Goal: Task Accomplishment & Management: Manage account settings

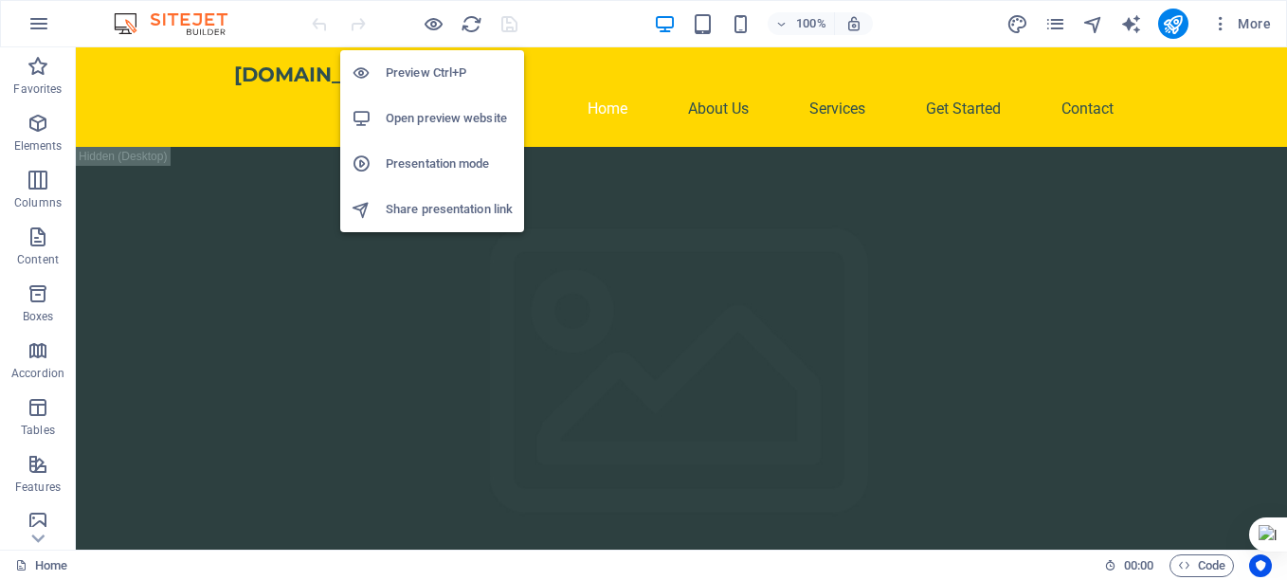
click at [447, 119] on h6 "Open preview website" at bounding box center [449, 118] width 127 height 23
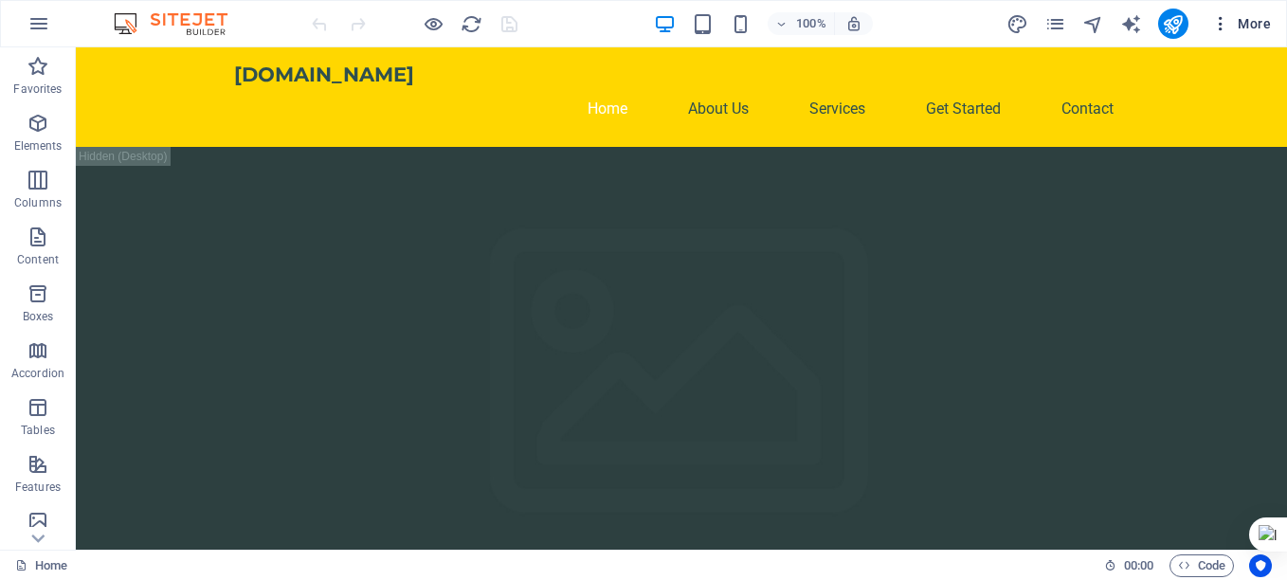
click at [1270, 27] on span "More" at bounding box center [1242, 23] width 60 height 19
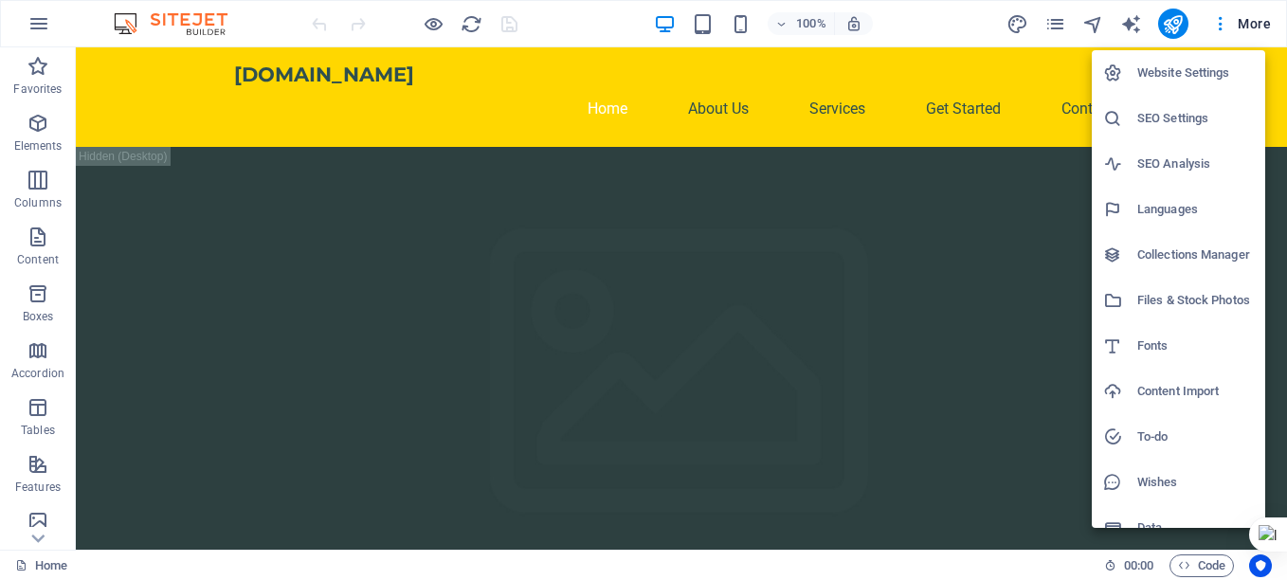
click at [1198, 77] on h6 "Website Settings" at bounding box center [1196, 73] width 117 height 23
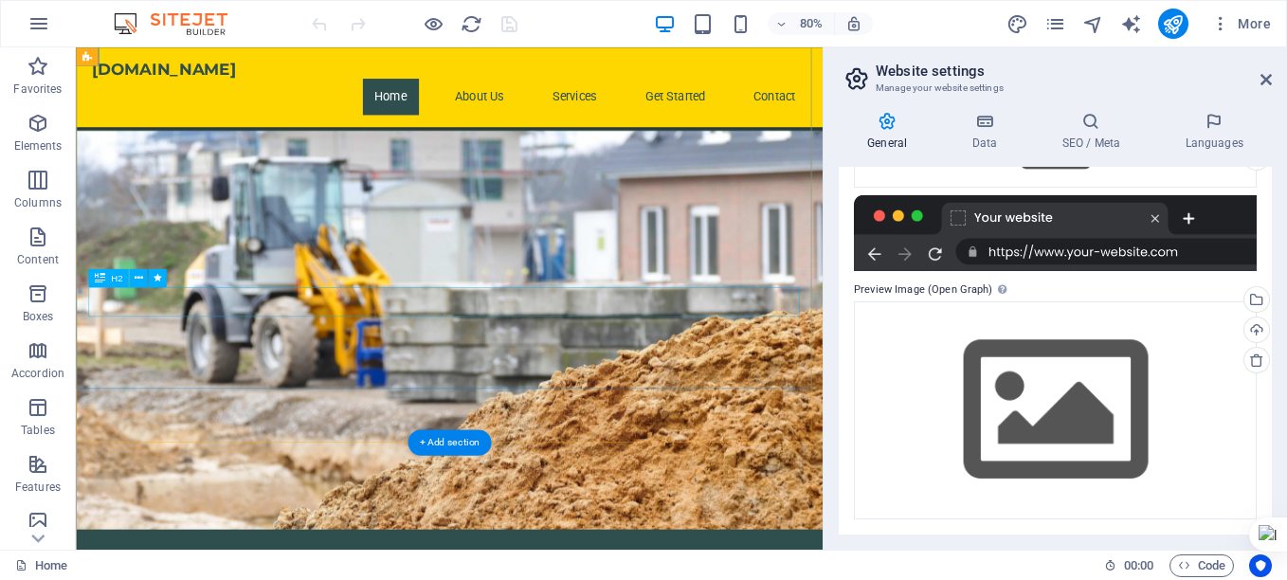
scroll to position [948, 0]
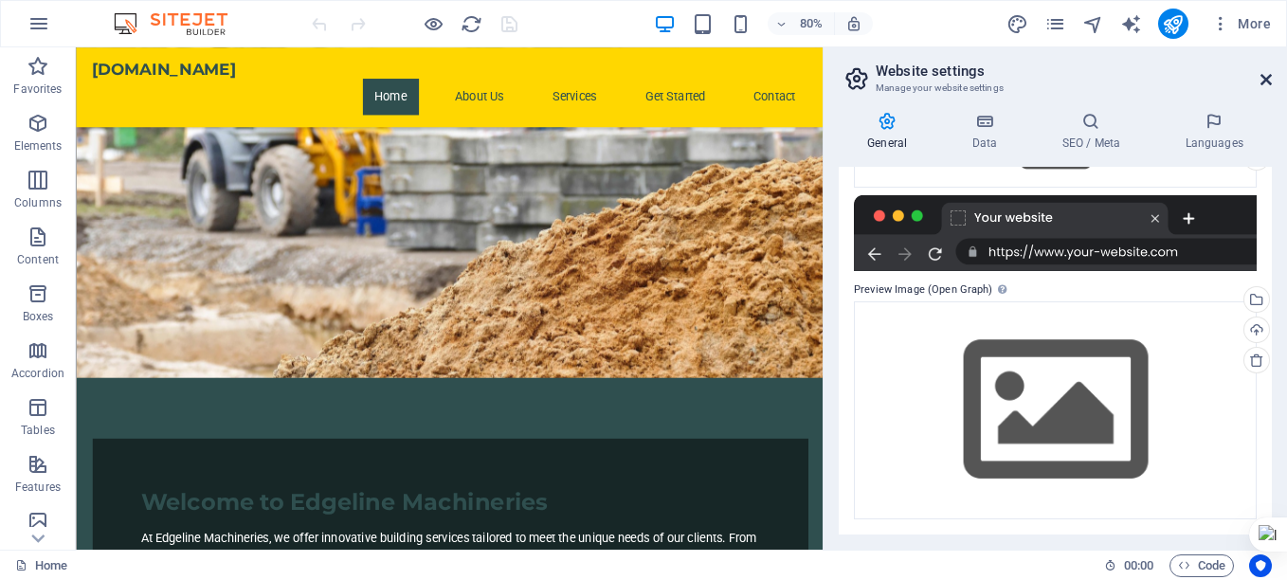
drag, startPoint x: 1260, startPoint y: 73, endPoint x: 1179, endPoint y: 43, distance: 86.1
click at [1261, 73] on icon at bounding box center [1266, 79] width 11 height 15
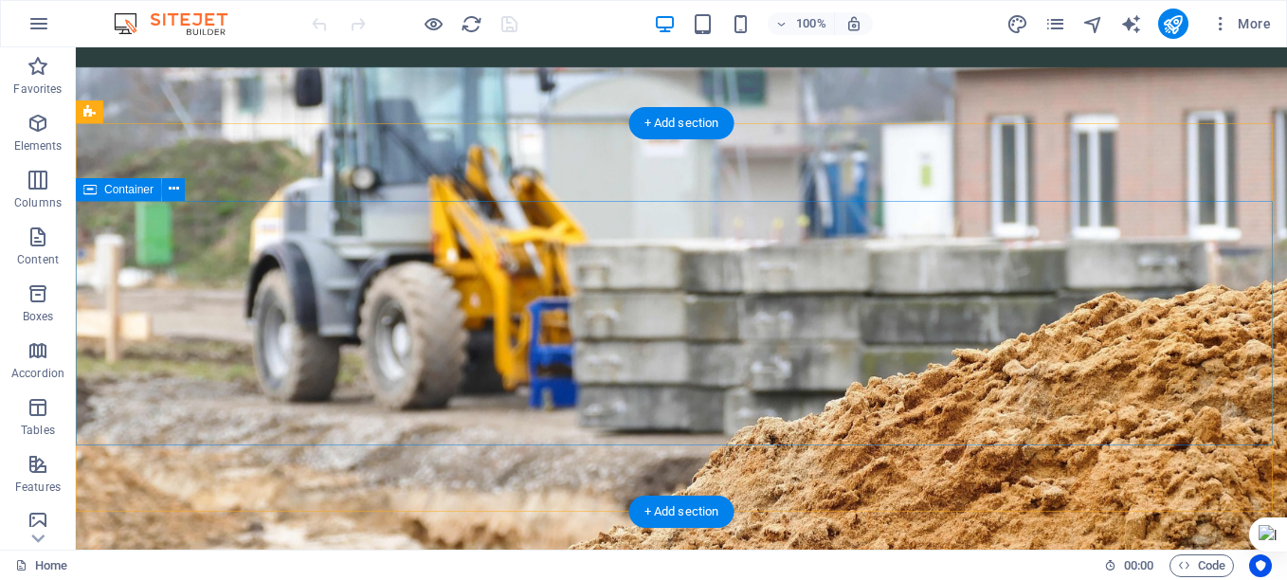
scroll to position [0, 0]
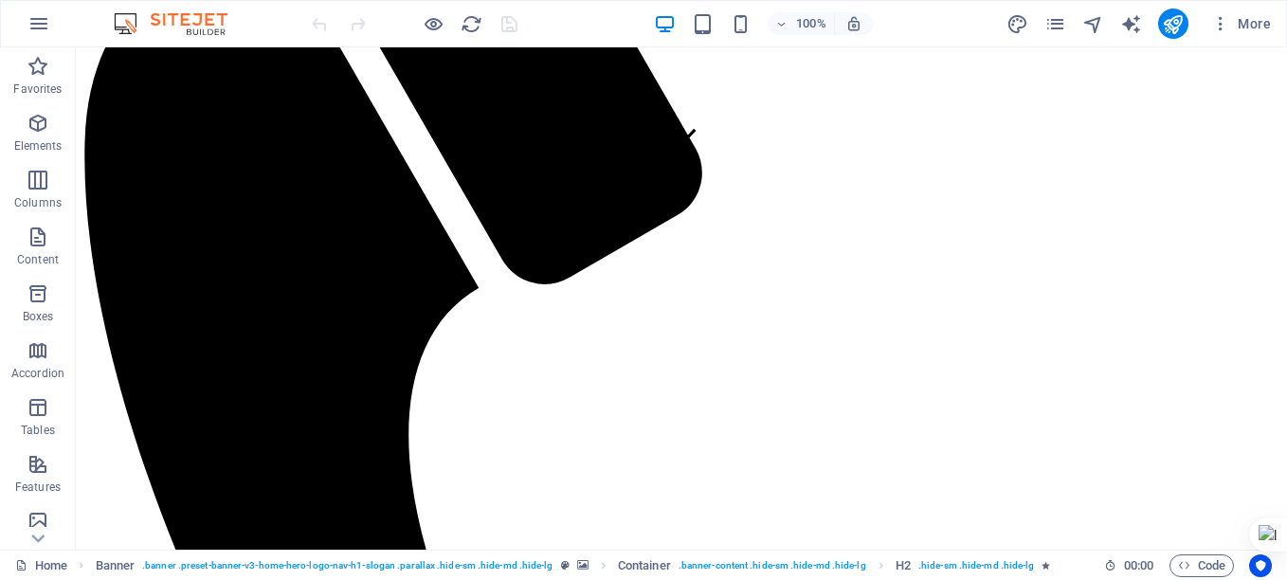
scroll to position [1043, 0]
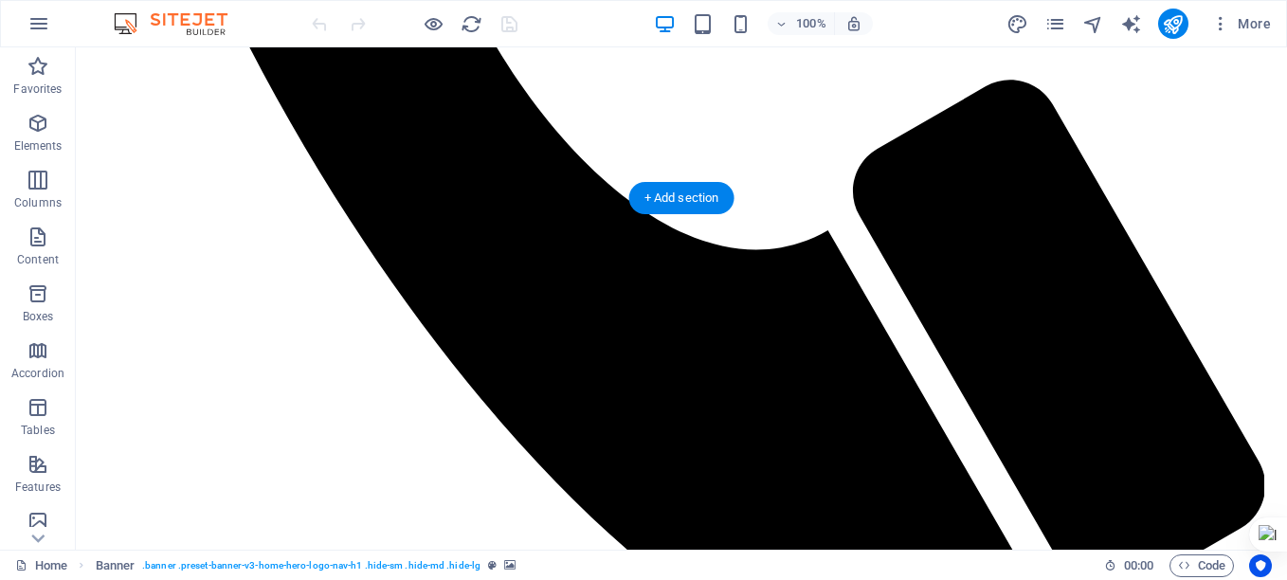
scroll to position [161, 0]
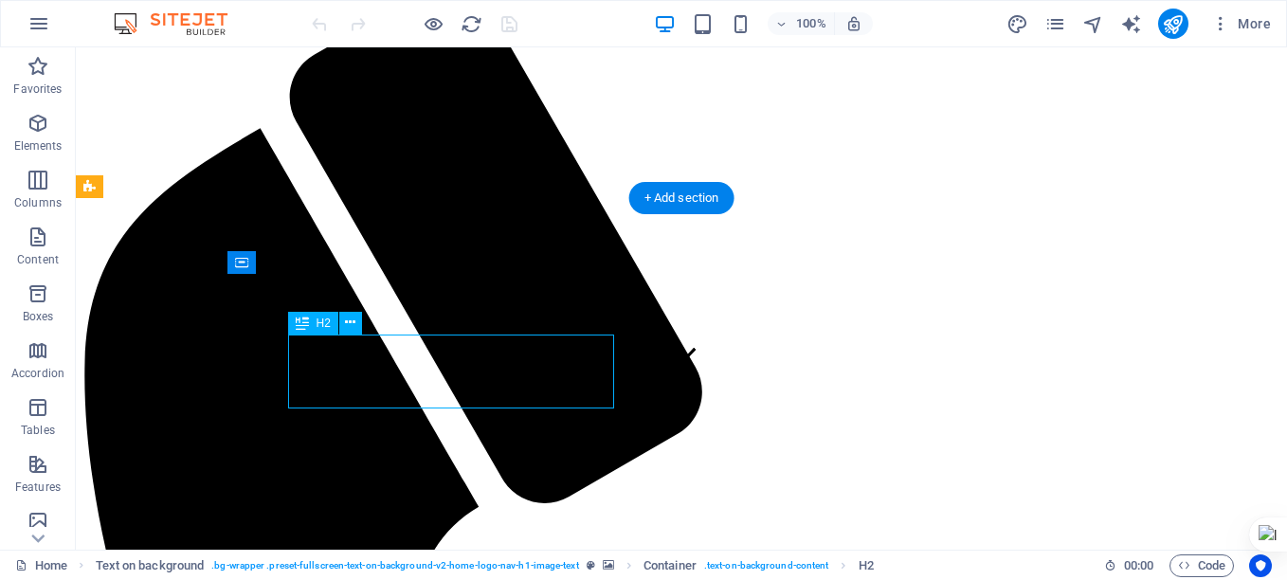
drag, startPoint x: 445, startPoint y: 390, endPoint x: 416, endPoint y: 363, distance: 38.9
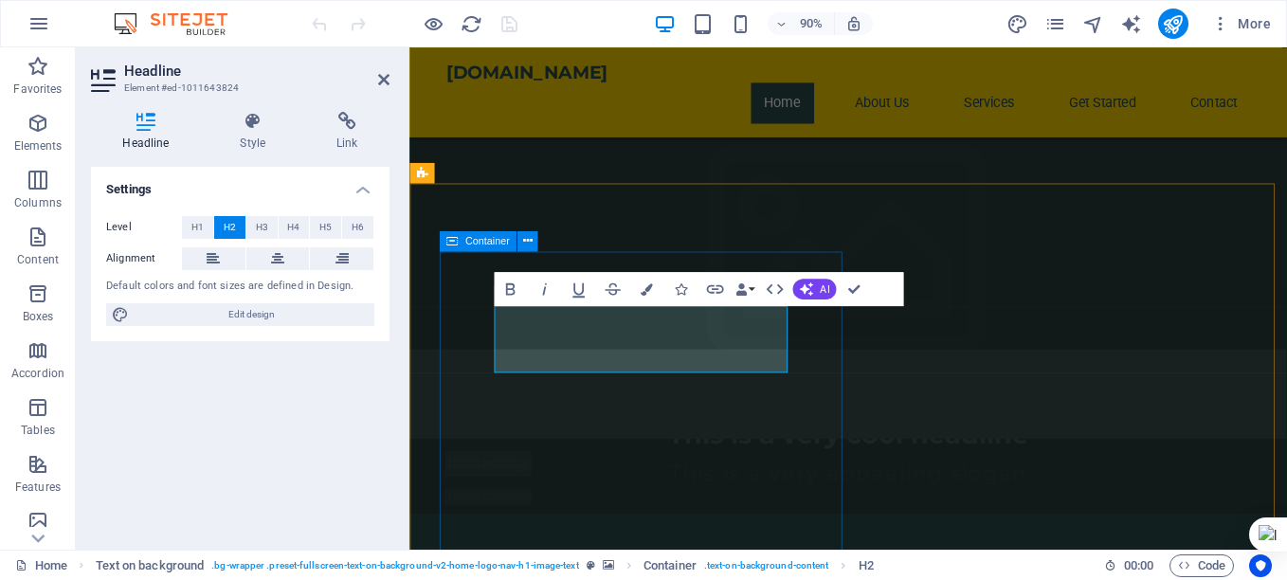
drag, startPoint x: 678, startPoint y: 394, endPoint x: 473, endPoint y: 397, distance: 204.8
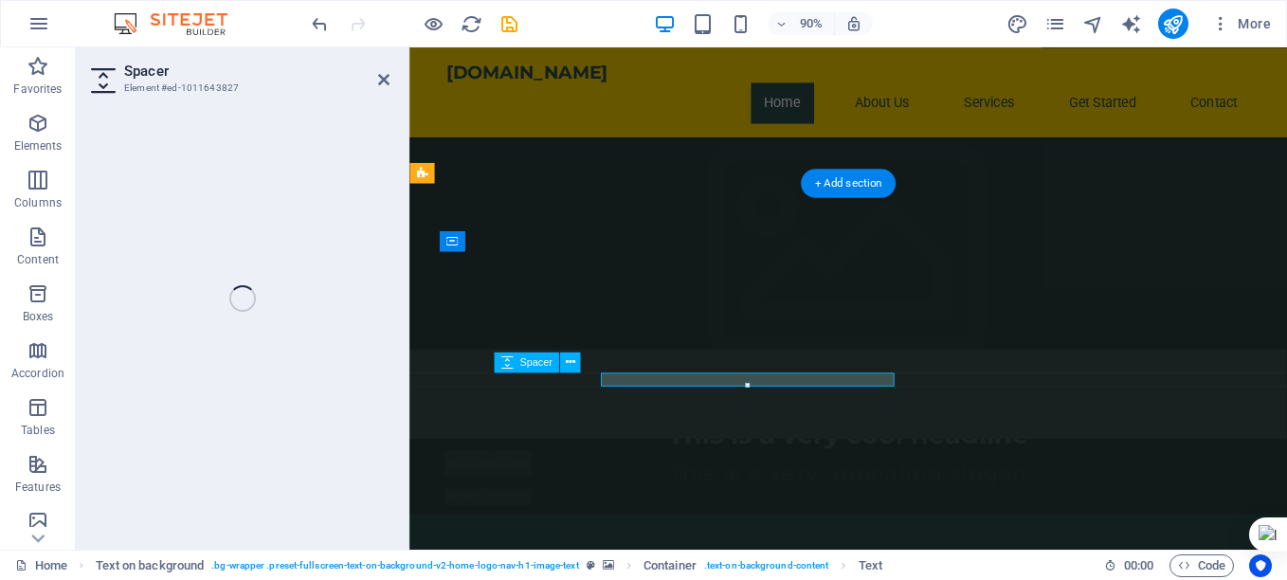
click at [375, 428] on div "Spacer Element #ed-1011643827 H2 Banner Banner Container H3 Spacer Spacer Conta…" at bounding box center [682, 298] width 1212 height 502
select select "px"
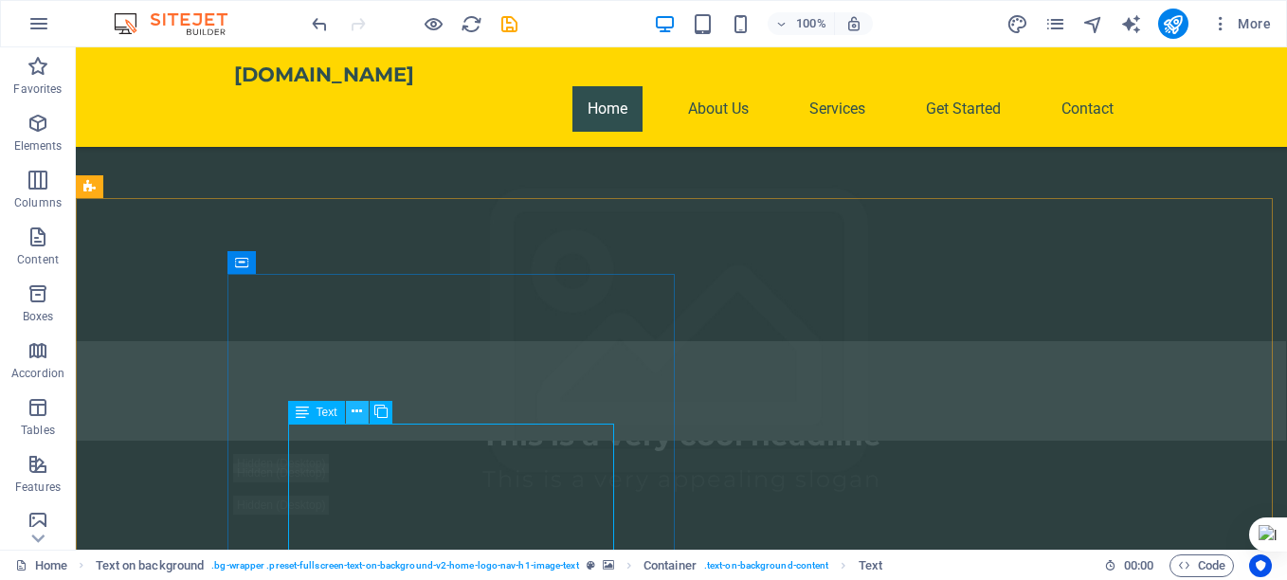
click at [356, 410] on icon at bounding box center [357, 412] width 10 height 20
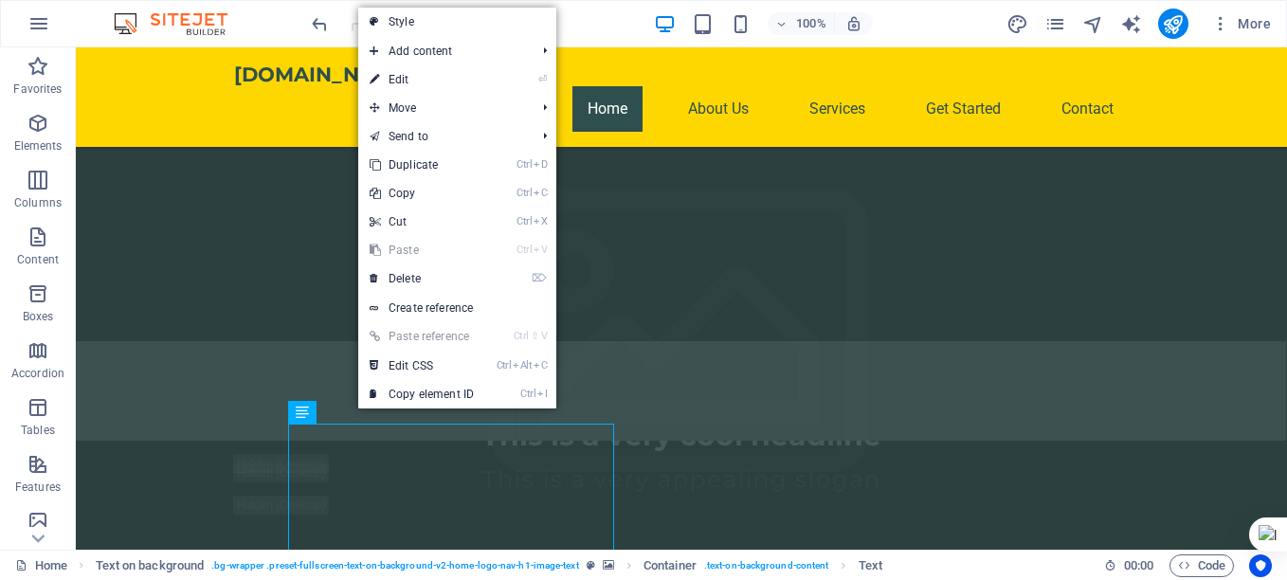
drag, startPoint x: 430, startPoint y: 76, endPoint x: 376, endPoint y: 432, distance: 360.5
click at [430, 76] on link "⏎ Edit" at bounding box center [421, 79] width 127 height 28
click at [374, 433] on div "H2 Banner Banner Container H3 Spacer Spacer Container Menu Bar Container Banner…" at bounding box center [682, 298] width 1212 height 502
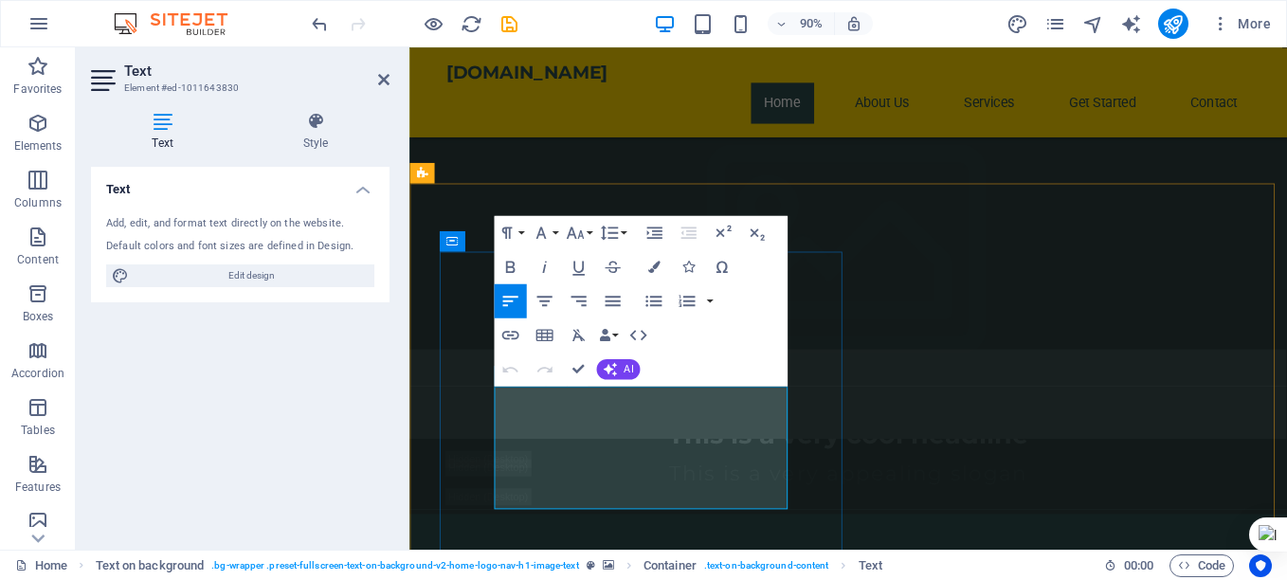
drag, startPoint x: 574, startPoint y: 431, endPoint x: 623, endPoint y: 438, distance: 48.8
drag, startPoint x: 582, startPoint y: 426, endPoint x: 666, endPoint y: 438, distance: 85.3
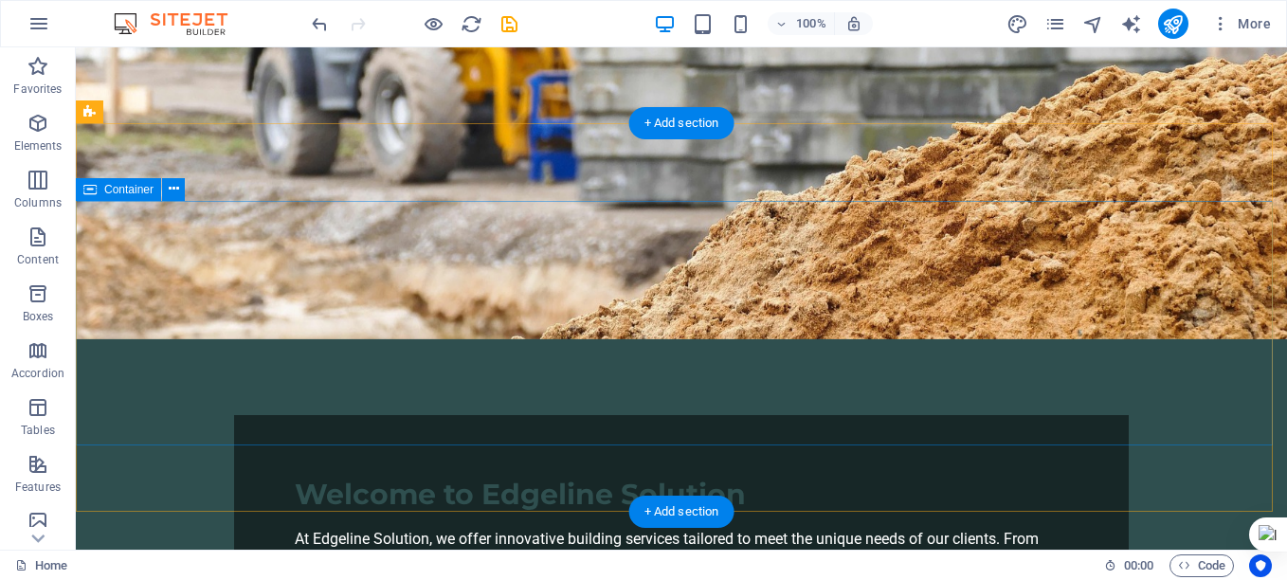
scroll to position [0, 0]
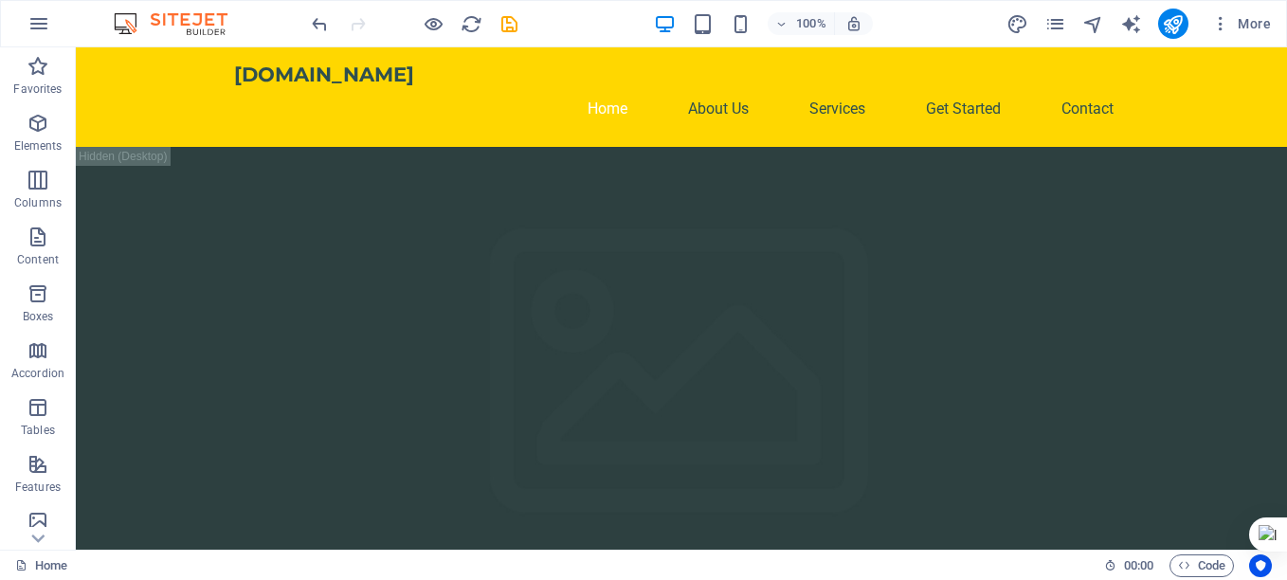
drag, startPoint x: 1280, startPoint y: 78, endPoint x: 1358, endPoint y: 88, distance: 79.4
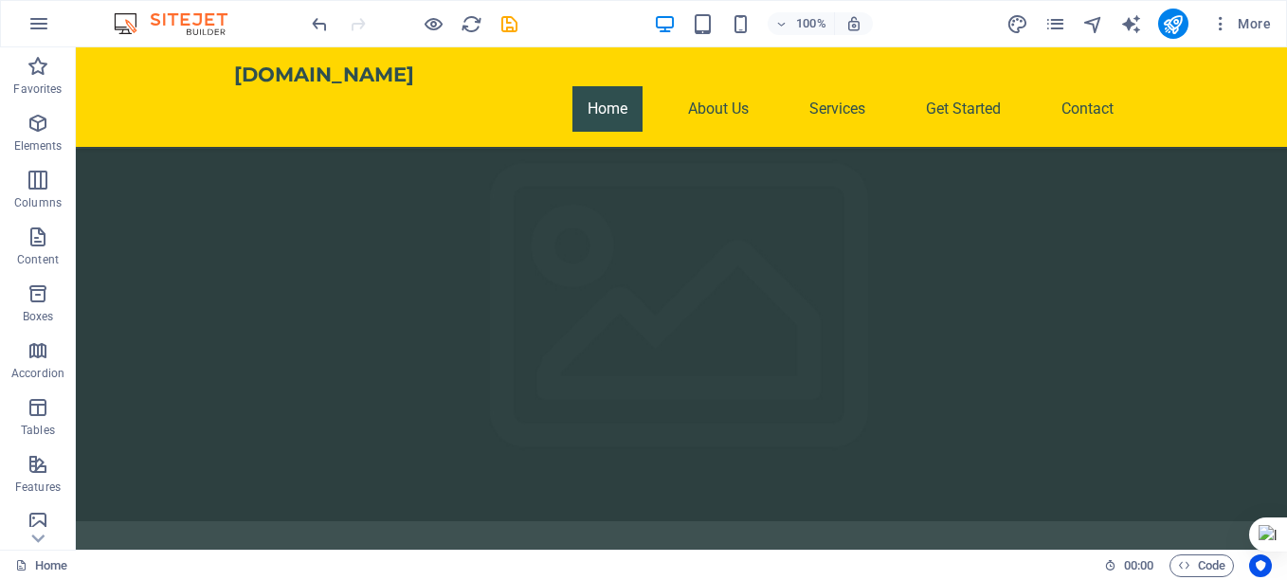
drag, startPoint x: 1283, startPoint y: 75, endPoint x: 1362, endPoint y: 564, distance: 495.6
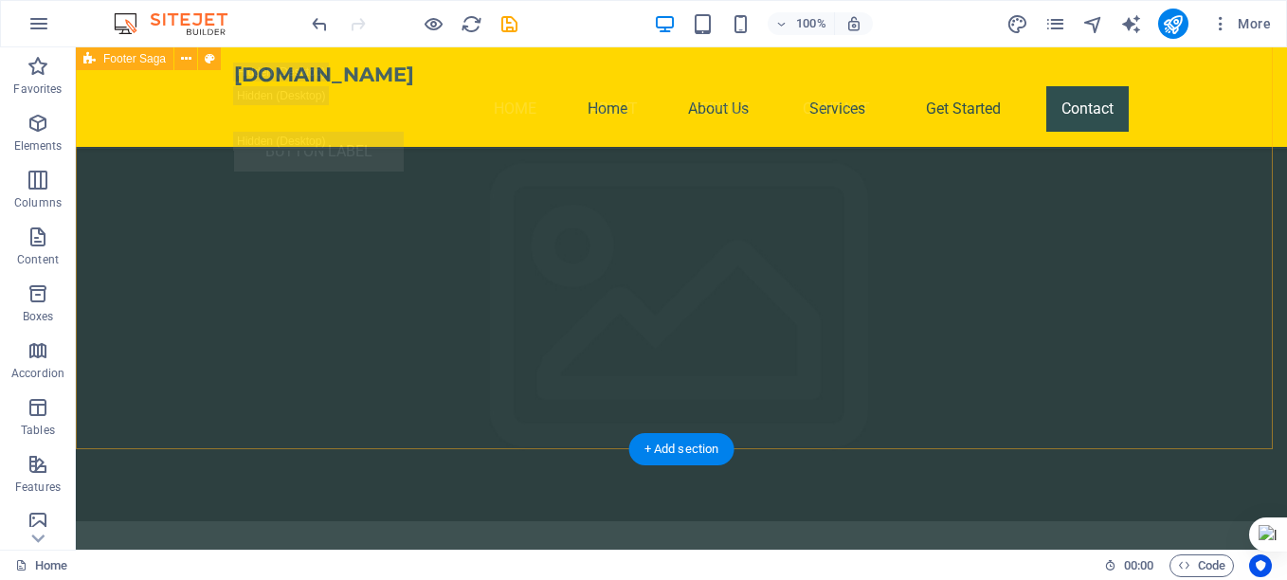
scroll to position [38160, 0]
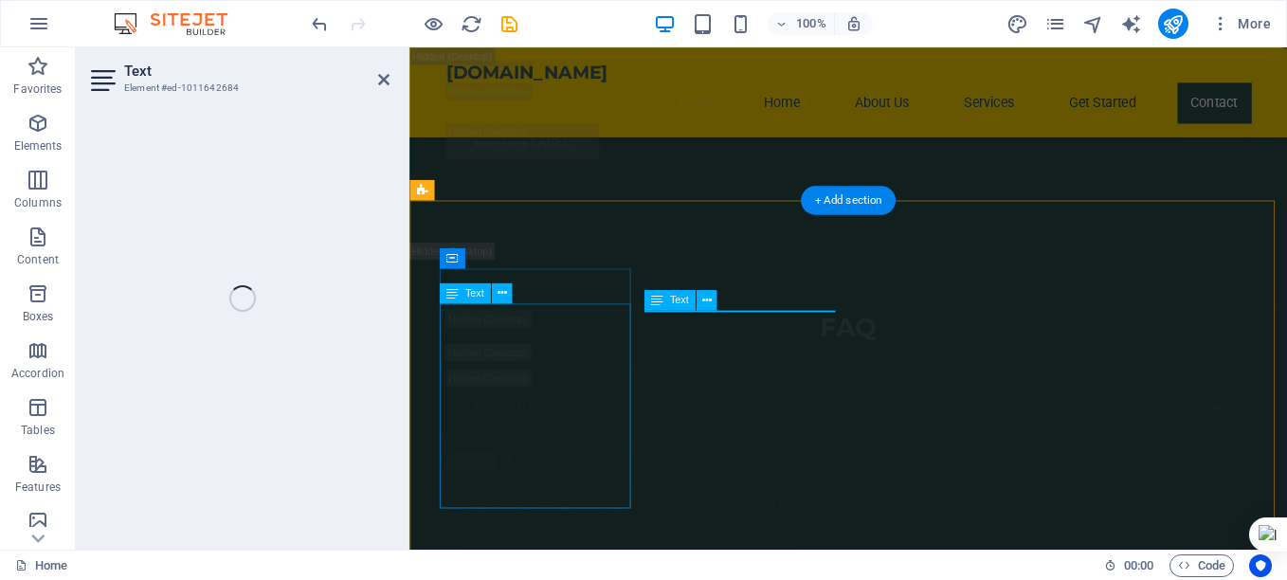
scroll to position [38255, 0]
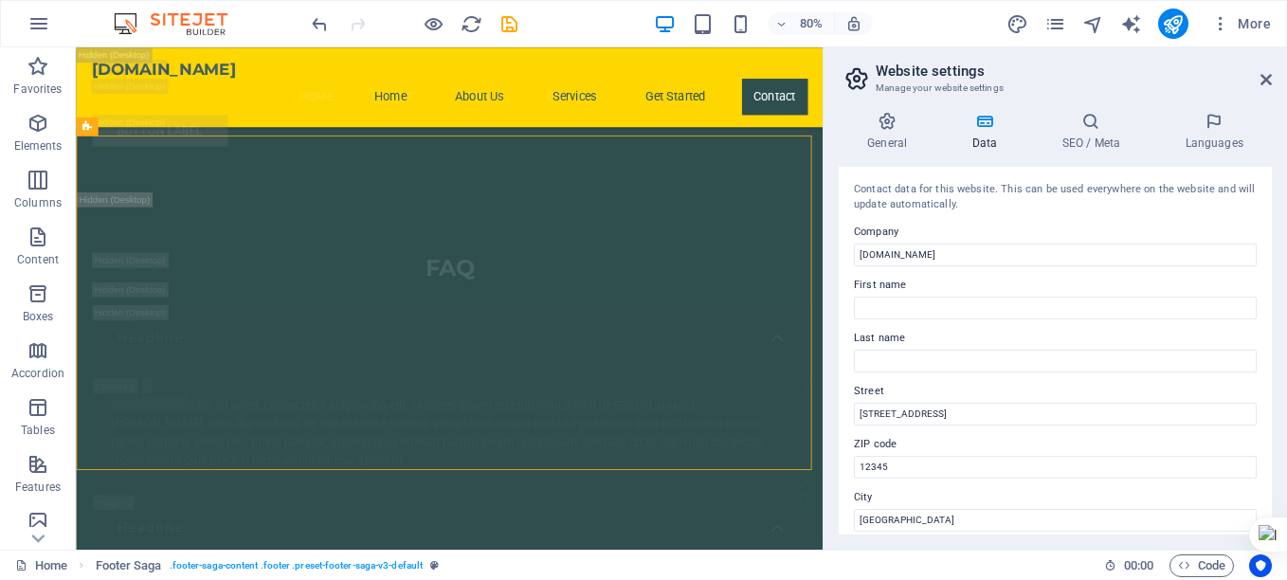
scroll to position [284, 0]
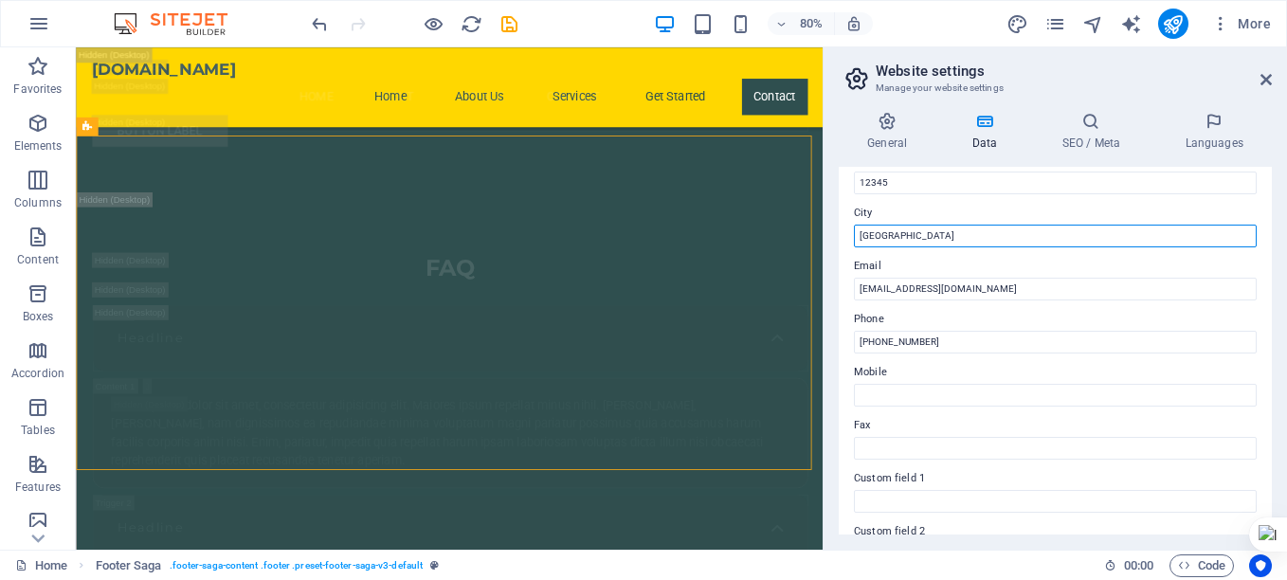
click at [908, 235] on input "[GEOGRAPHIC_DATA]" at bounding box center [1055, 236] width 403 height 23
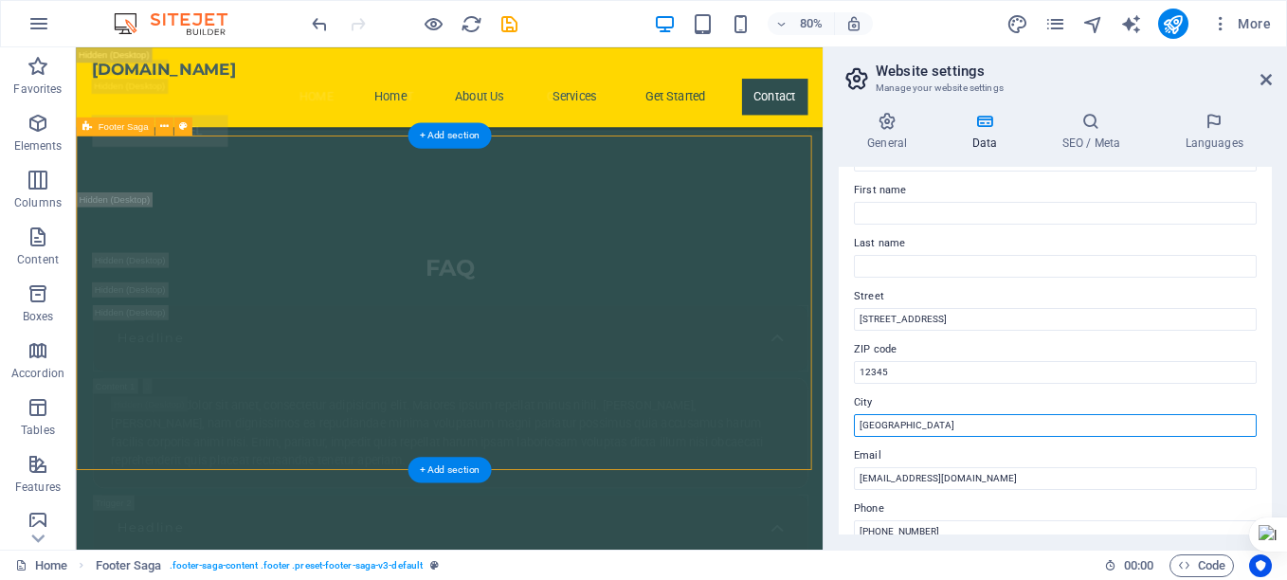
drag, startPoint x: 1024, startPoint y: 472, endPoint x: 842, endPoint y: 486, distance: 182.6
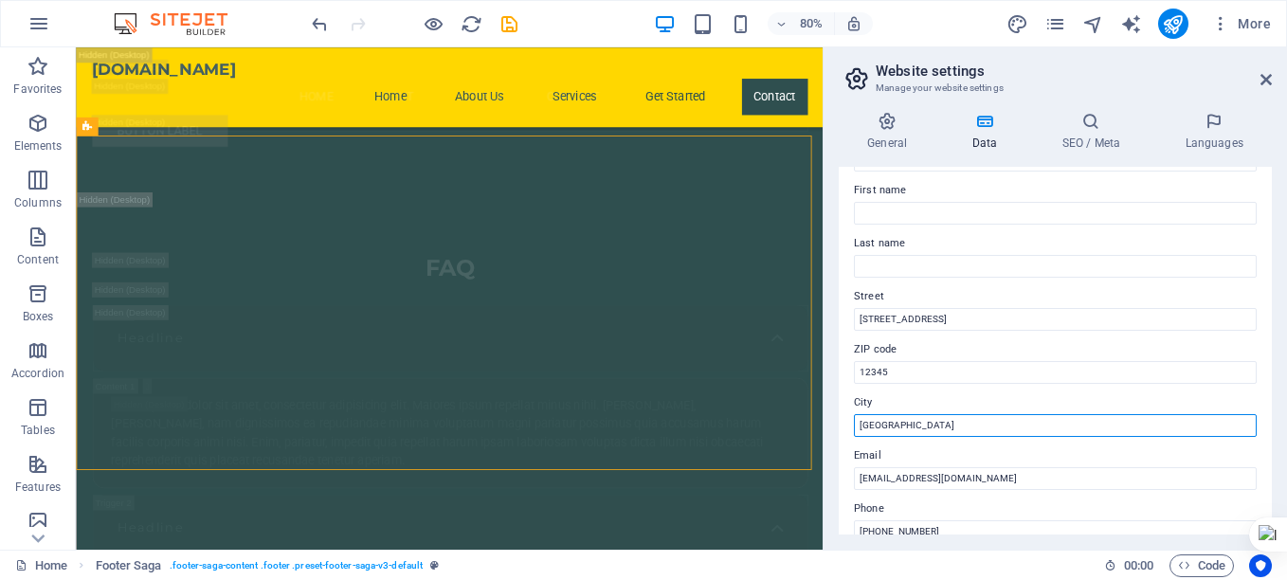
click at [881, 420] on input "[GEOGRAPHIC_DATA]" at bounding box center [1055, 425] width 403 height 23
click at [929, 425] on input "[GEOGRAPHIC_DATA]" at bounding box center [1055, 425] width 403 height 23
drag, startPoint x: 929, startPoint y: 425, endPoint x: 856, endPoint y: 420, distance: 73.1
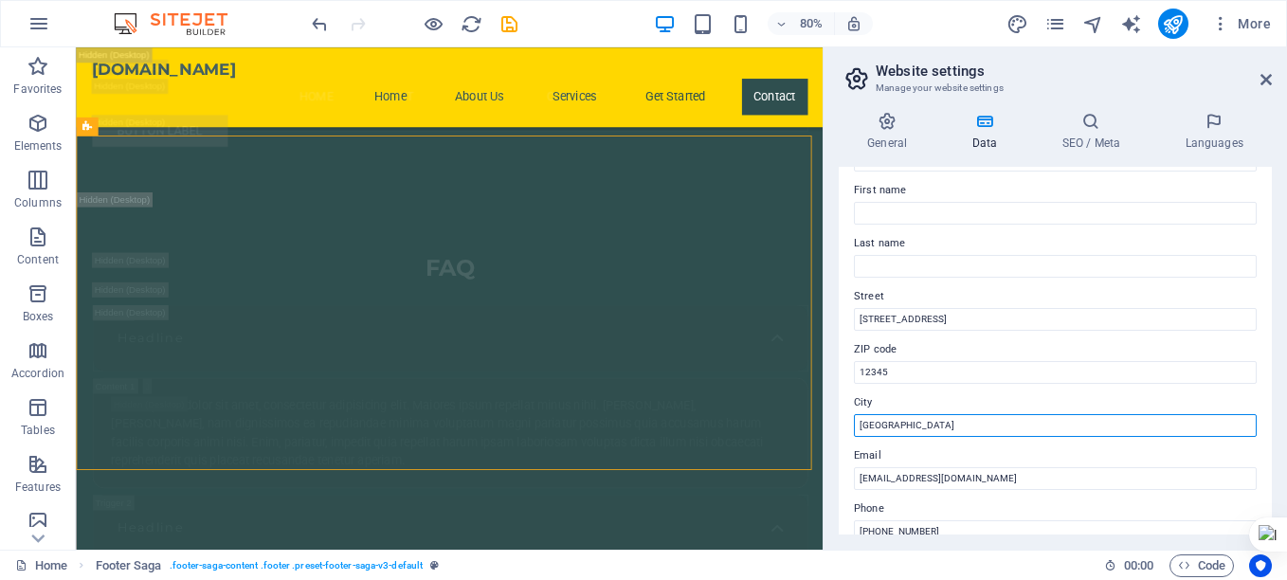
click at [856, 420] on input "[GEOGRAPHIC_DATA]" at bounding box center [1055, 425] width 403 height 23
type input "TERRE ROUGE"
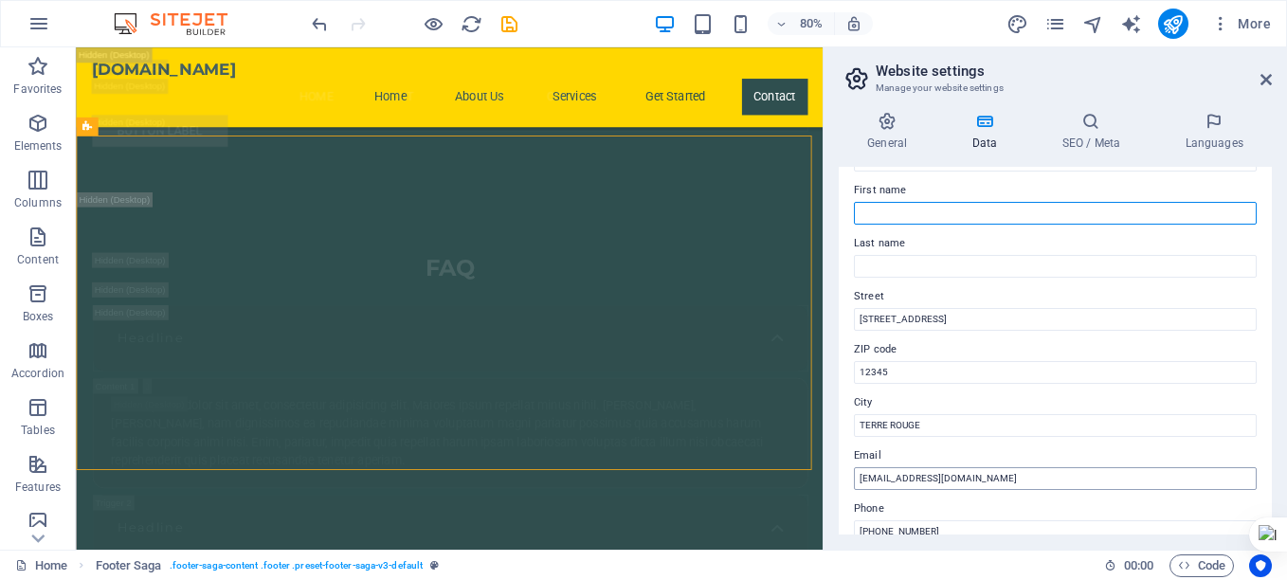
type input "cedric"
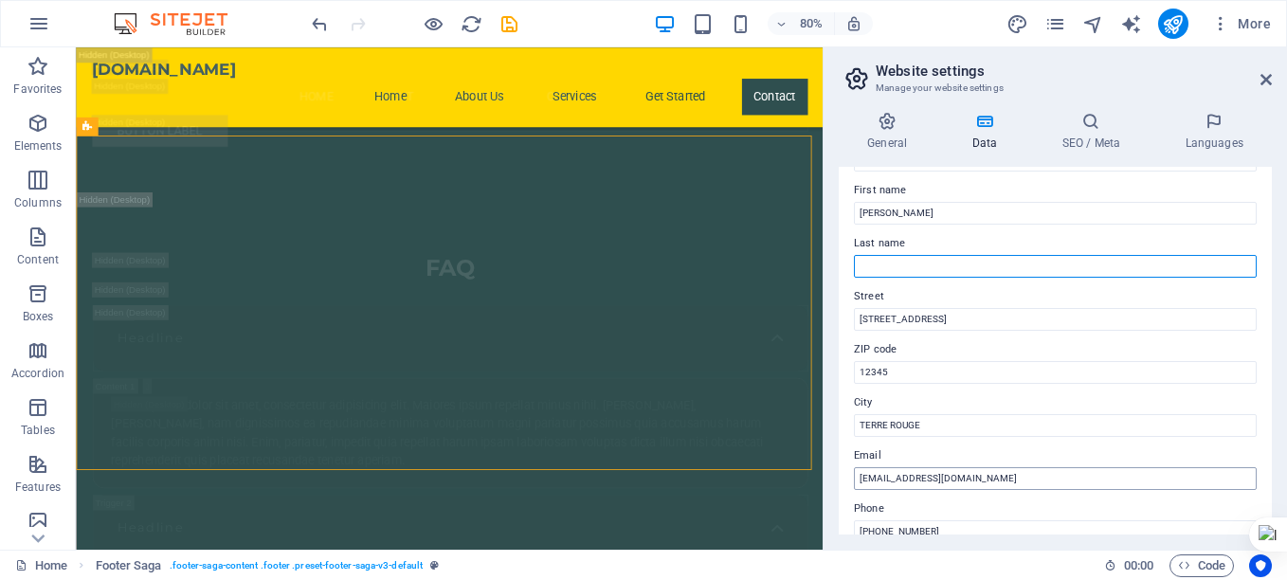
type input "anazor"
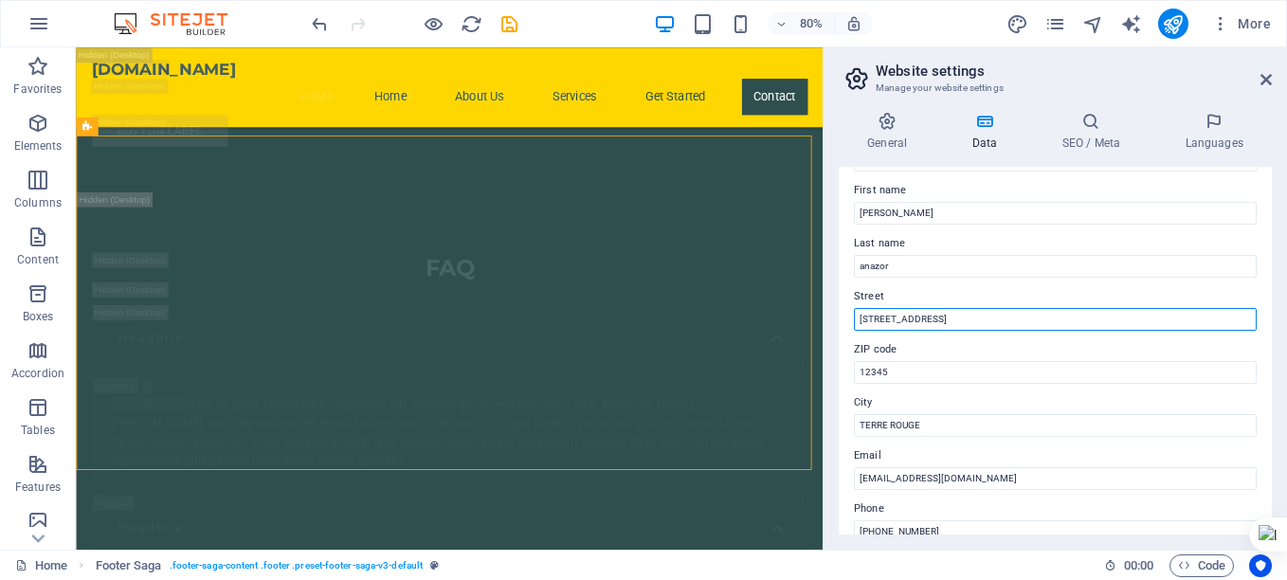
click at [913, 319] on input "[STREET_ADDRESS]" at bounding box center [1055, 319] width 403 height 23
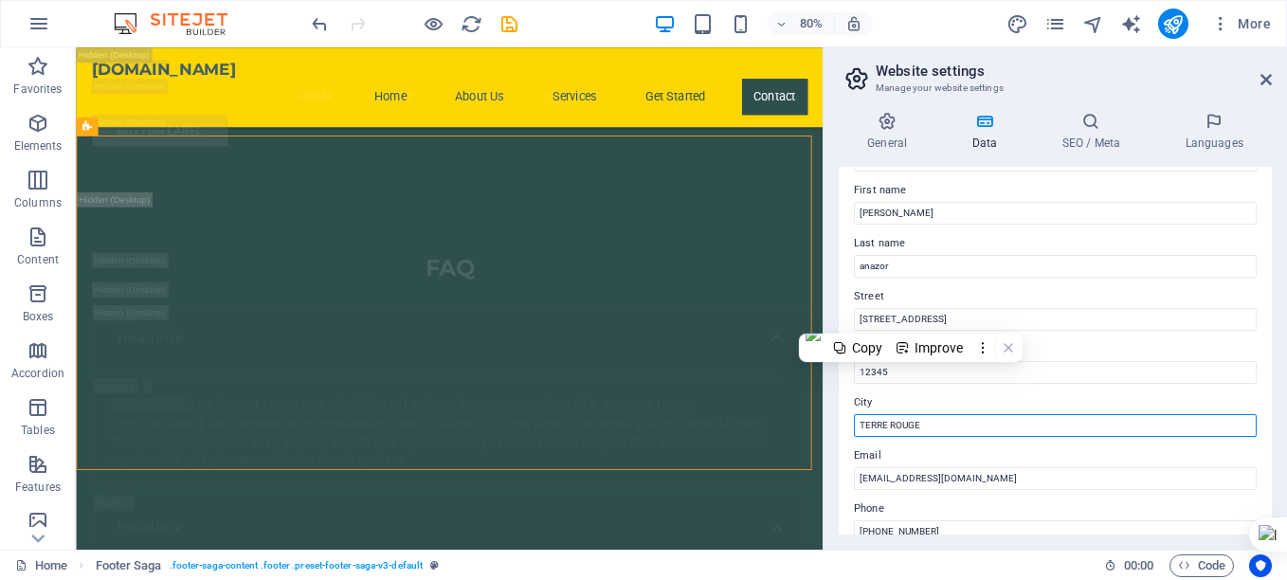
click at [913, 415] on input "TERRE ROUGE" at bounding box center [1055, 425] width 403 height 23
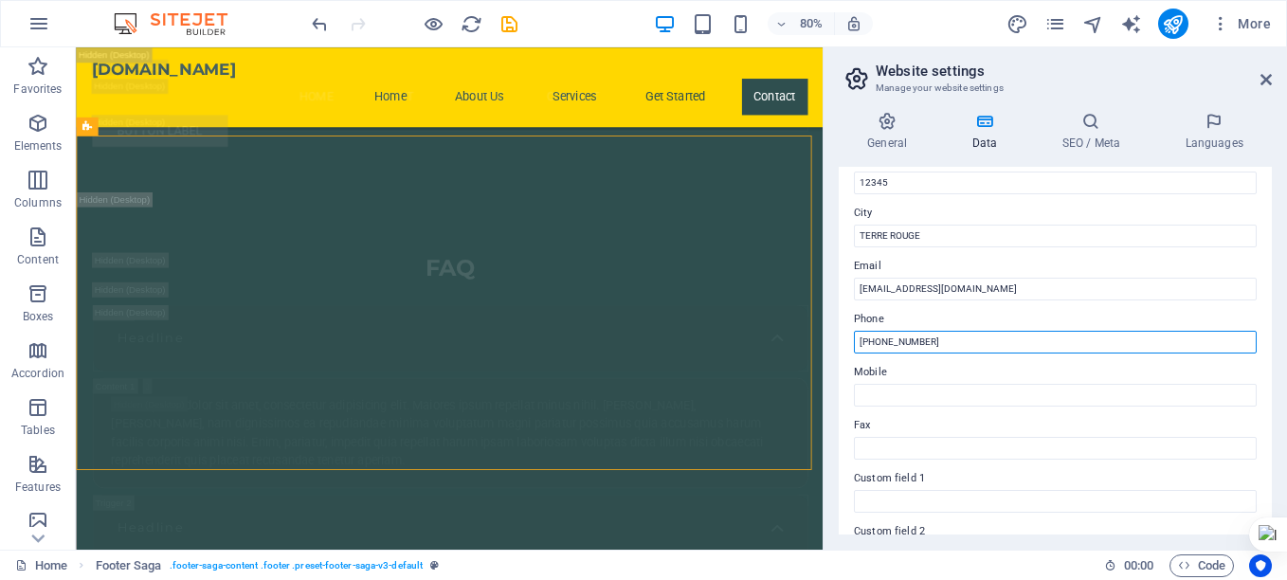
click at [866, 350] on input "[PHONE_NUMBER]" at bounding box center [1055, 342] width 403 height 23
drag, startPoint x: 925, startPoint y: 341, endPoint x: 911, endPoint y: 331, distance: 17.6
click at [881, 335] on input "[PHONE_NUMBER]" at bounding box center [1055, 342] width 403 height 23
drag, startPoint x: 940, startPoint y: 348, endPoint x: 885, endPoint y: 341, distance: 55.4
click at [885, 341] on input "[PHONE_NUMBER]" at bounding box center [1055, 342] width 403 height 23
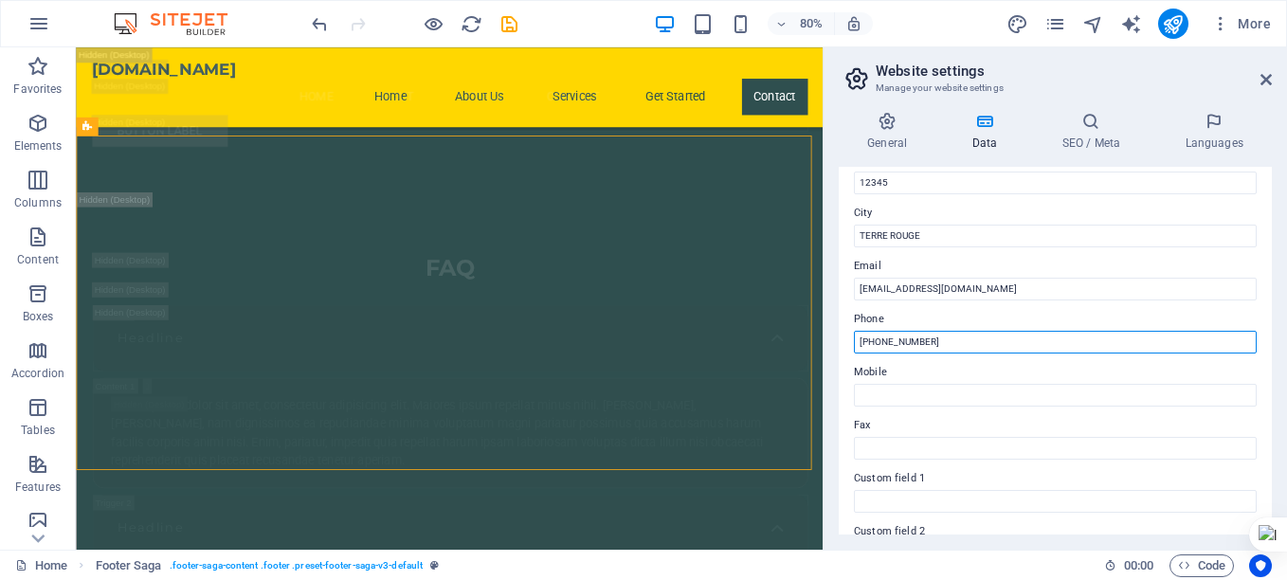
click at [885, 341] on input "+230 716612" at bounding box center [1055, 342] width 403 height 23
click at [892, 336] on input "+230 716612" at bounding box center [1055, 342] width 403 height 23
click at [952, 337] on input "+230 7116612" at bounding box center [1055, 342] width 403 height 23
type input "+230 7116612"
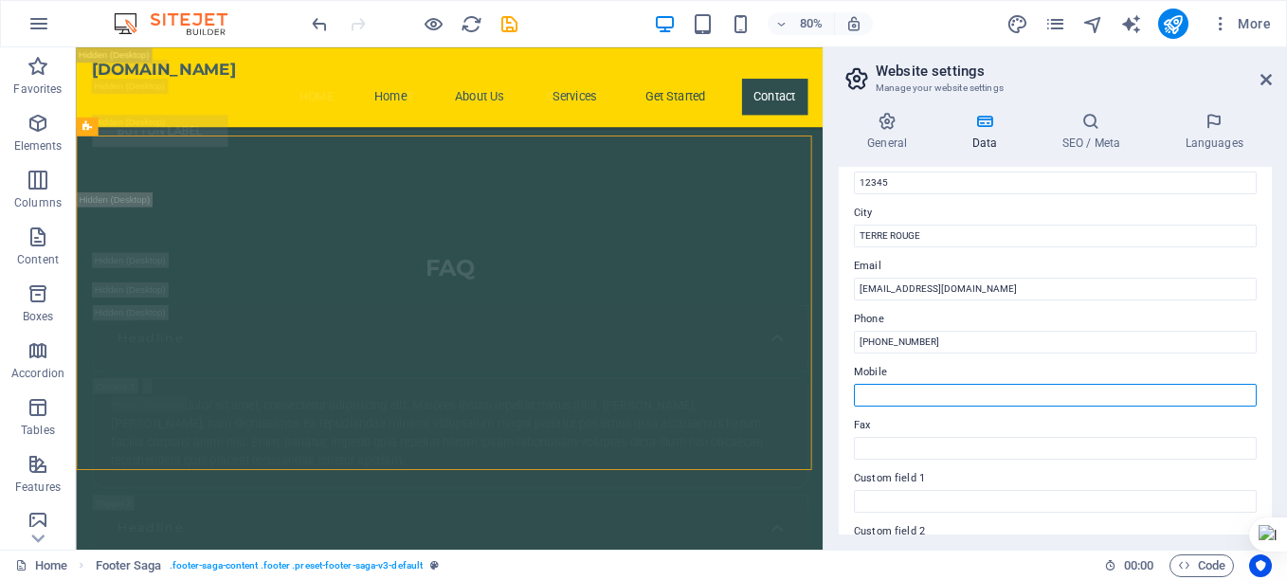
click at [935, 403] on input "Mobile" at bounding box center [1055, 395] width 403 height 23
type input "+230"
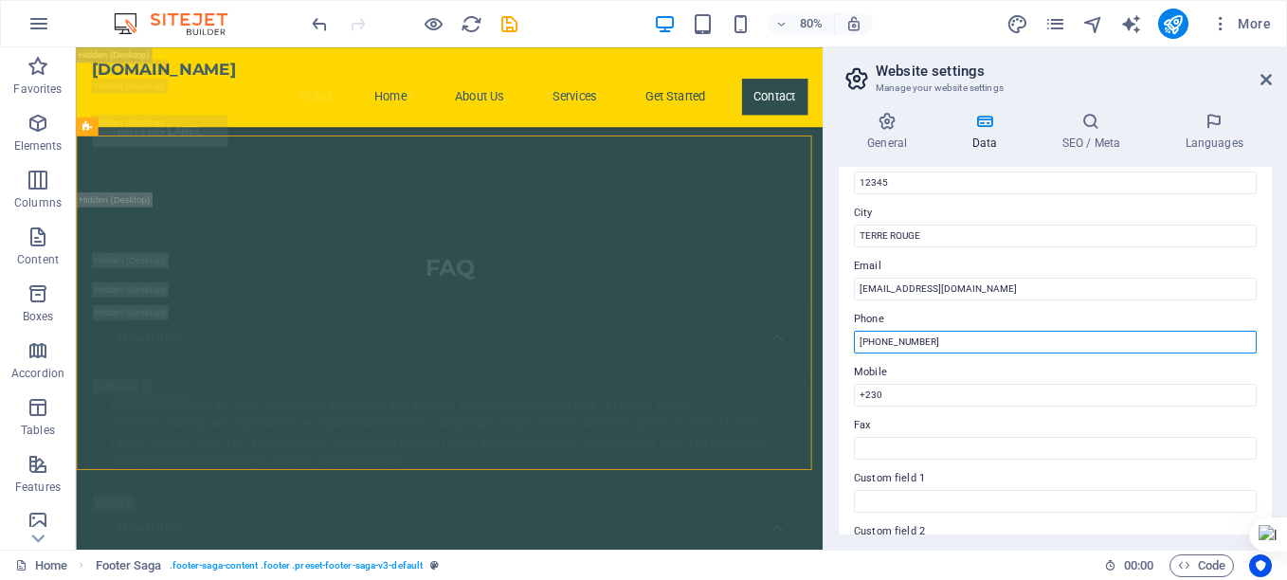
click at [878, 345] on input "+230 7116612" at bounding box center [1055, 342] width 403 height 23
click at [885, 344] on input "+230 7116612" at bounding box center [1055, 342] width 403 height 23
type input "+230 57116612"
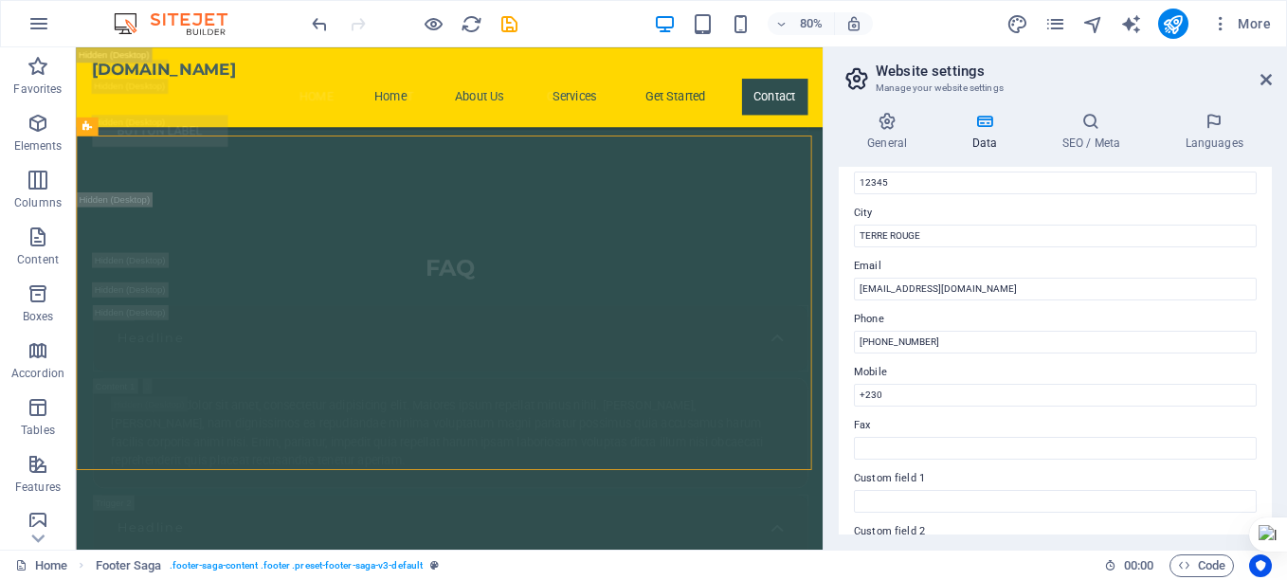
click at [932, 378] on label "Mobile" at bounding box center [1055, 372] width 403 height 23
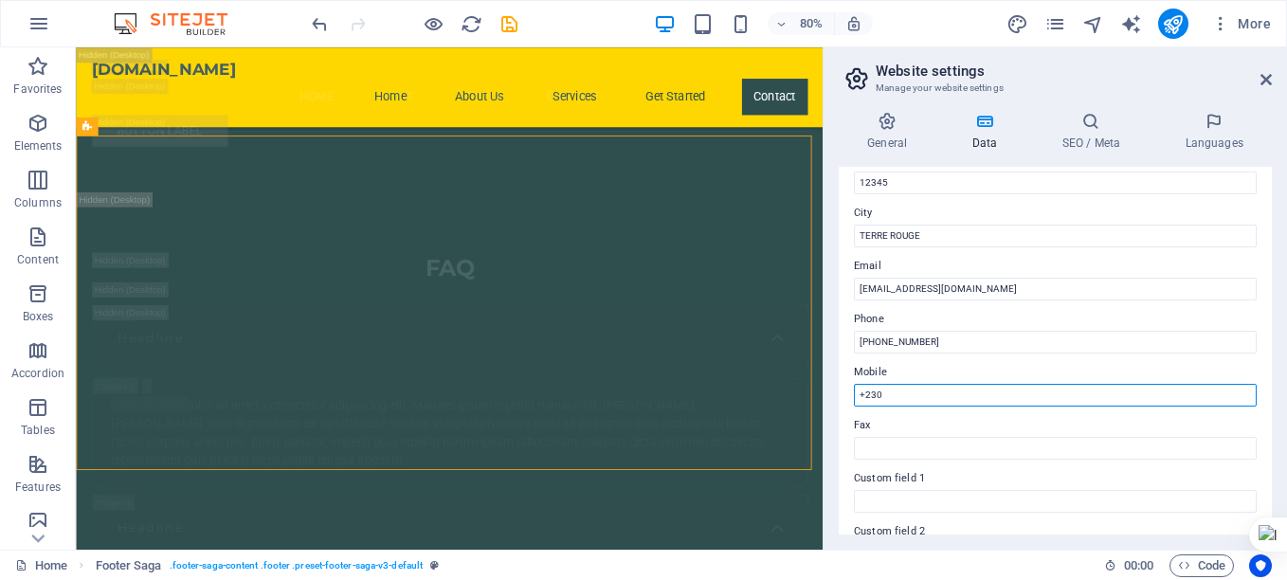
click at [932, 384] on input "+230" at bounding box center [1055, 395] width 403 height 23
click at [930, 386] on input "+230" at bounding box center [1055, 395] width 403 height 23
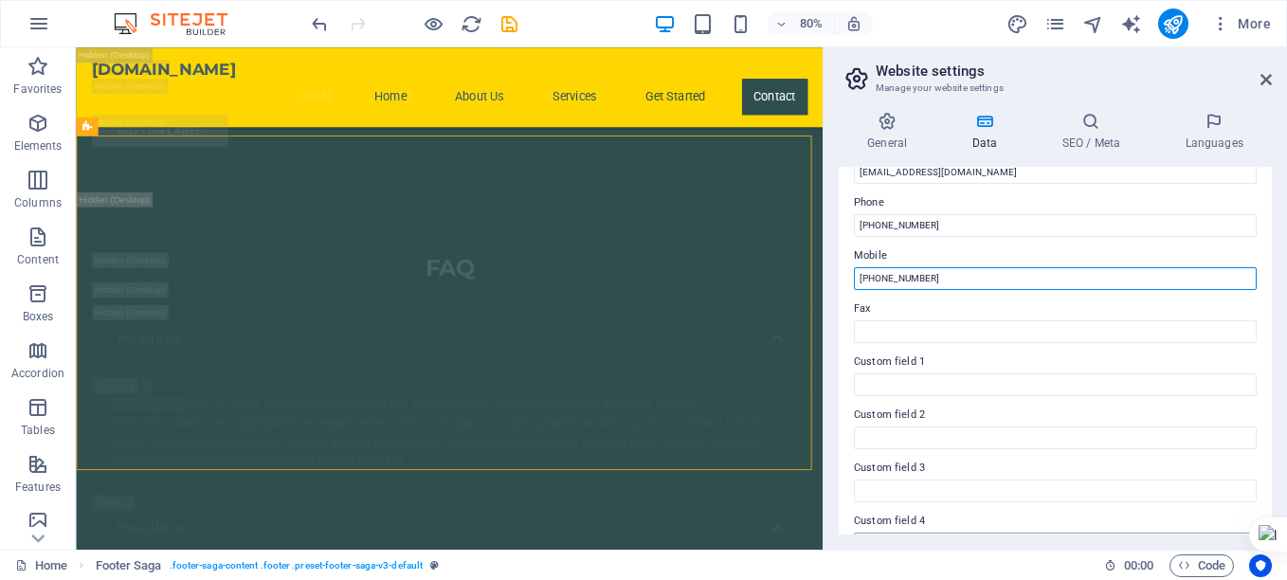
scroll to position [259, 0]
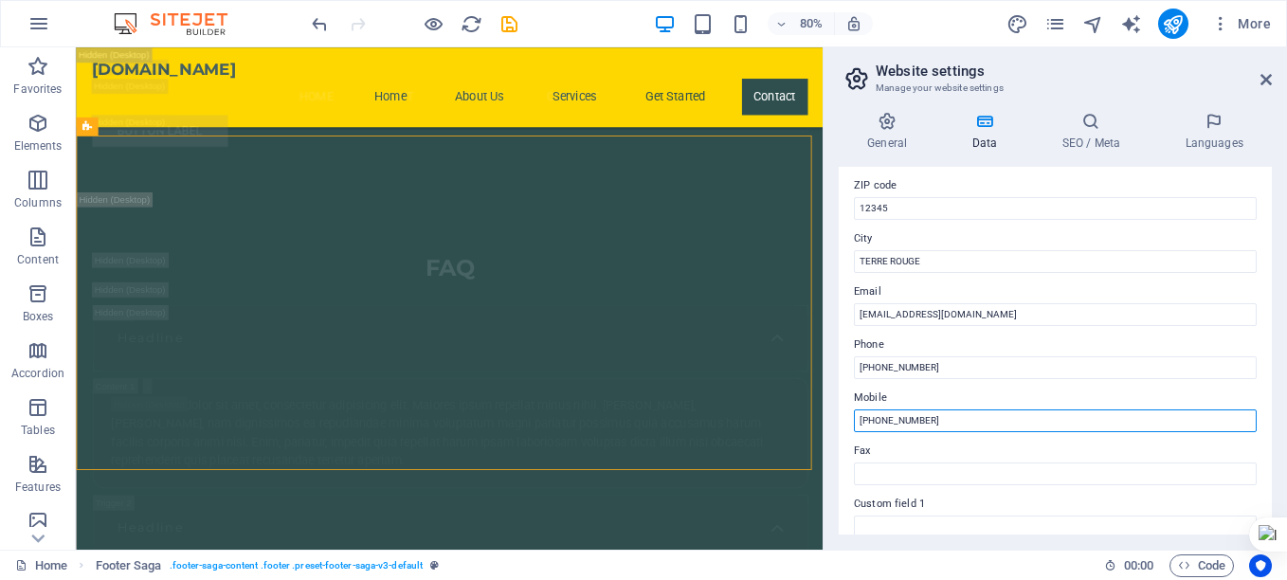
type input "+230 58386162"
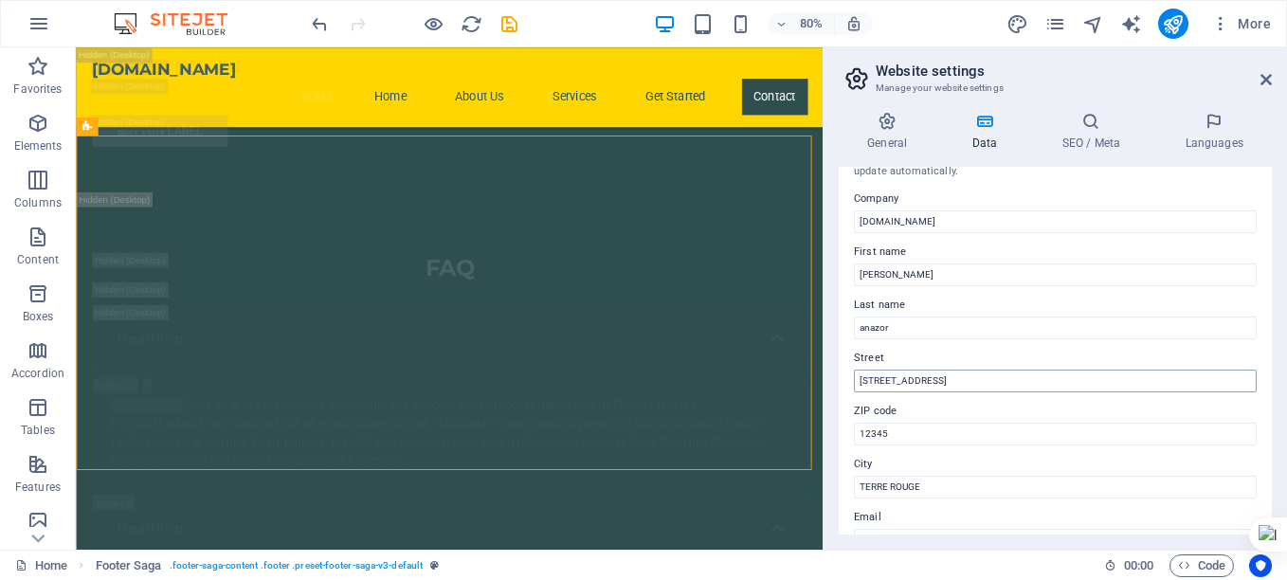
scroll to position [0, 0]
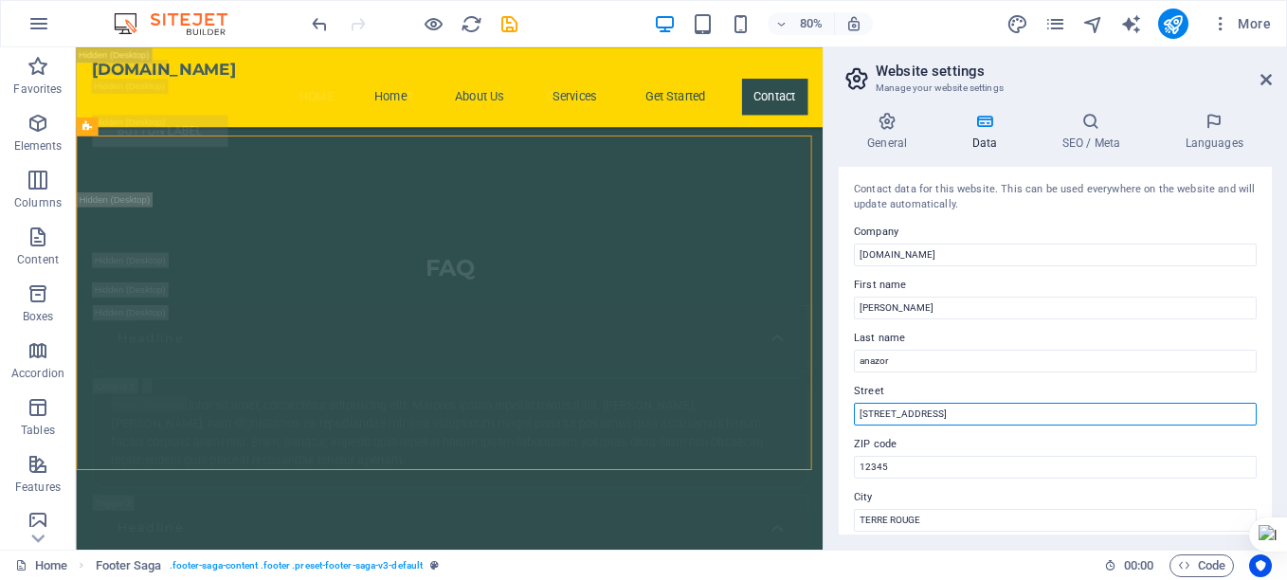
click at [941, 409] on input "[STREET_ADDRESS]" at bounding box center [1055, 414] width 403 height 23
paste input "ROYAL ROAD MAMZELLE LAURE STREET, Terre Roug"
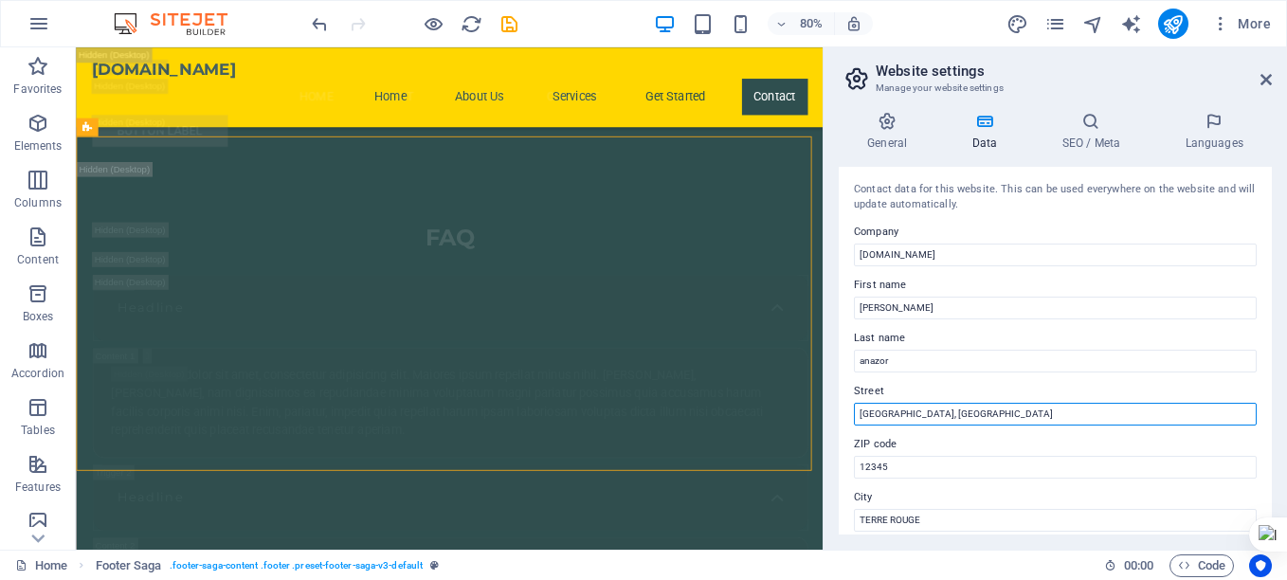
scroll to position [190, 0]
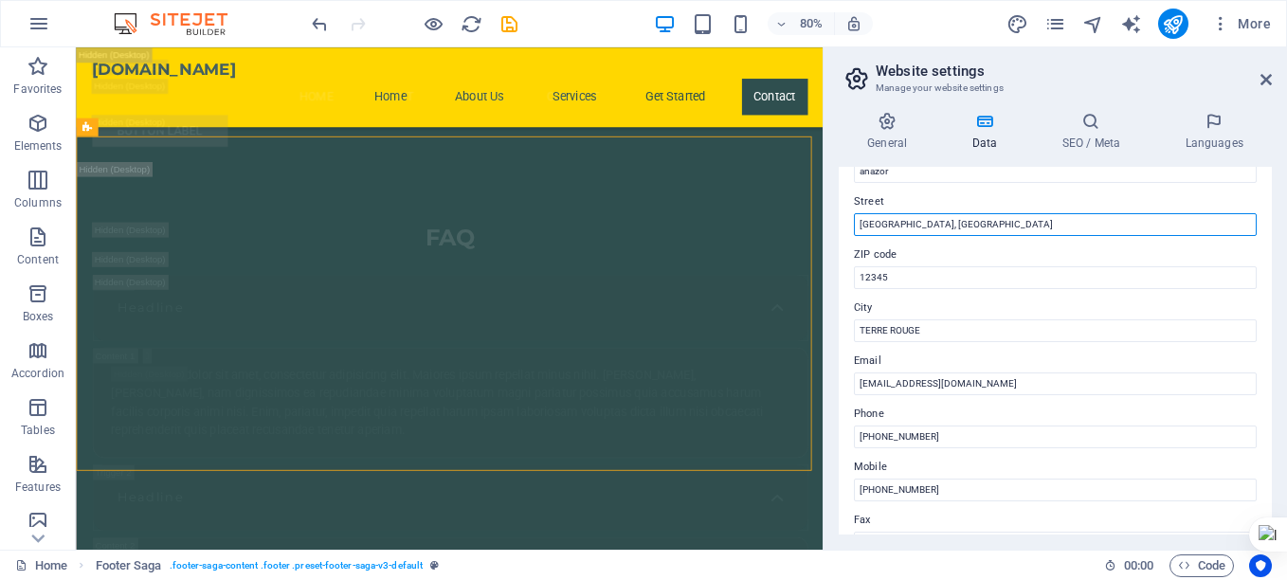
drag, startPoint x: 1146, startPoint y: 221, endPoint x: 1038, endPoint y: 232, distance: 108.7
click at [1038, 232] on input "ROYAL ROAD MAMZELLE LAURE STREET, Terre Rouge" at bounding box center [1055, 224] width 403 height 23
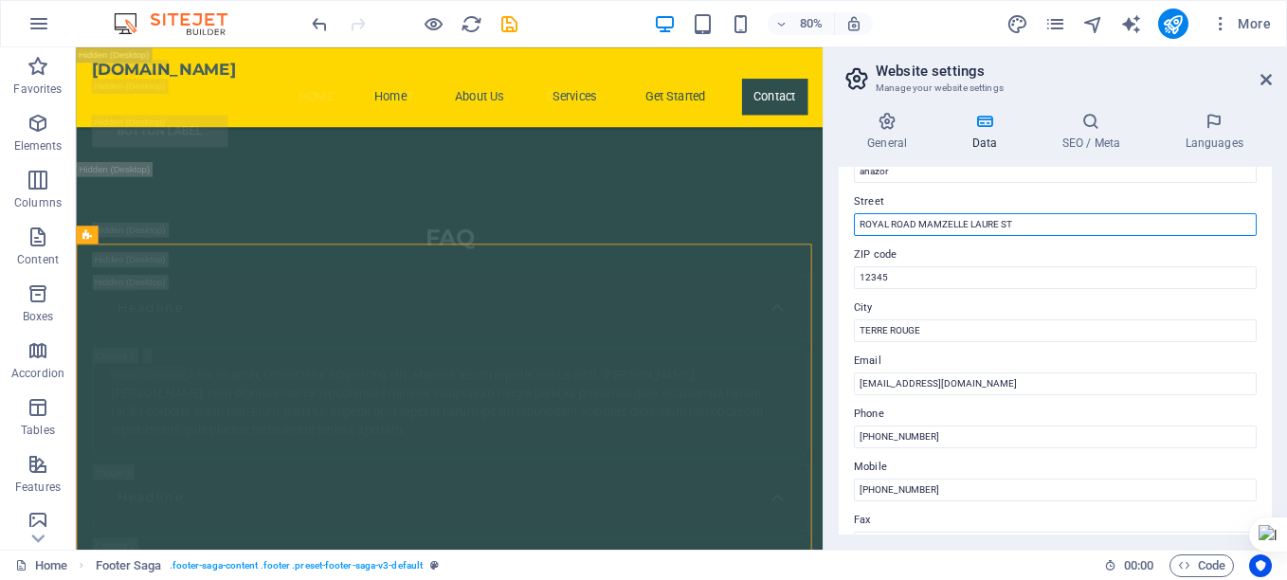
click at [1038, 232] on input "ROYAL ROAD MAMZELLE LAURE ST" at bounding box center [1055, 224] width 403 height 23
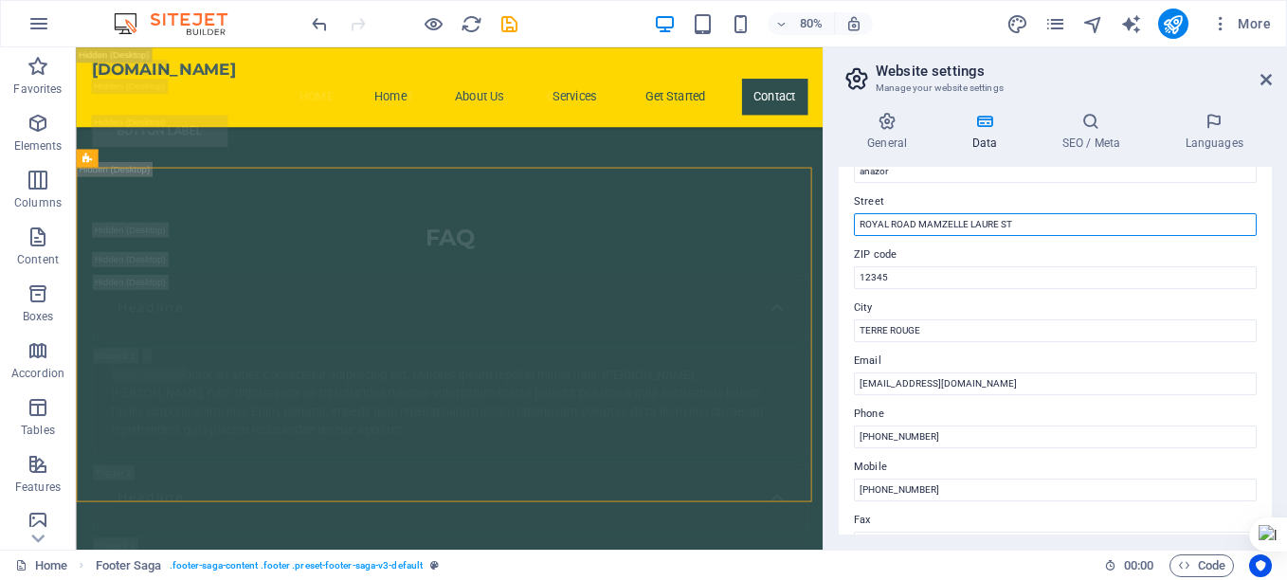
scroll to position [38527, 0]
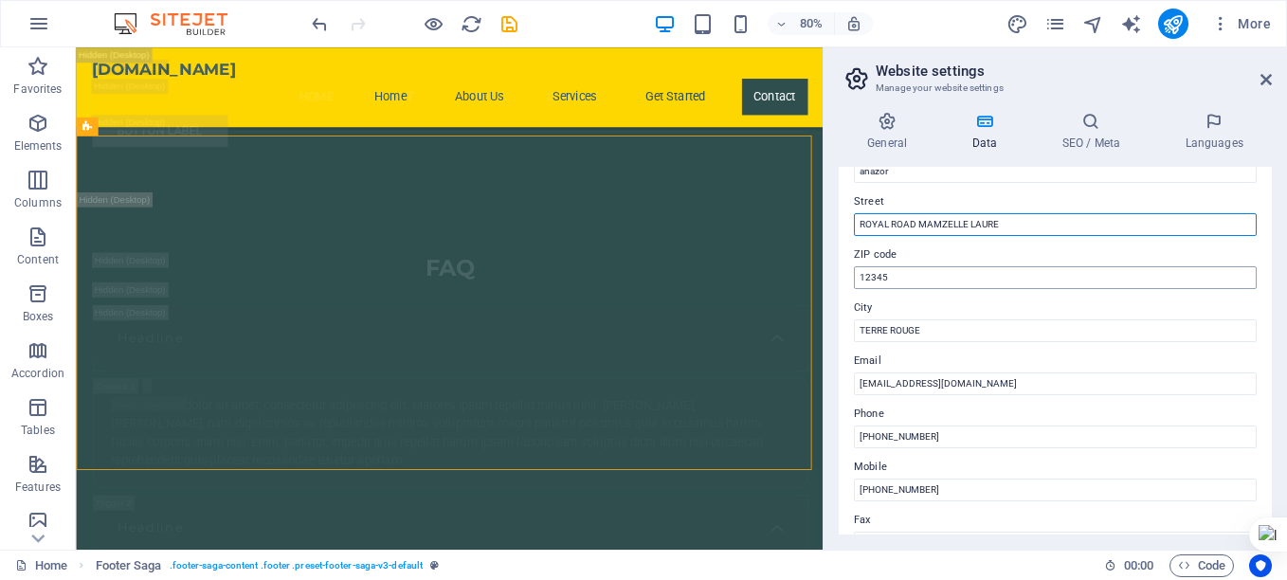
type input "ROYAL ROAD MAMZELLE LAURE"
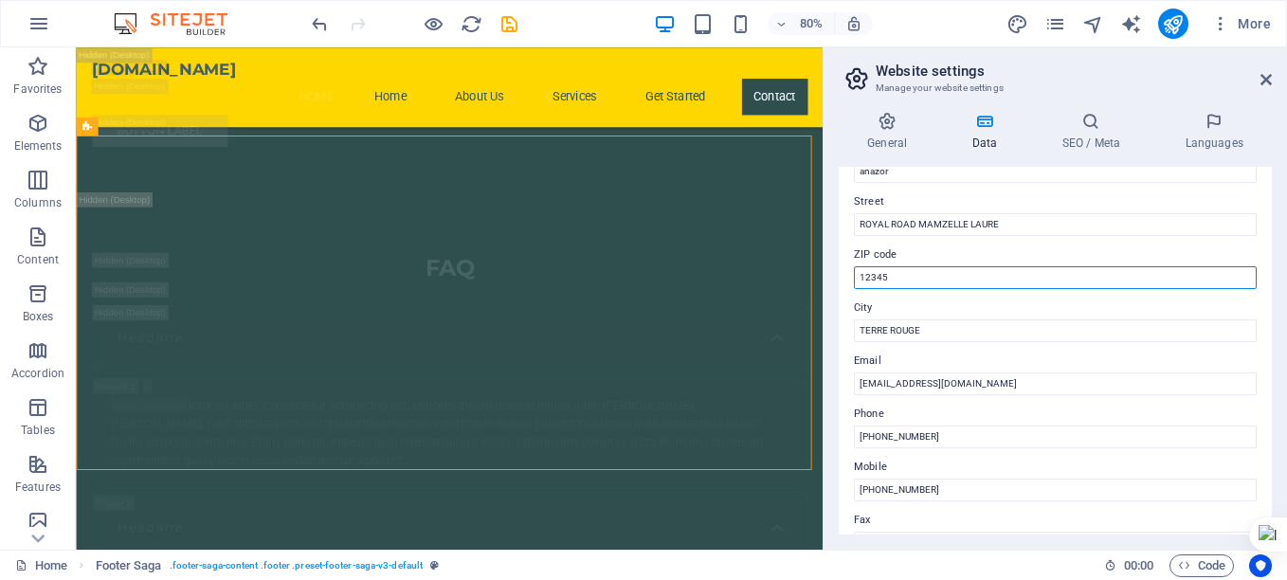
click at [993, 276] on input "12345" at bounding box center [1055, 277] width 403 height 23
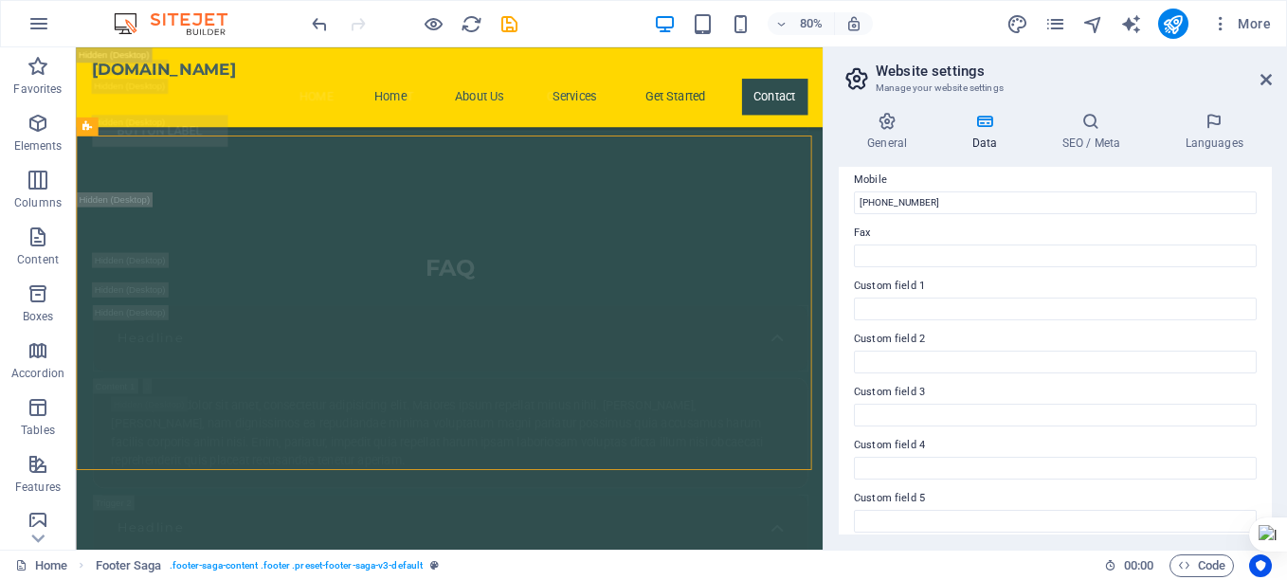
scroll to position [543, 0]
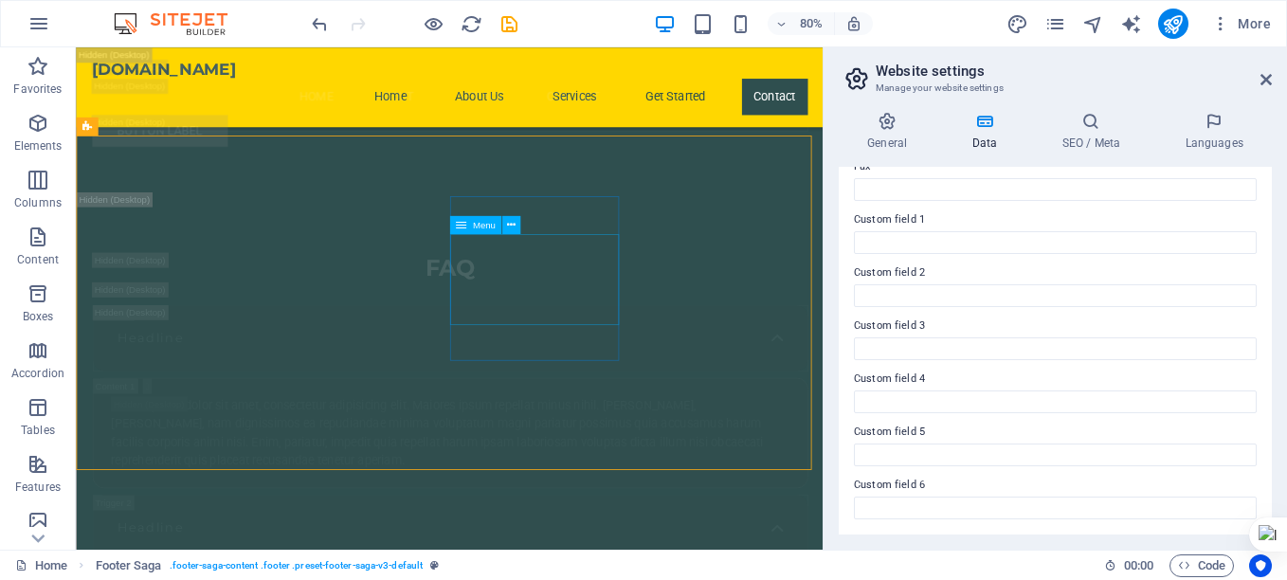
click at [529, 233] on div "Menu" at bounding box center [489, 224] width 81 height 19
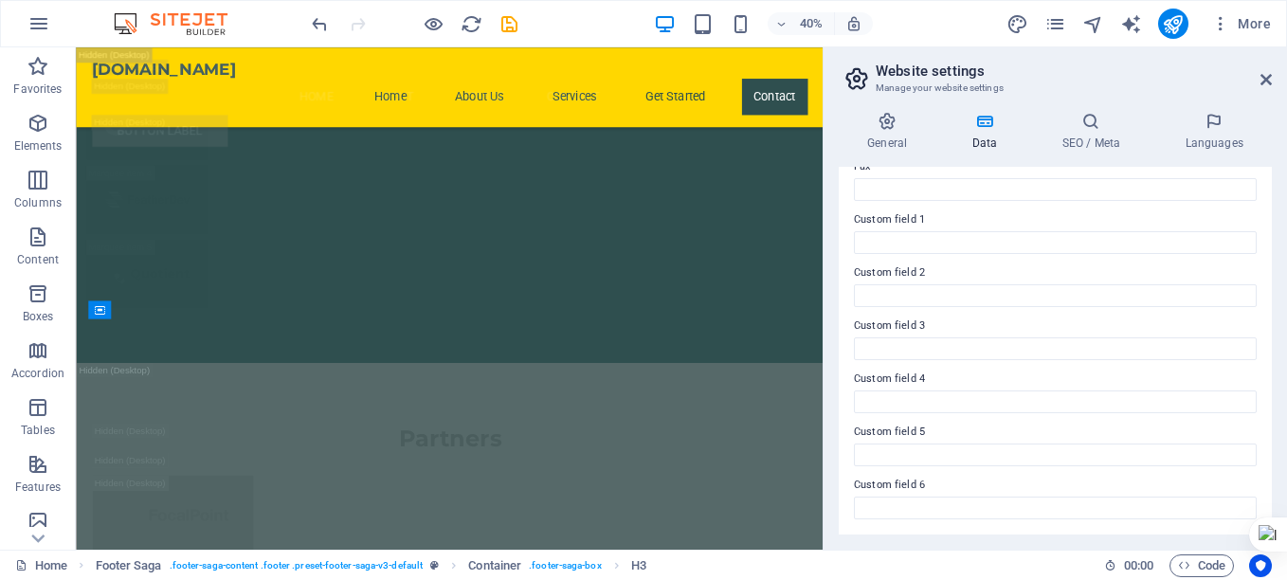
scroll to position [36046, 0]
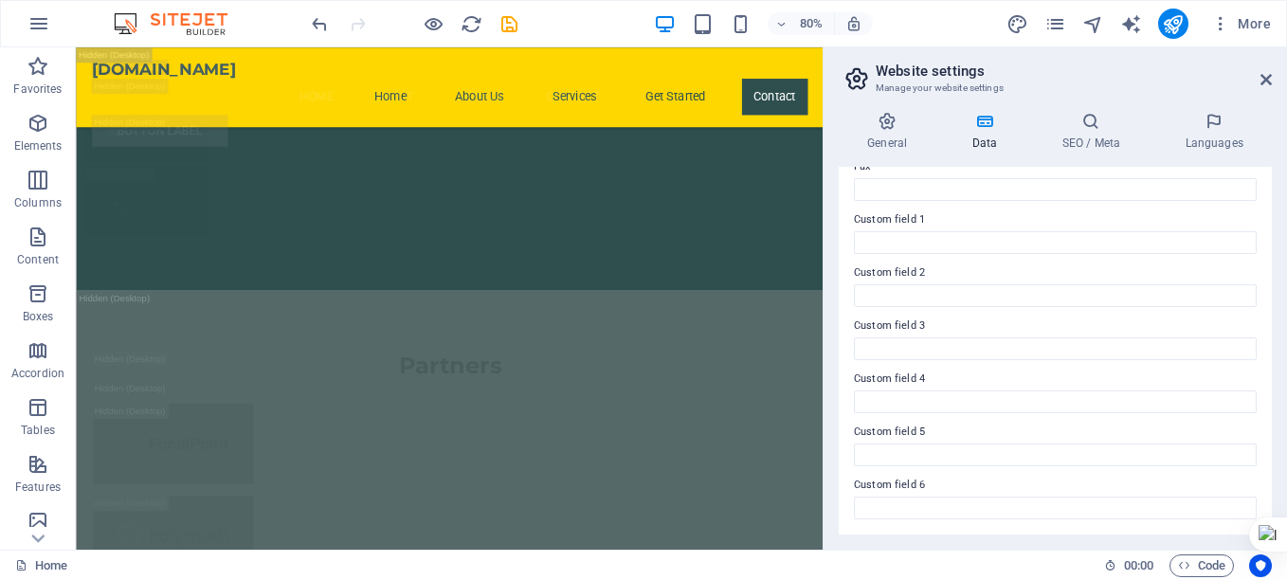
scroll to position [0, 0]
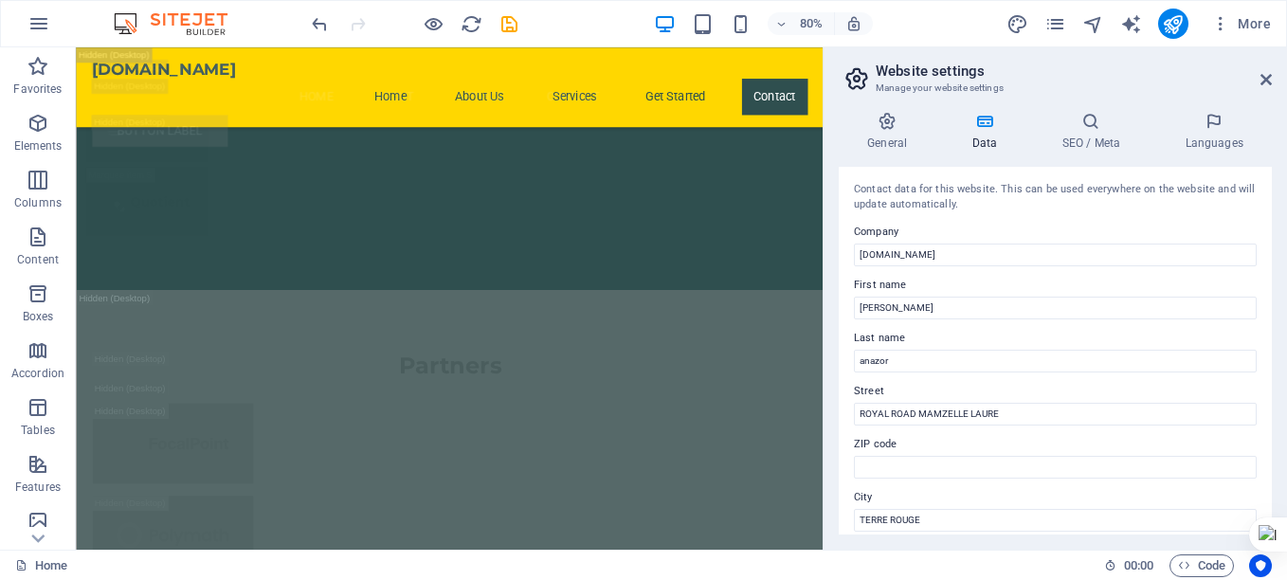
drag, startPoint x: 1273, startPoint y: 215, endPoint x: 1263, endPoint y: 232, distance: 20.0
click at [1263, 232] on div "General Data SEO / Meta Languages Website name edgelinesolution.com Logo Drag f…" at bounding box center [1056, 323] width 464 height 453
click at [1261, 234] on div "Contact data for this website. This can be used everywhere on the website and w…" at bounding box center [1055, 351] width 433 height 368
click at [1267, 234] on div "Contact data for this website. This can be used everywhere on the website and w…" at bounding box center [1055, 351] width 433 height 368
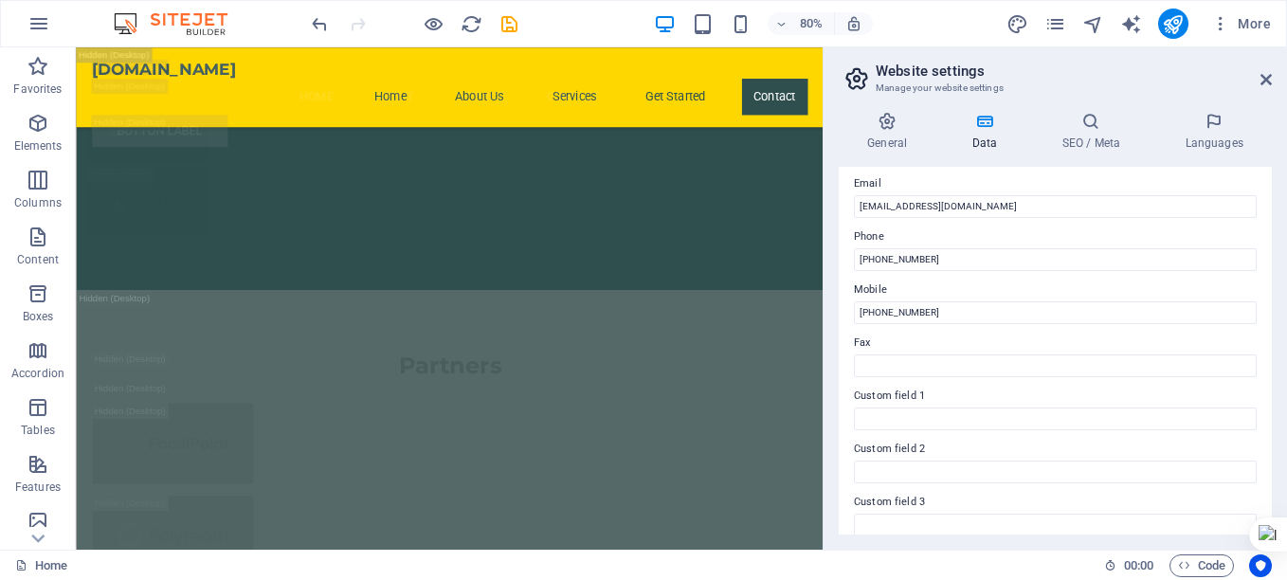
scroll to position [543, 0]
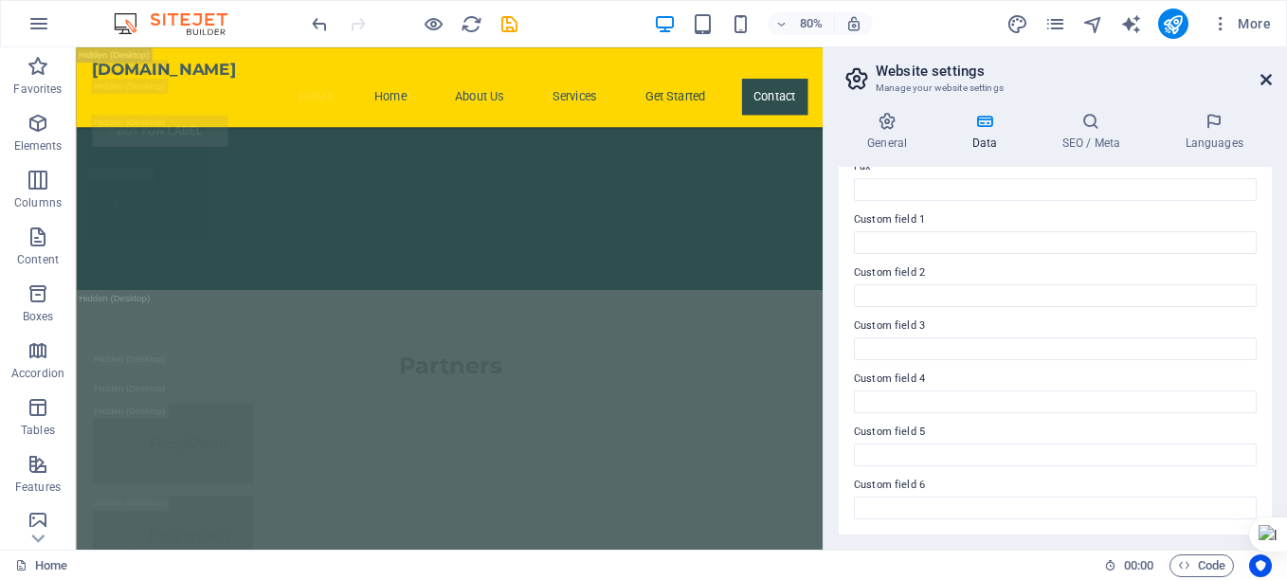
click at [1262, 76] on icon at bounding box center [1266, 79] width 11 height 15
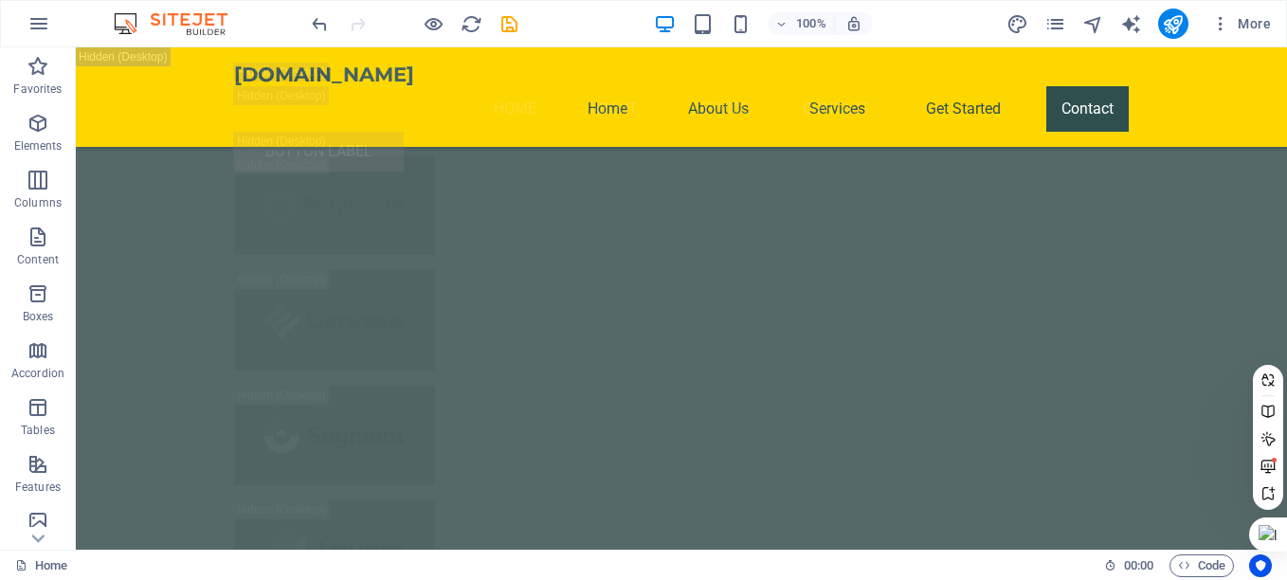
scroll to position [38420, 0]
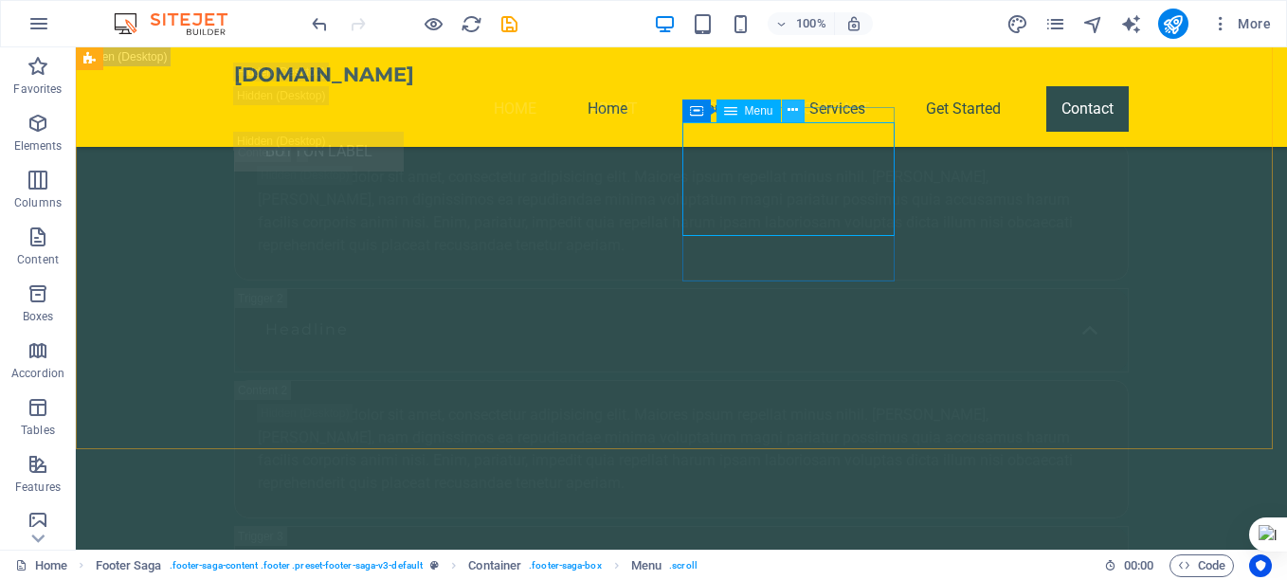
click at [798, 116] on icon at bounding box center [793, 110] width 10 height 20
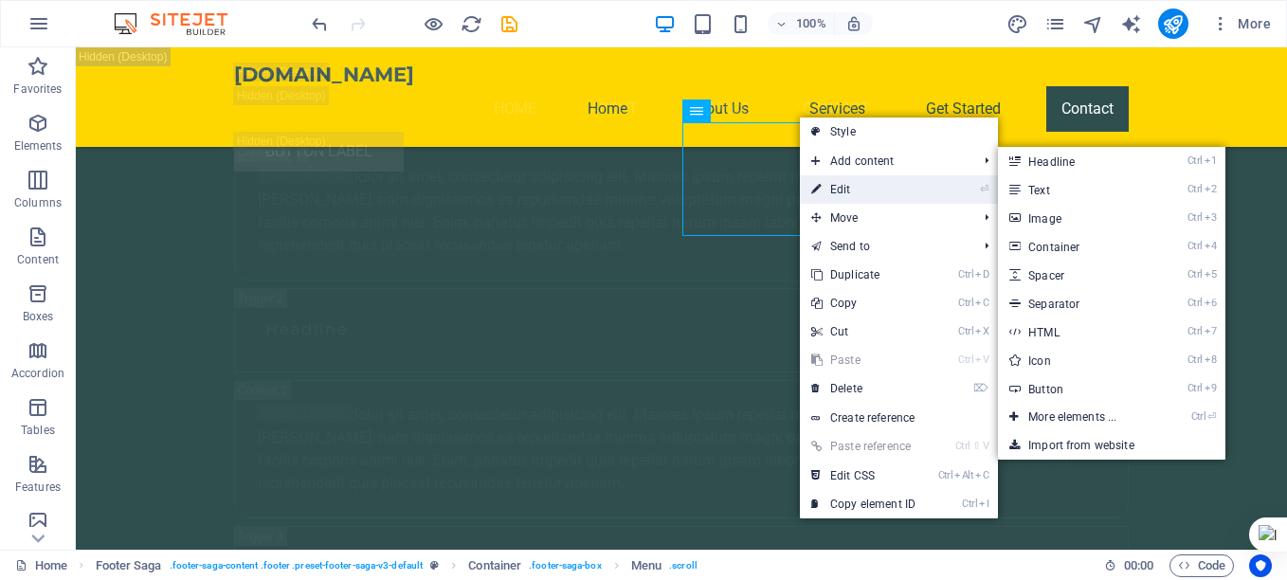
drag, startPoint x: 383, startPoint y: 188, endPoint x: 822, endPoint y: 187, distance: 438.9
click at [822, 187] on link "⏎ Edit" at bounding box center [863, 189] width 127 height 28
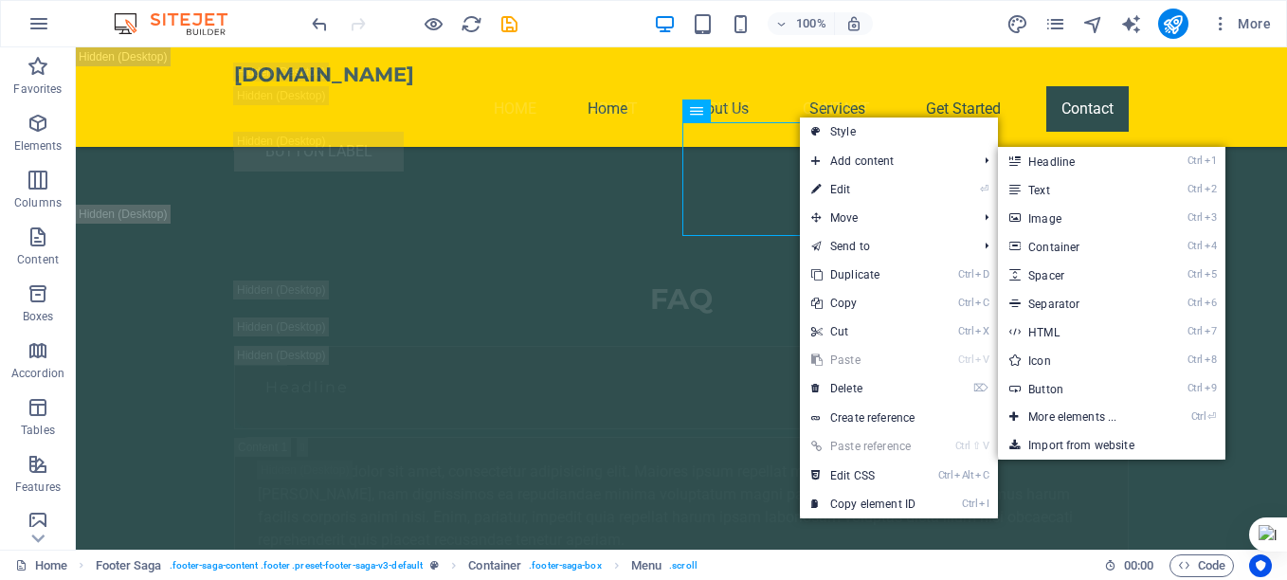
select select
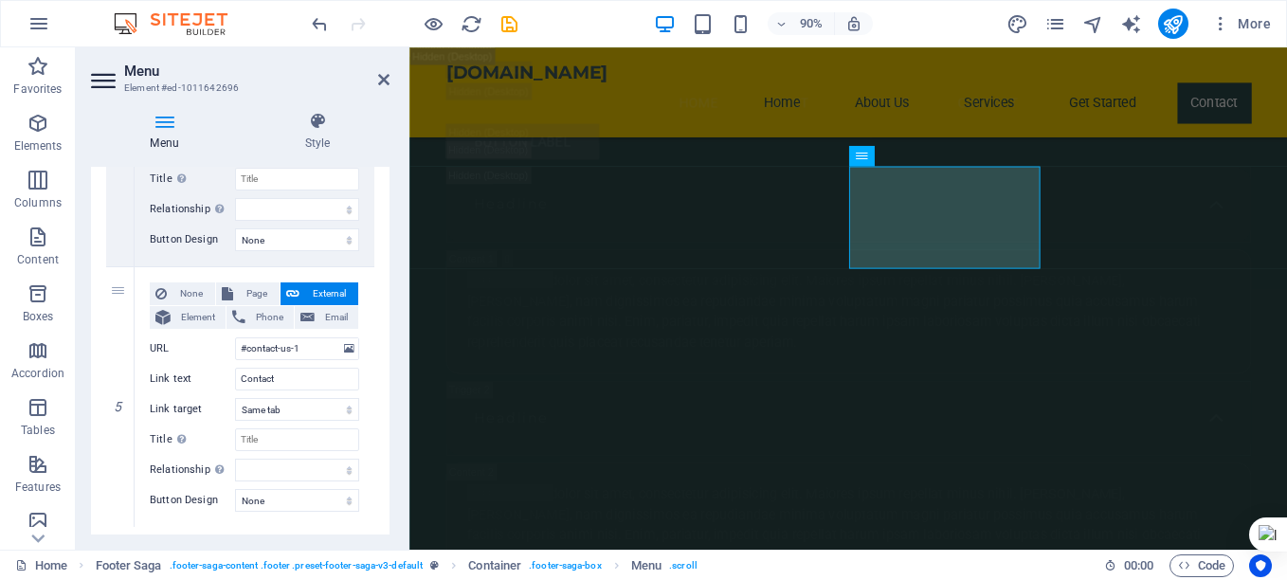
scroll to position [1168, 0]
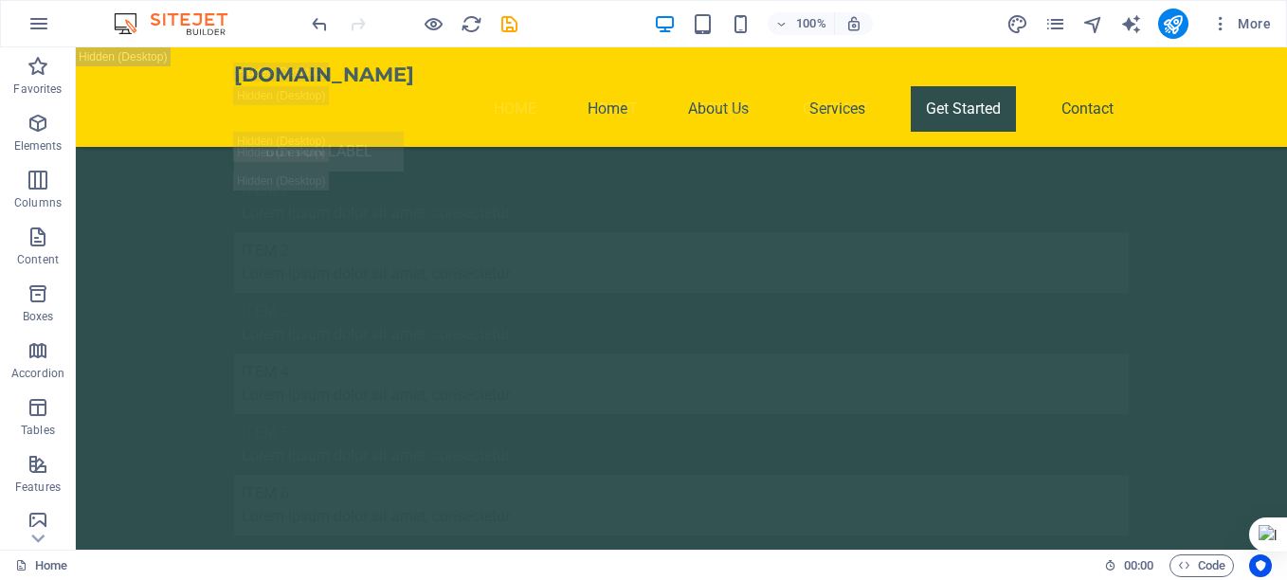
scroll to position [15264, 0]
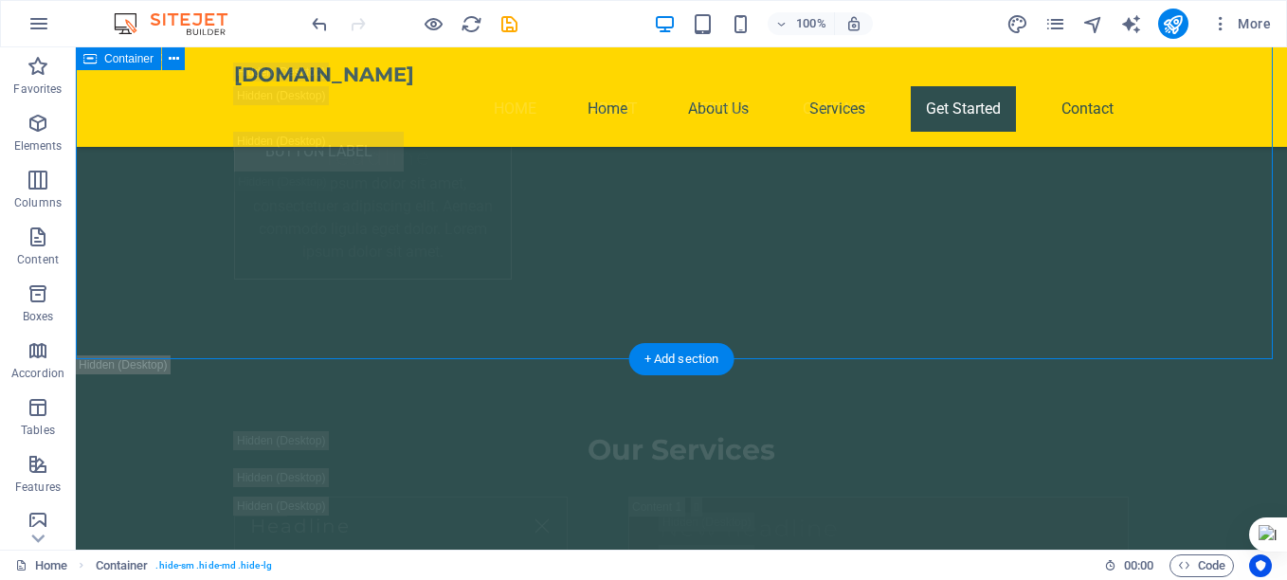
drag, startPoint x: 1269, startPoint y: 248, endPoint x: 1269, endPoint y: 291, distance: 42.7
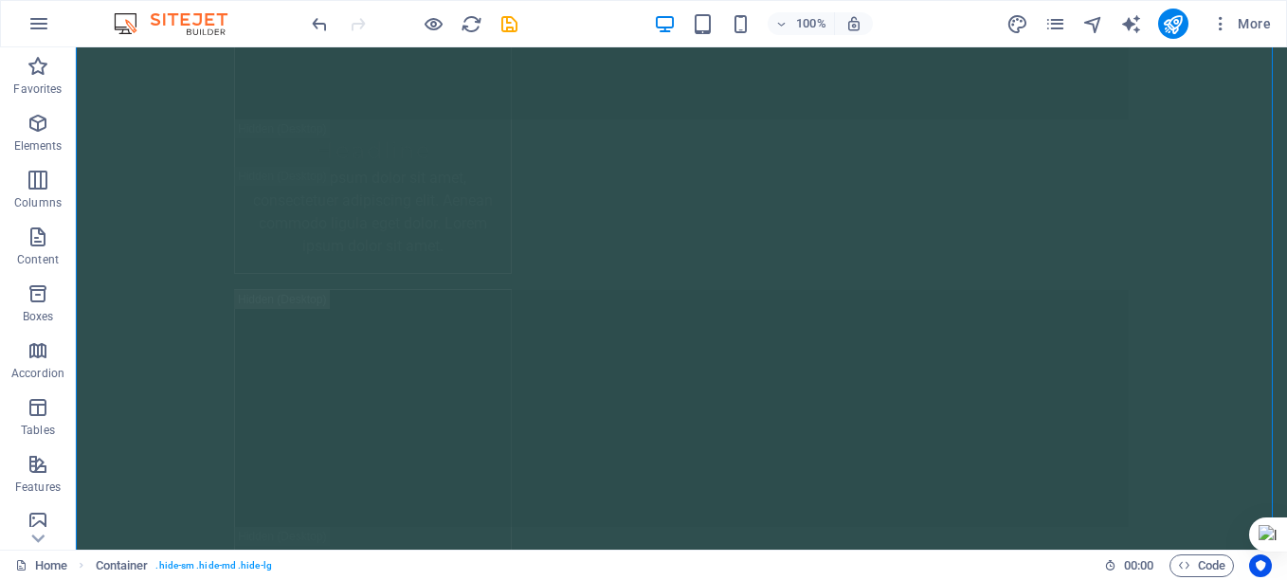
scroll to position [0, 0]
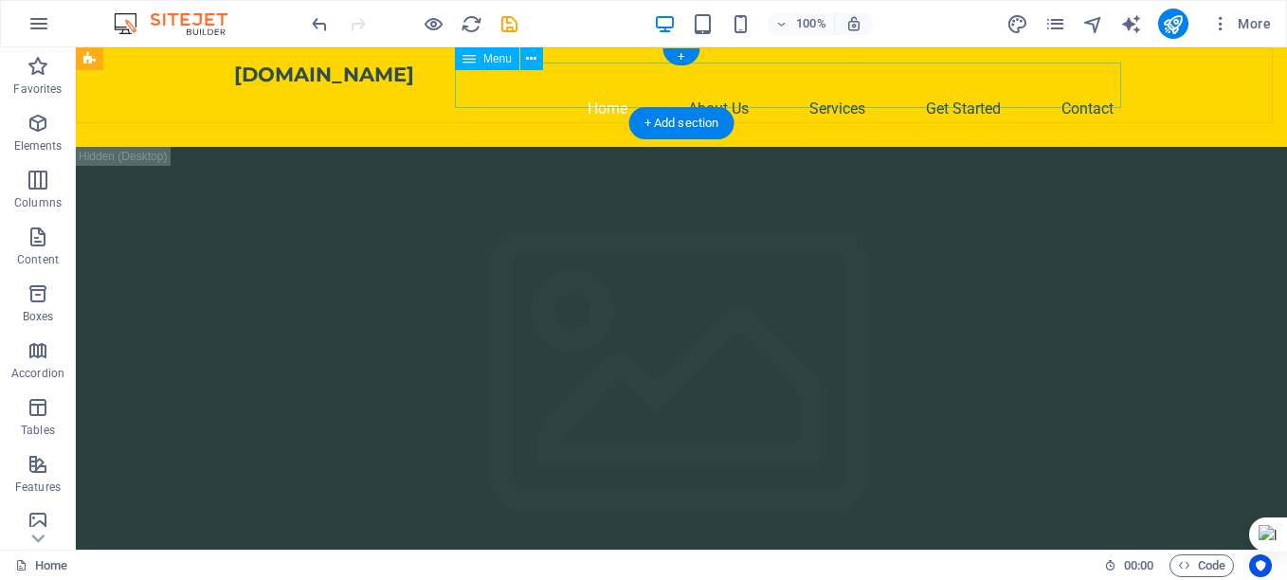
click at [695, 92] on nav "Home About Us Services Get Started Contact" at bounding box center [681, 109] width 895 height 46
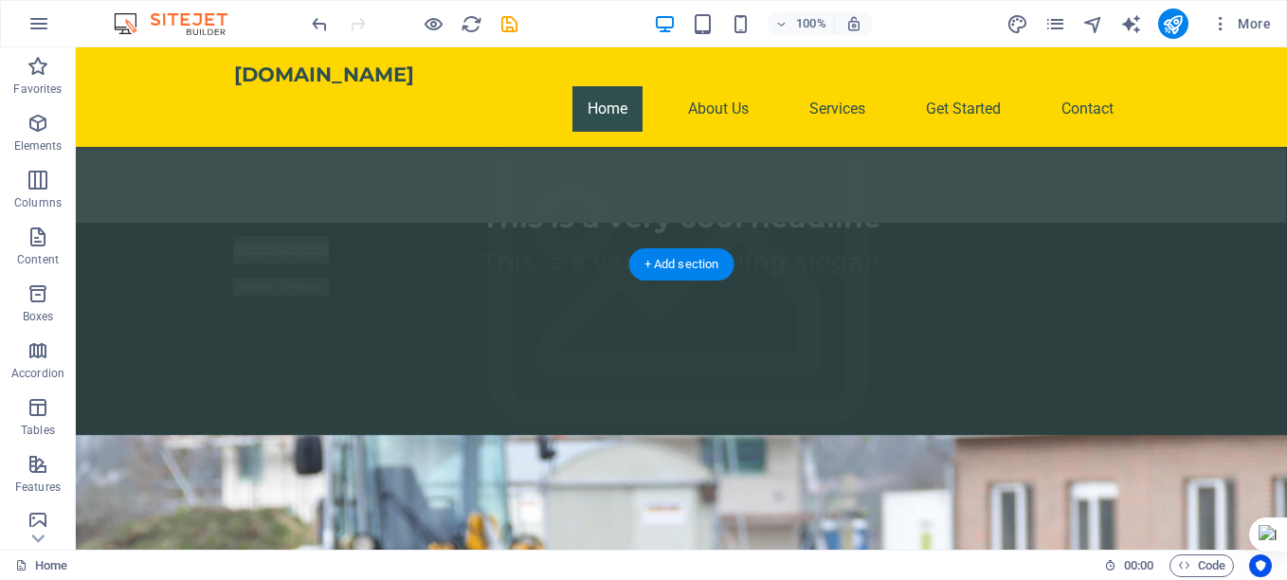
scroll to position [95, 0]
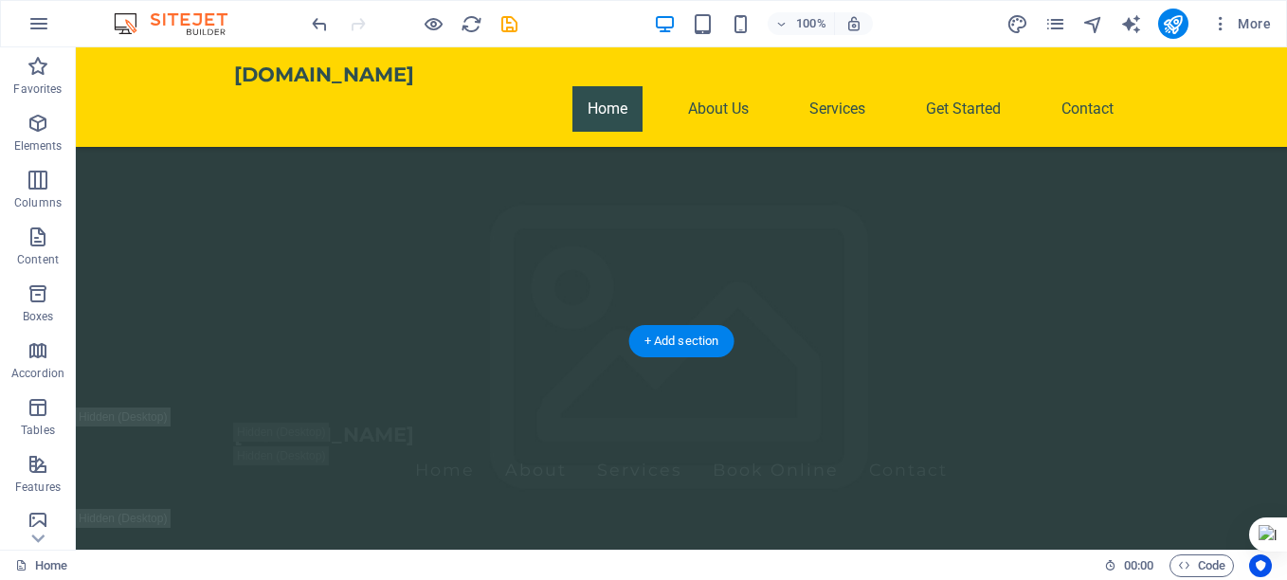
click at [932, 325] on figure at bounding box center [682, 387] width 1212 height 868
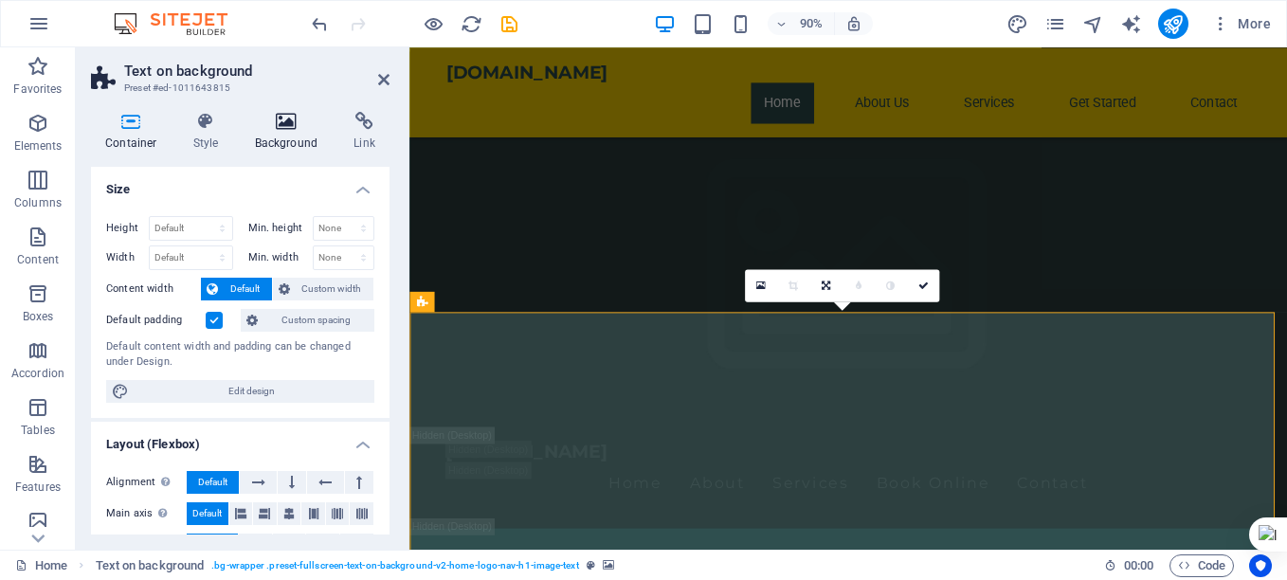
click at [293, 124] on icon at bounding box center [287, 121] width 92 height 19
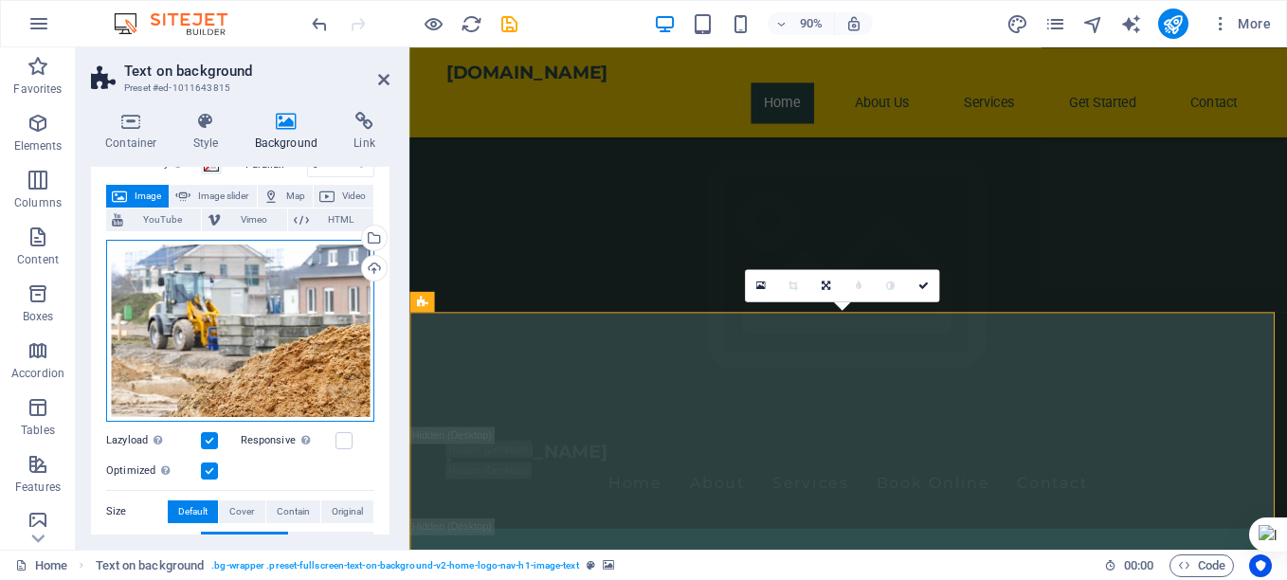
click at [288, 298] on div "Drag files here, click to choose files or select files from Files or our free s…" at bounding box center [240, 331] width 268 height 182
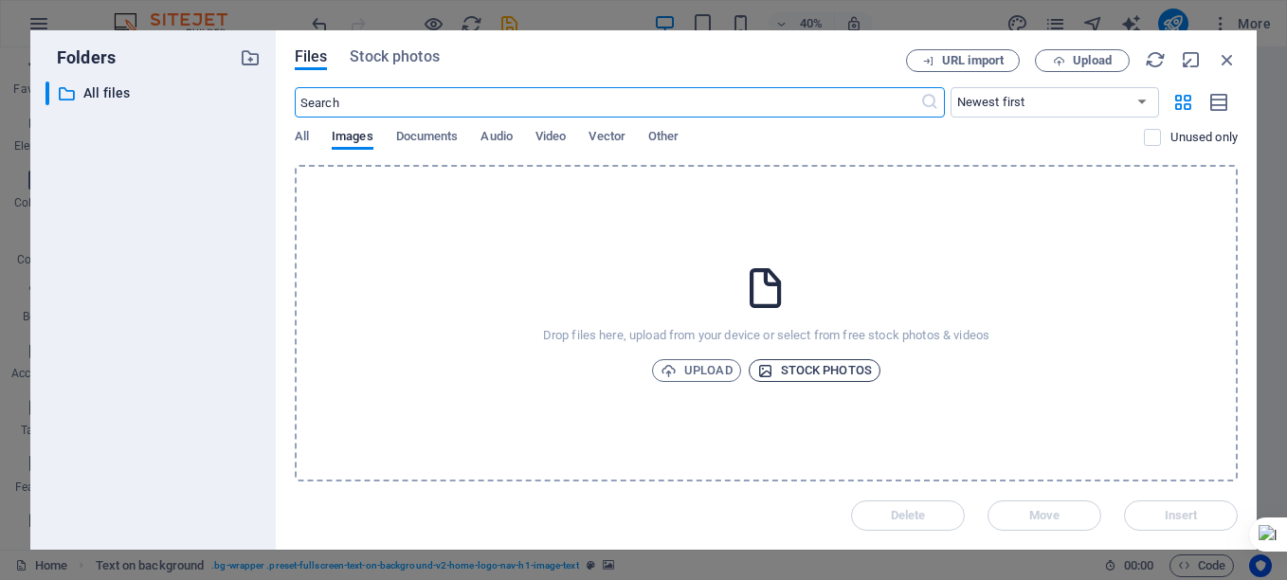
click at [859, 366] on span "Stock photos" at bounding box center [814, 370] width 115 height 23
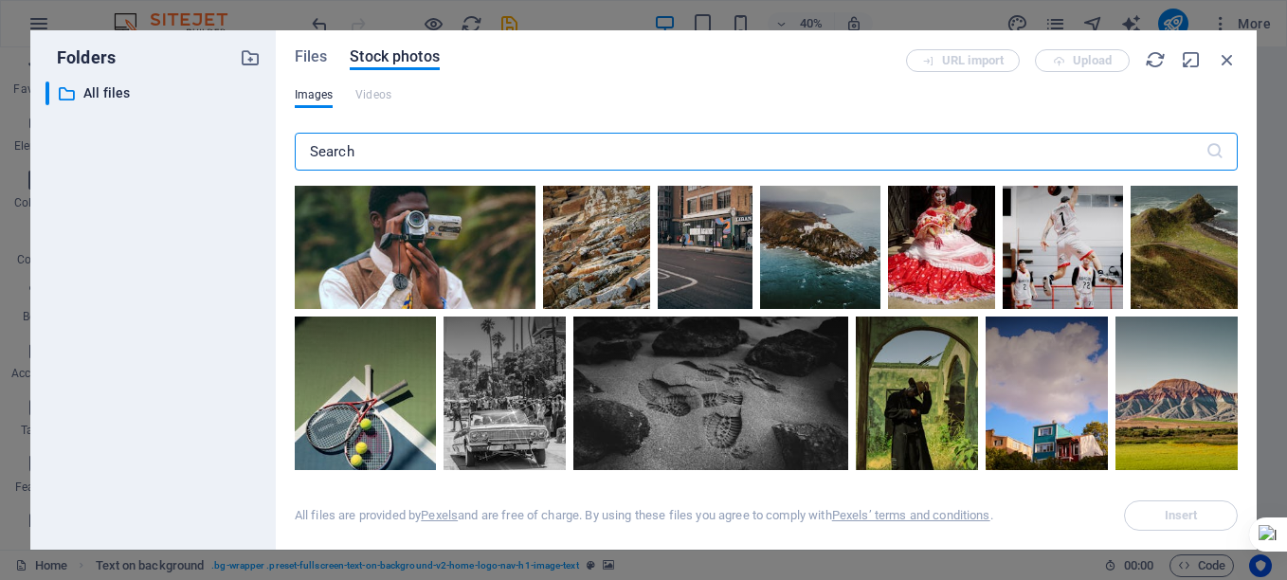
scroll to position [758, 0]
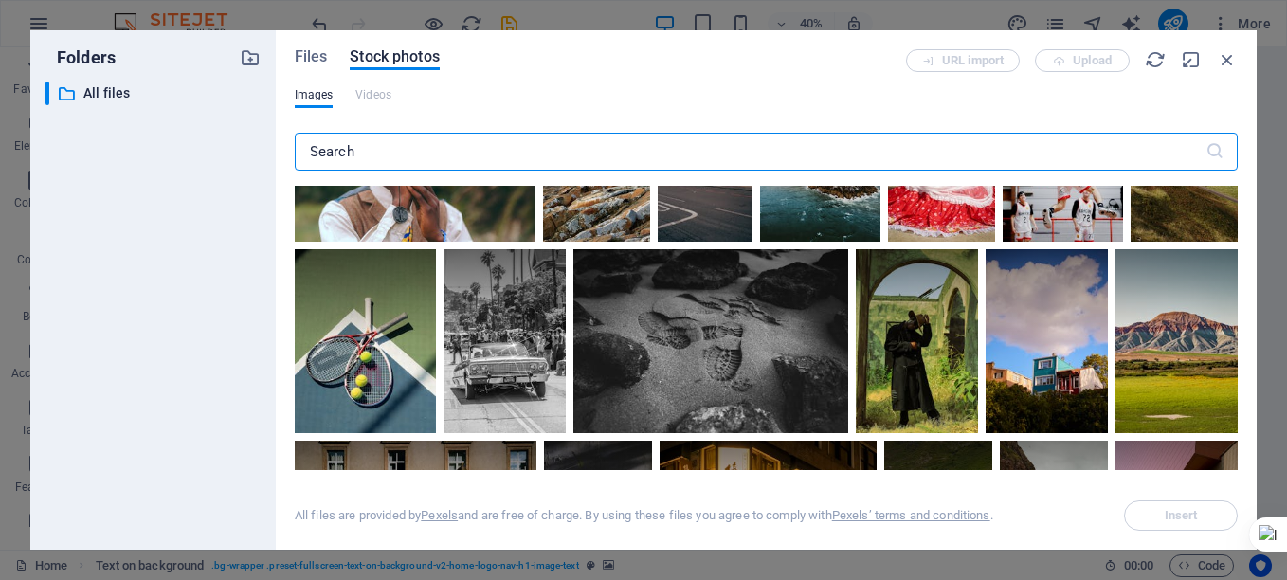
click at [813, 150] on input "text" at bounding box center [750, 152] width 911 height 38
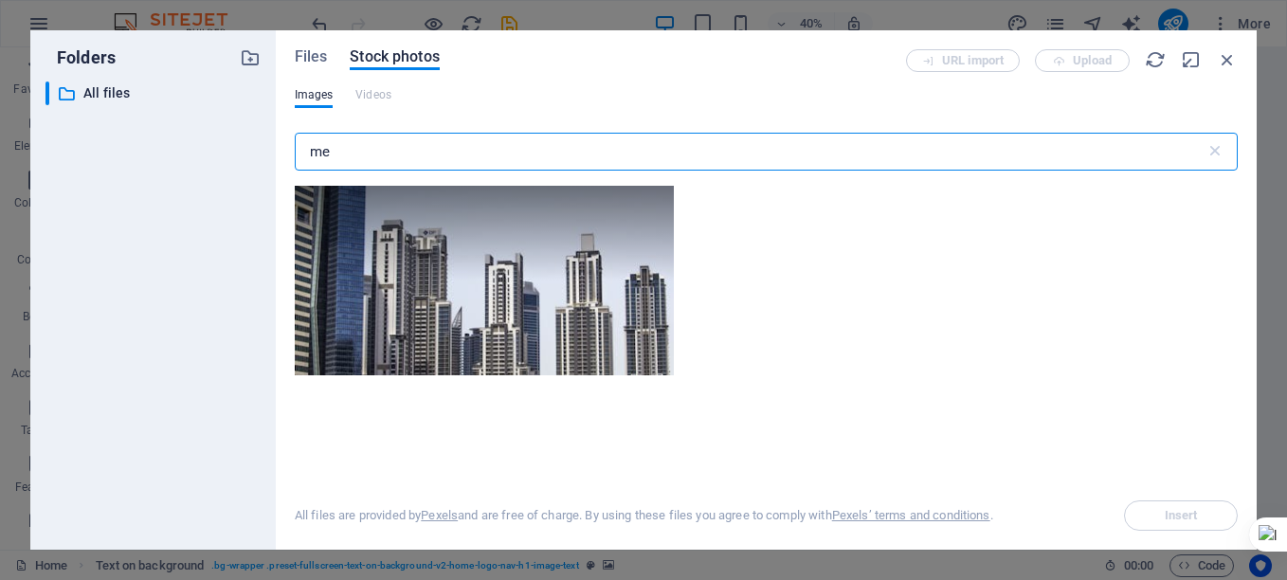
type input "m"
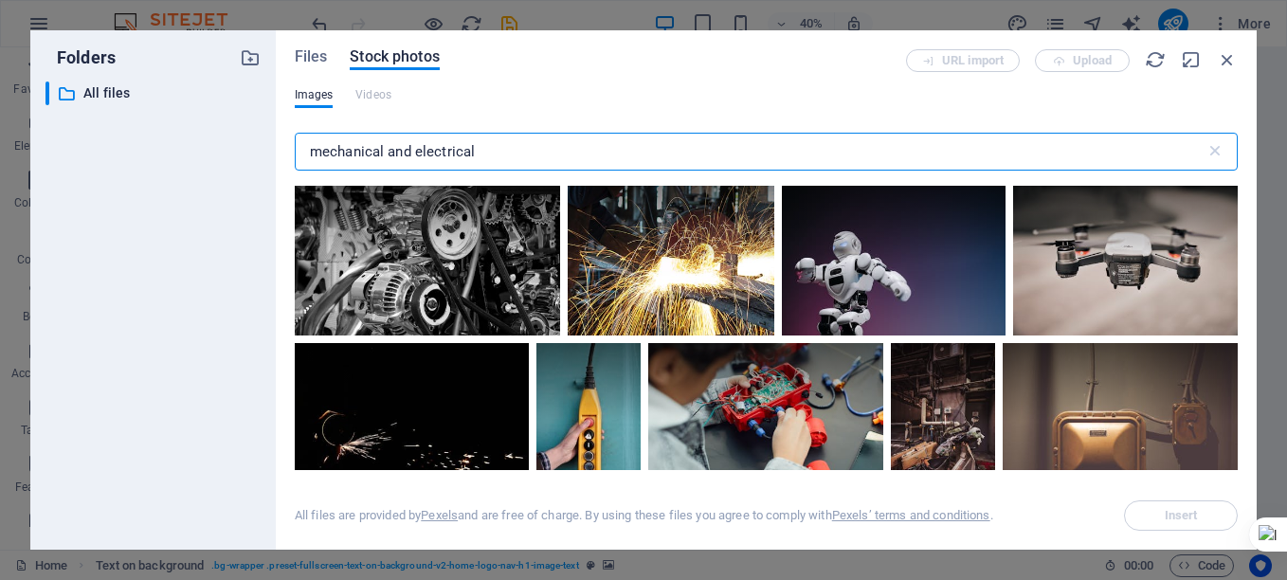
click at [412, 155] on input "mechanical and electrical" at bounding box center [750, 152] width 911 height 38
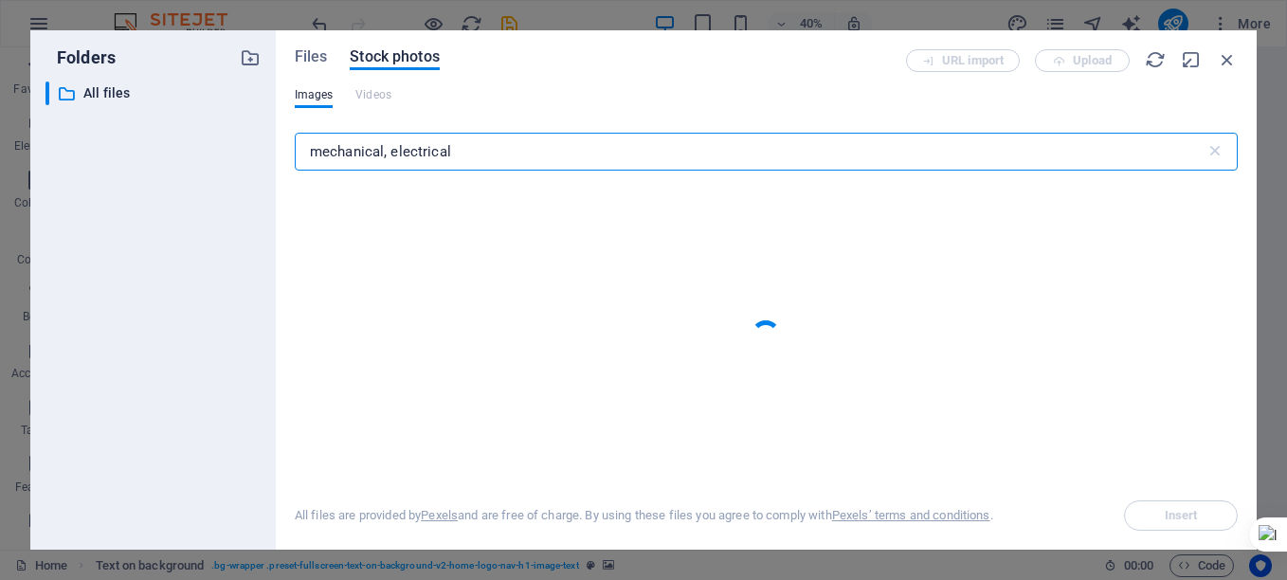
click at [481, 150] on input "mechanical, electrical" at bounding box center [750, 152] width 911 height 38
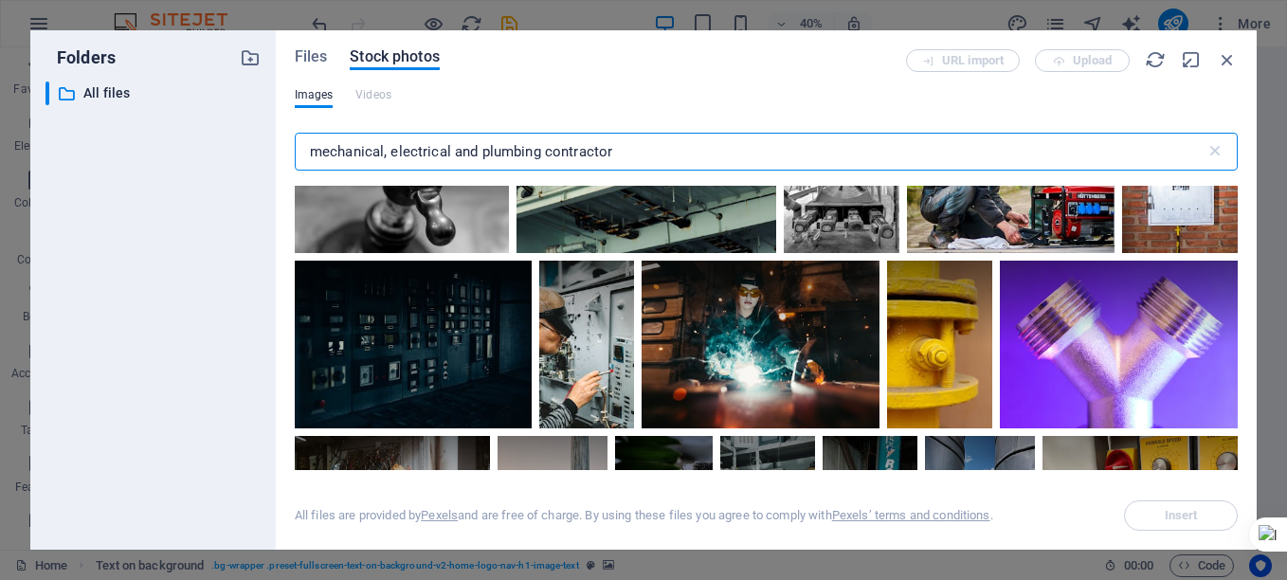
scroll to position [7584, 0]
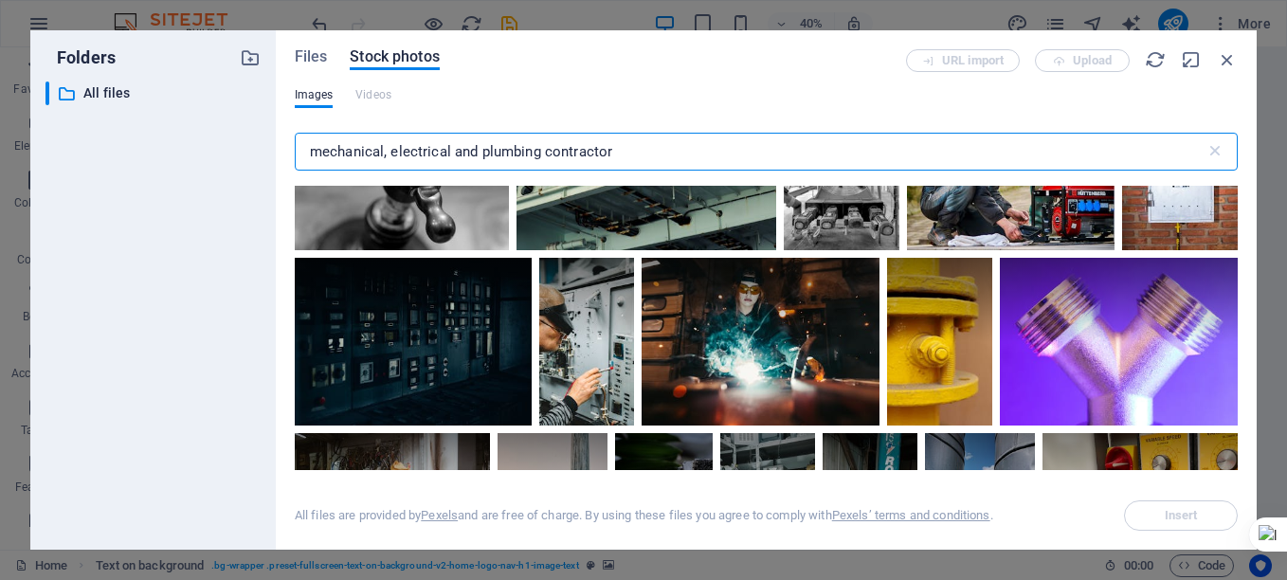
drag, startPoint x: 546, startPoint y: 147, endPoint x: 301, endPoint y: 128, distance: 246.3
click at [301, 128] on div "mechanical, electrical and plumbing contractor ​" at bounding box center [766, 155] width 943 height 61
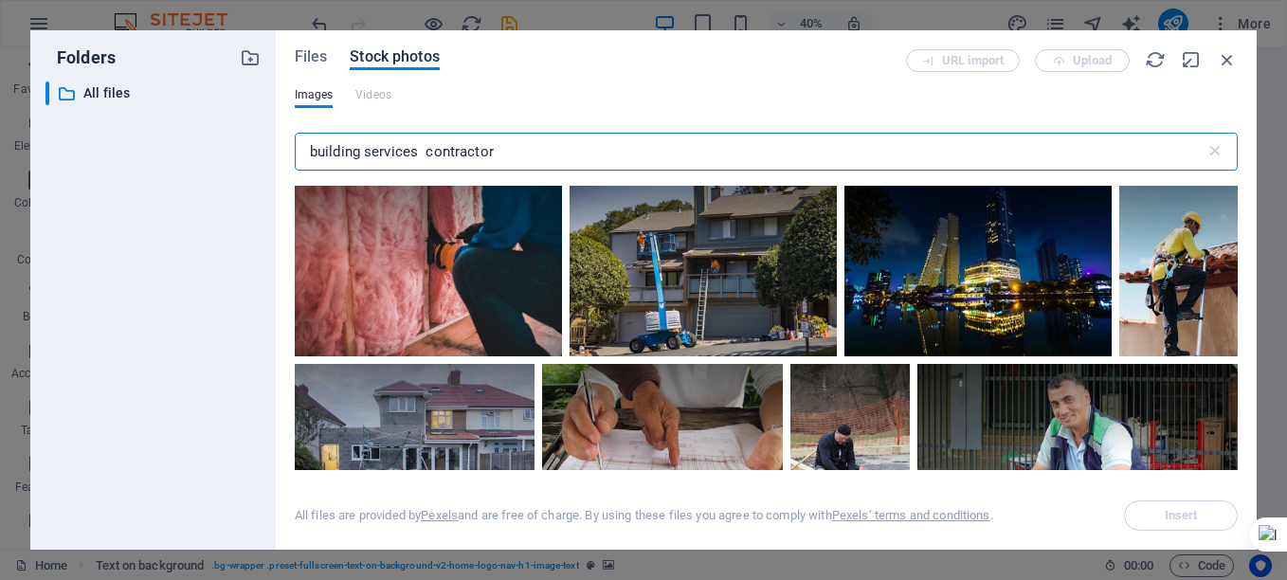
scroll to position [7489, 0]
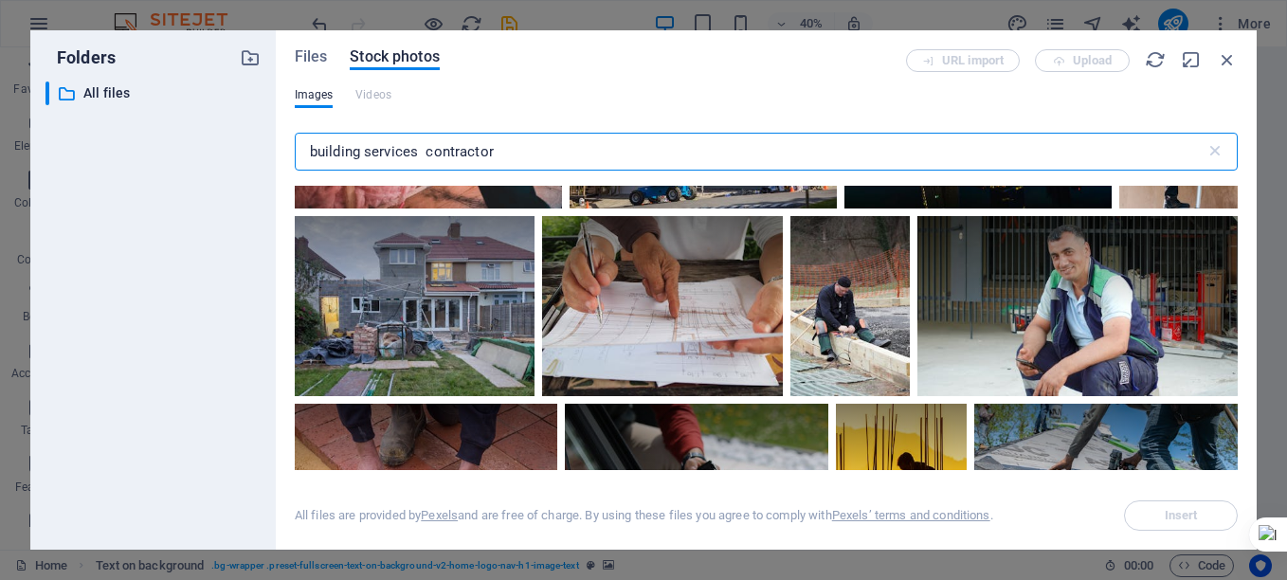
type input "building services contractor"
click at [313, 55] on span "Files" at bounding box center [311, 57] width 33 height 23
click at [322, 50] on span "Files" at bounding box center [311, 57] width 33 height 23
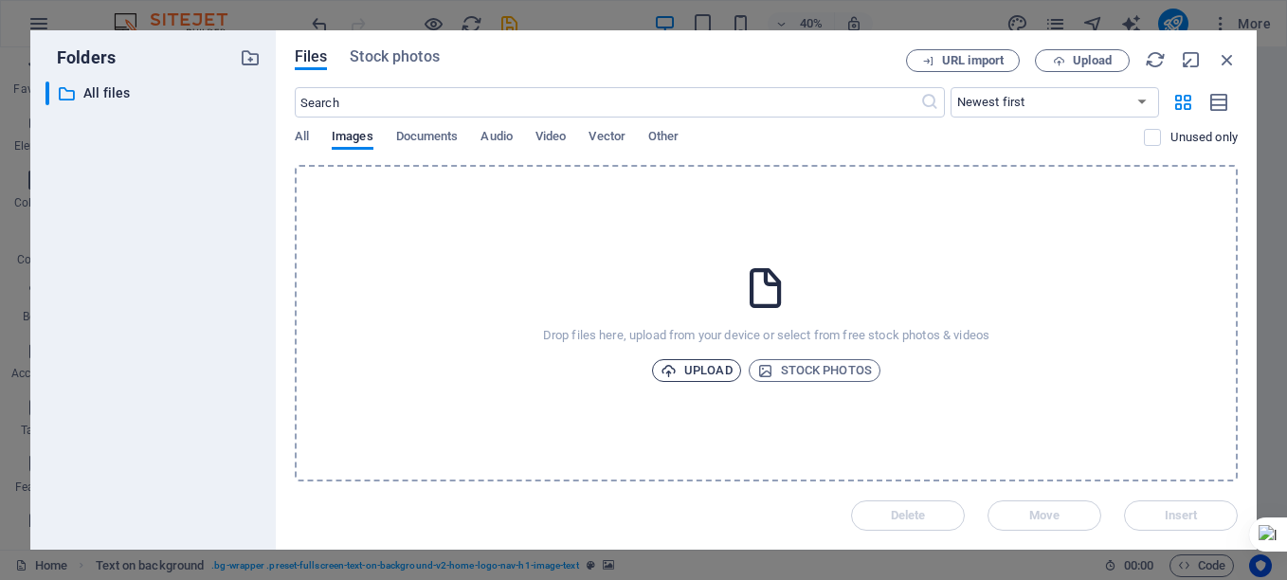
click at [694, 369] on span "Upload" at bounding box center [697, 370] width 72 height 23
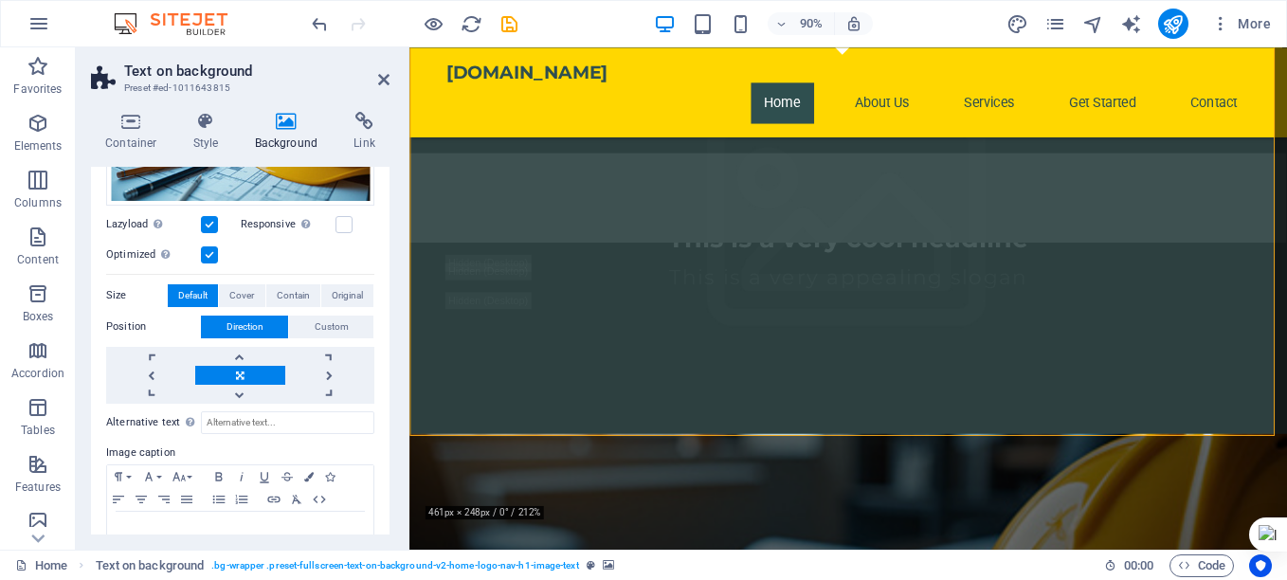
scroll to position [334, 0]
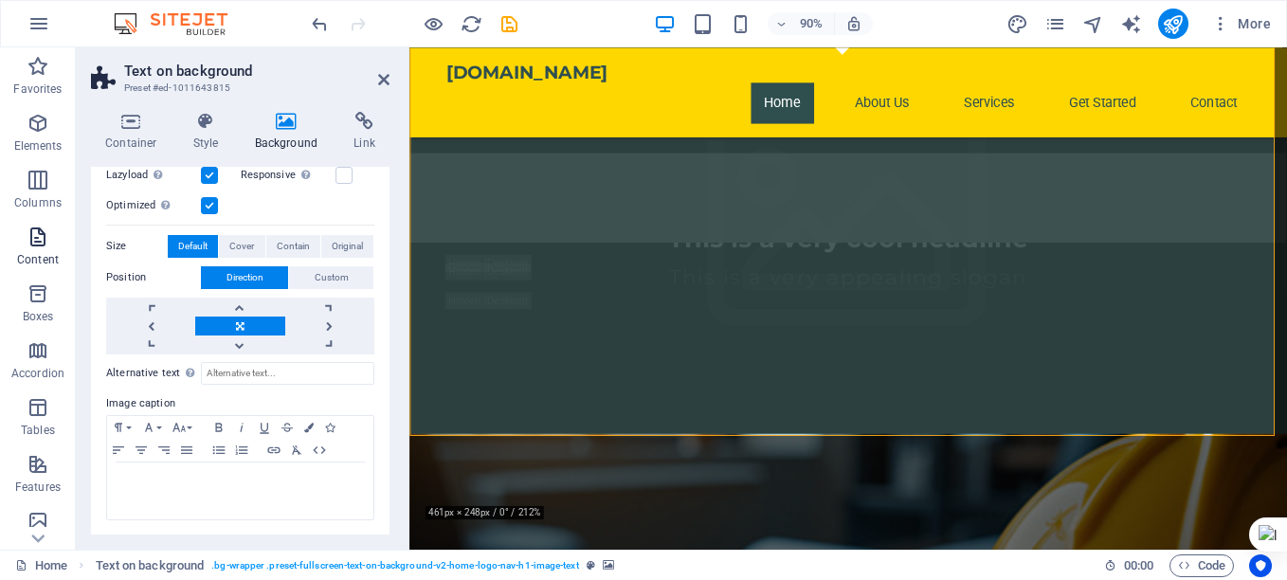
click at [48, 246] on icon "button" at bounding box center [38, 237] width 23 height 23
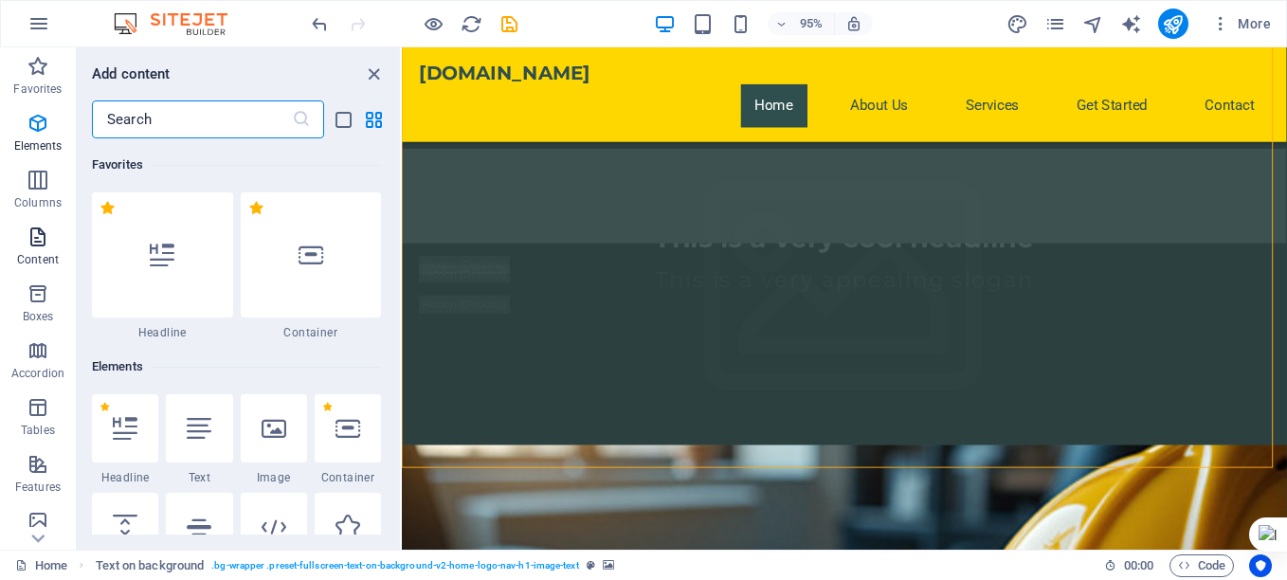
scroll to position [3317, 0]
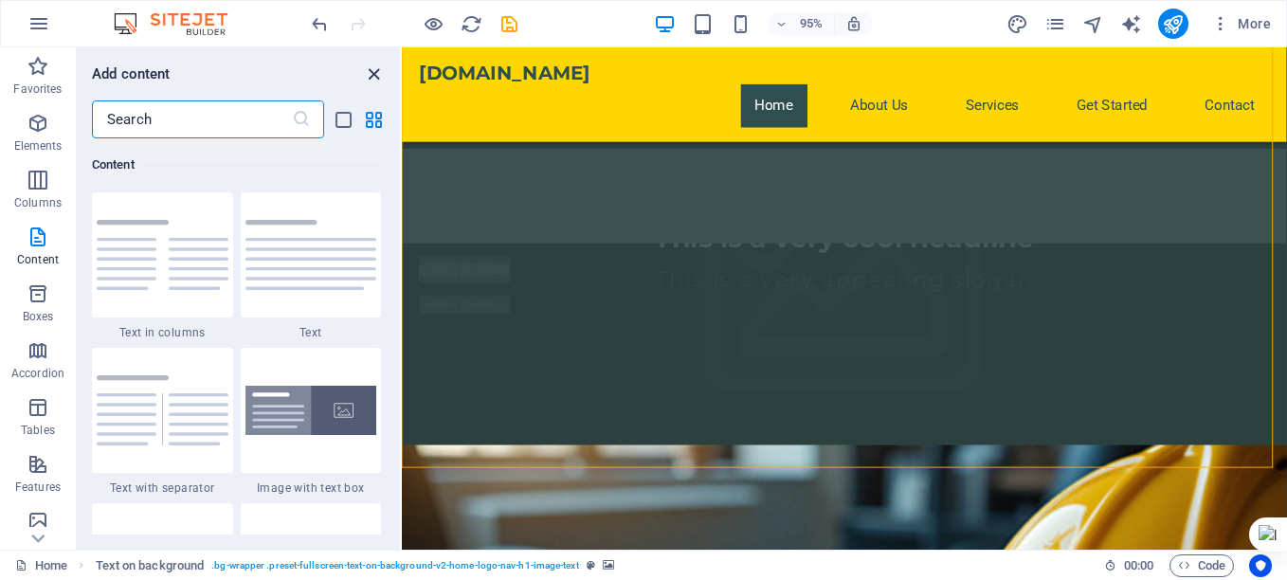
click at [372, 78] on icon "close panel" at bounding box center [374, 75] width 22 height 22
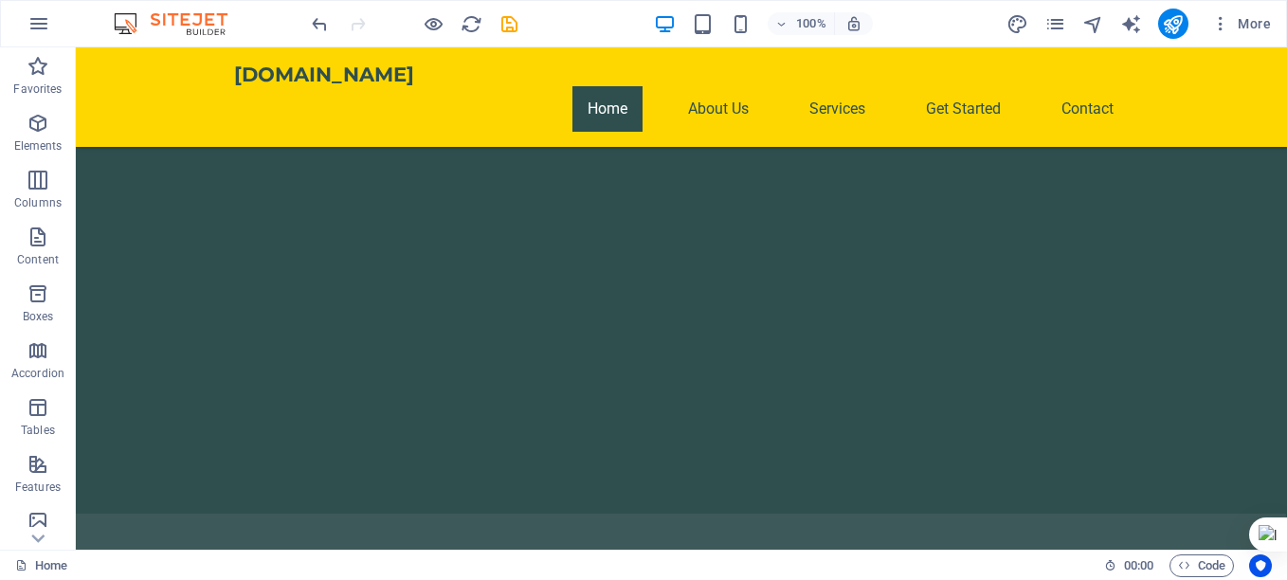
scroll to position [1316, 0]
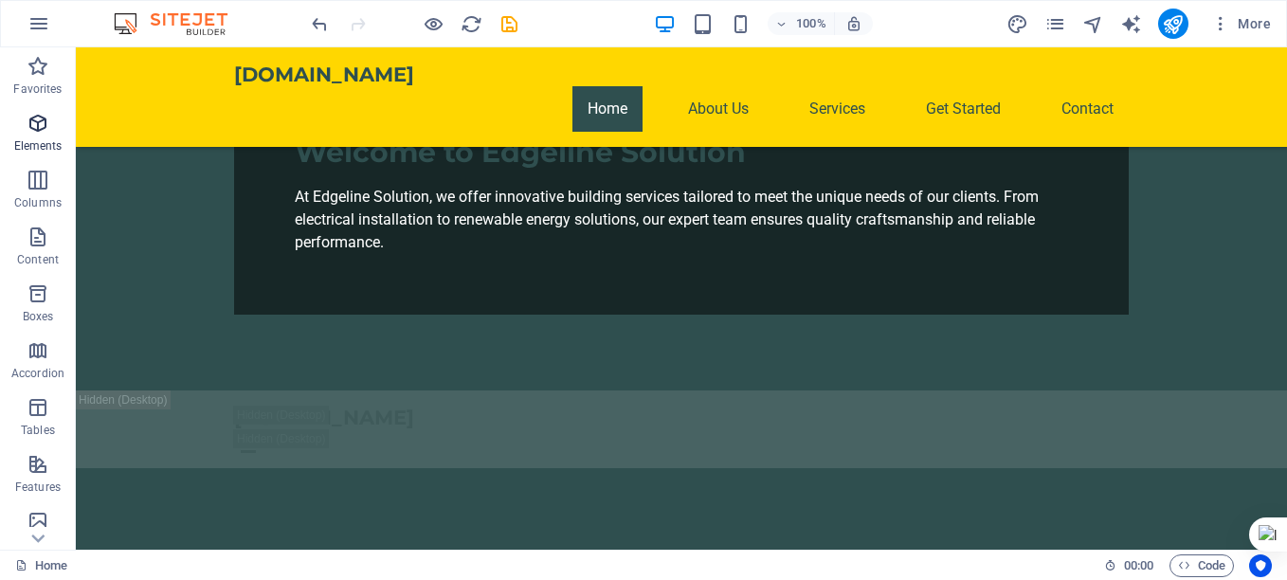
click at [42, 129] on icon "button" at bounding box center [38, 123] width 23 height 23
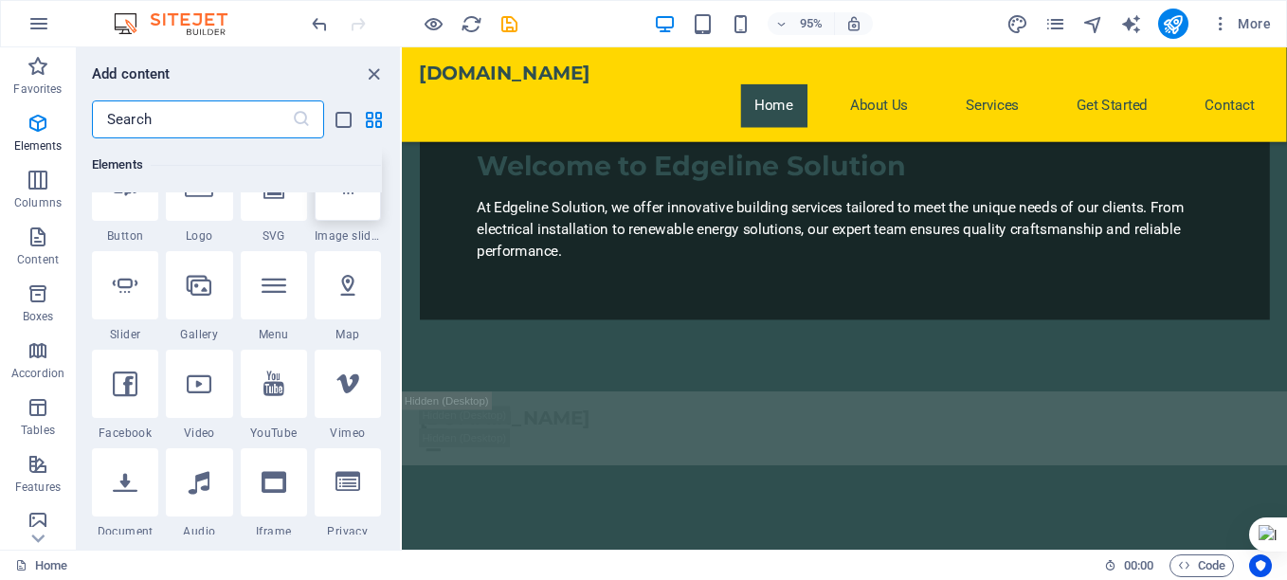
scroll to position [581, 0]
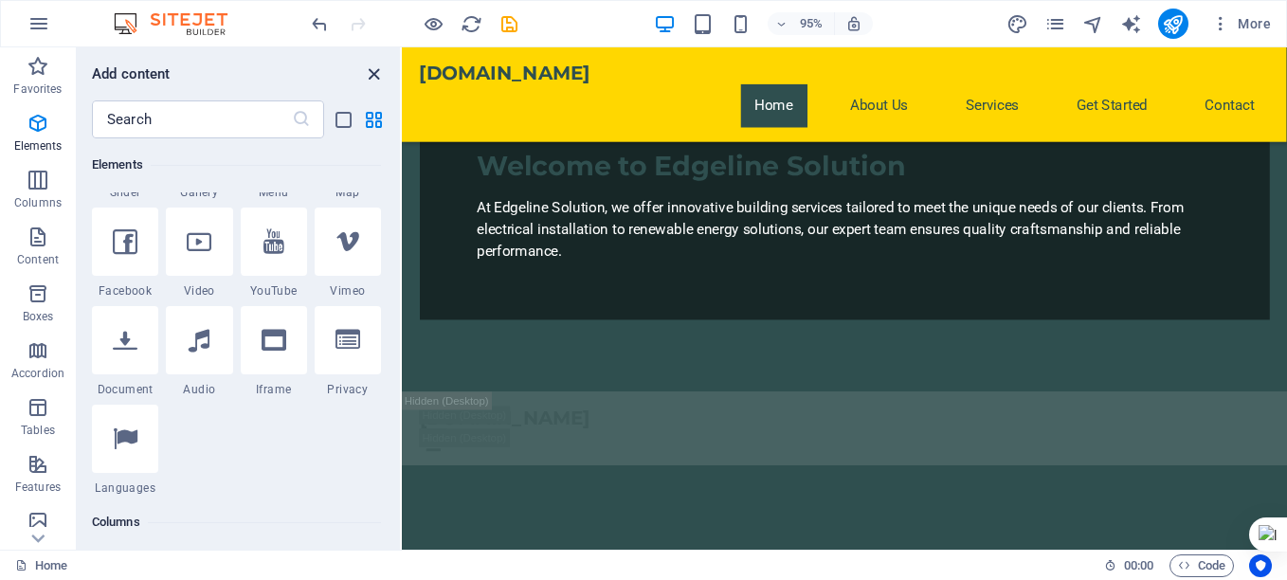
drag, startPoint x: 377, startPoint y: 70, endPoint x: 301, endPoint y: 31, distance: 86.1
click at [377, 70] on icon "close panel" at bounding box center [374, 75] width 22 height 22
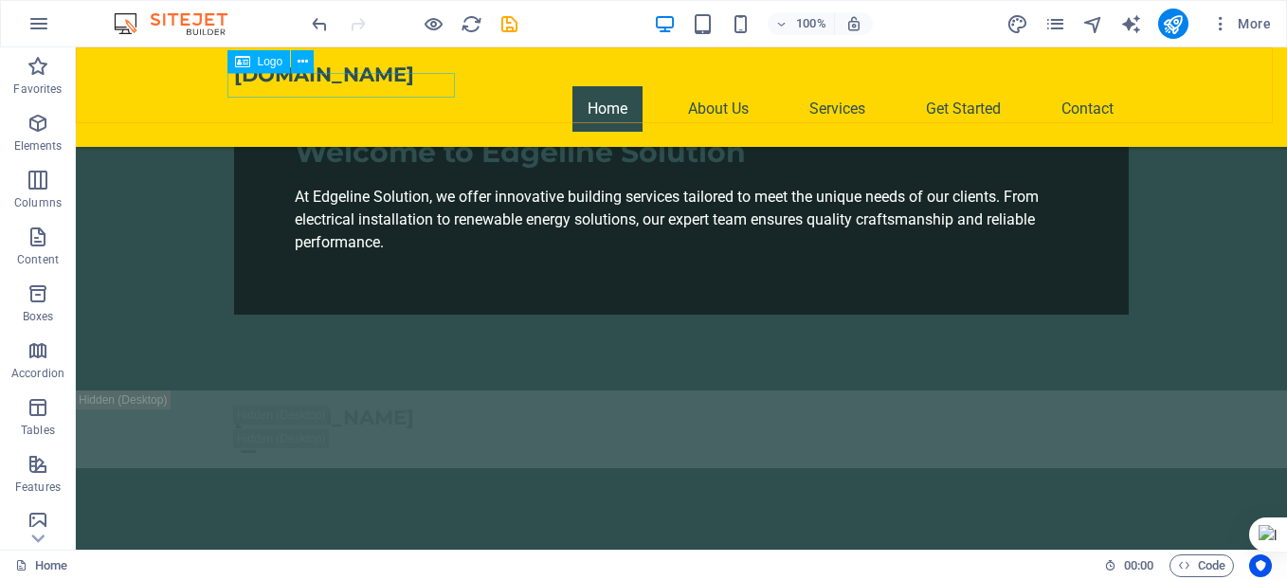
click at [375, 76] on div "[DOMAIN_NAME]" at bounding box center [681, 75] width 895 height 24
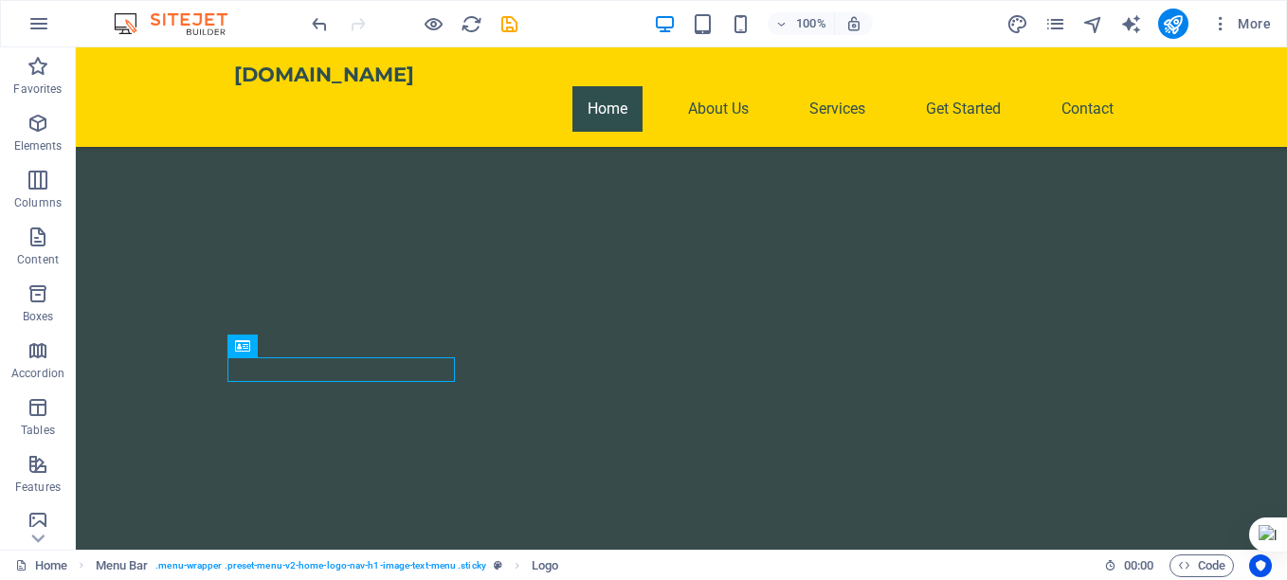
scroll to position [2169, 0]
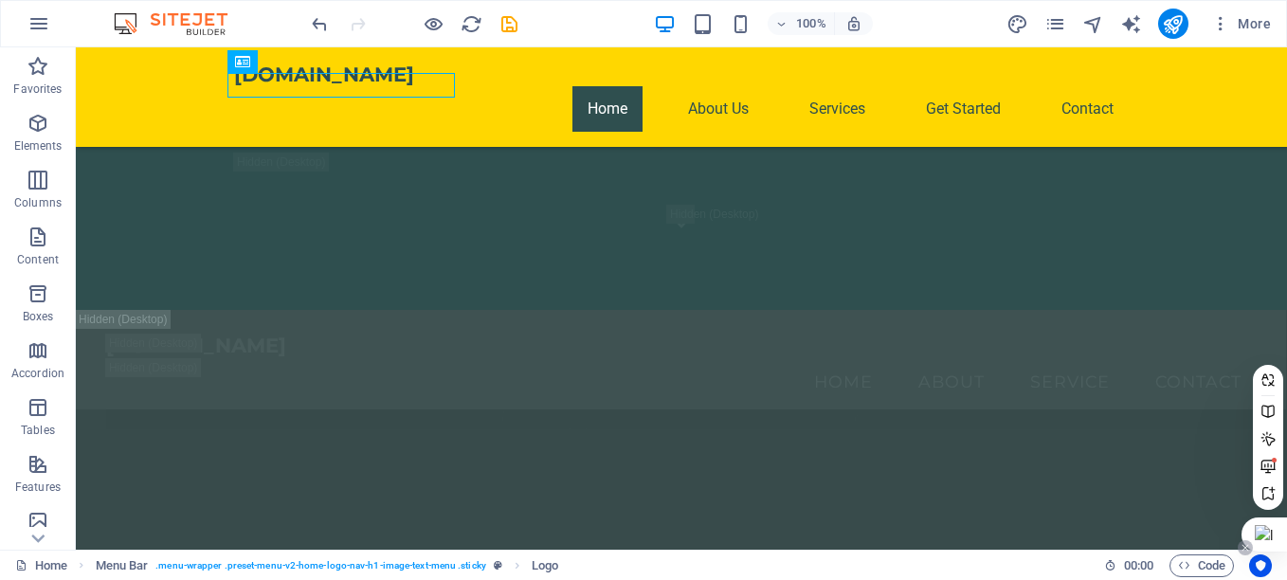
click at [1240, 550] on div at bounding box center [1245, 547] width 15 height 15
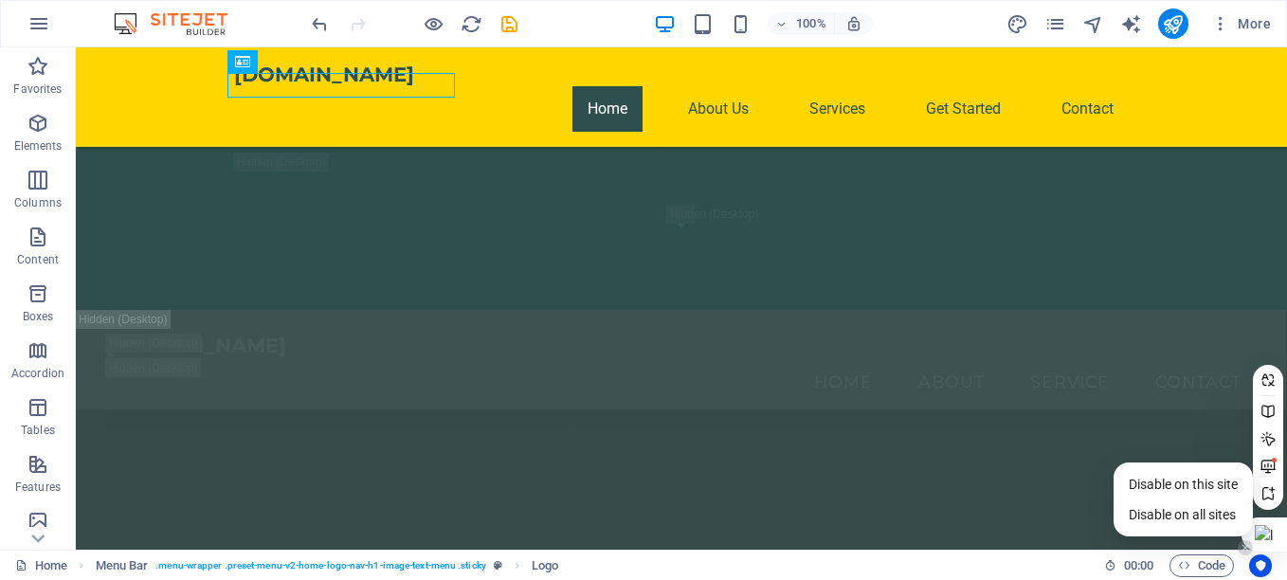
click at [1286, 281] on html "edgelinesolution.com Home Favorites Elements Columns Content Boxes Accordion Ta…" at bounding box center [643, 290] width 1287 height 580
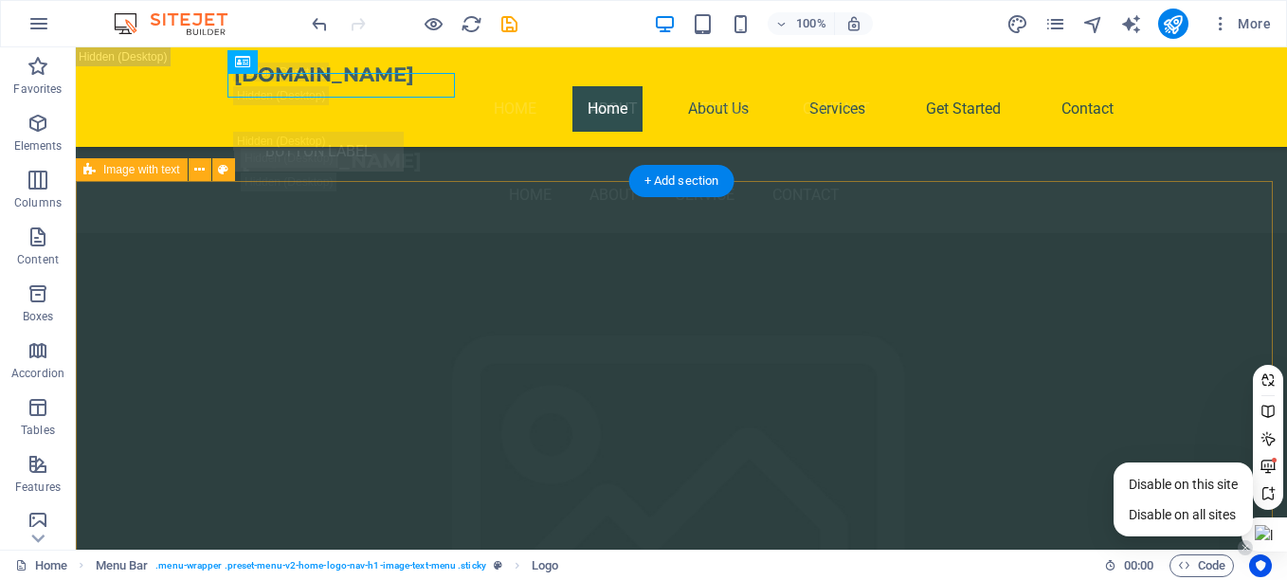
scroll to position [3212, 0]
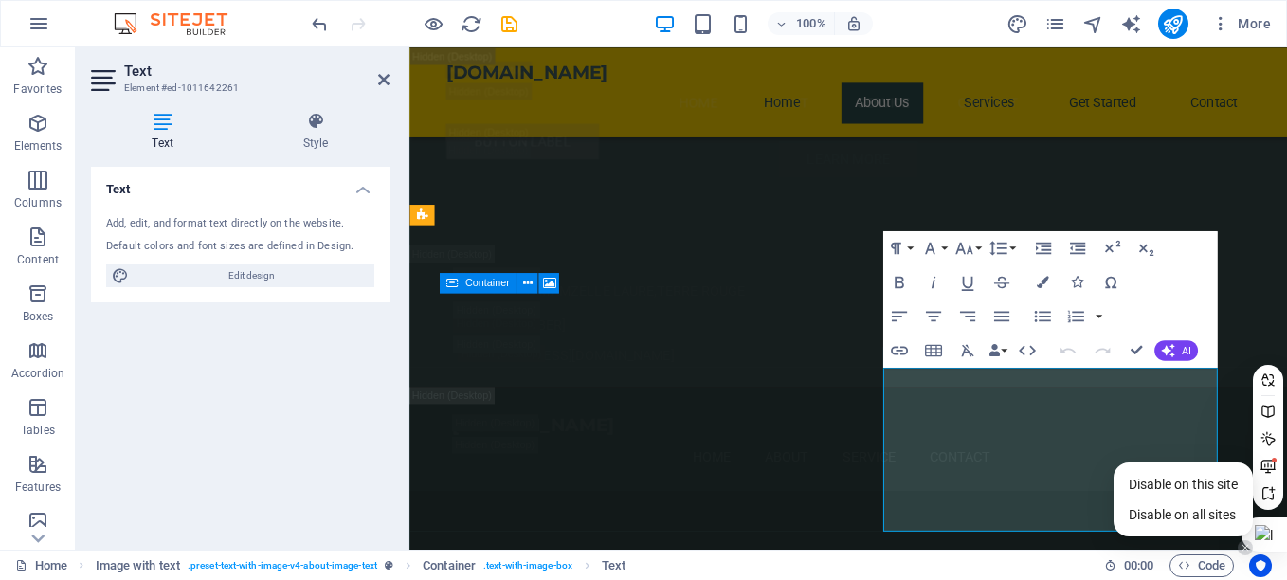
scroll to position [3307, 0]
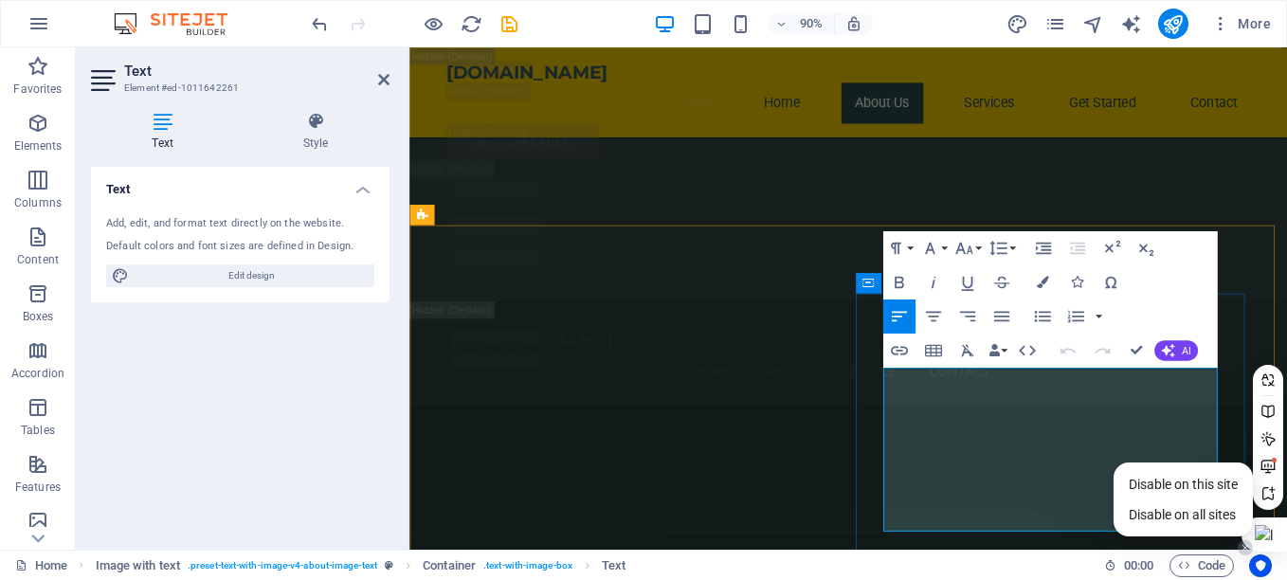
drag, startPoint x: 1077, startPoint y: 409, endPoint x: 996, endPoint y: 410, distance: 80.6
drag, startPoint x: 1084, startPoint y: 407, endPoint x: 1136, endPoint y: 416, distance: 53.0
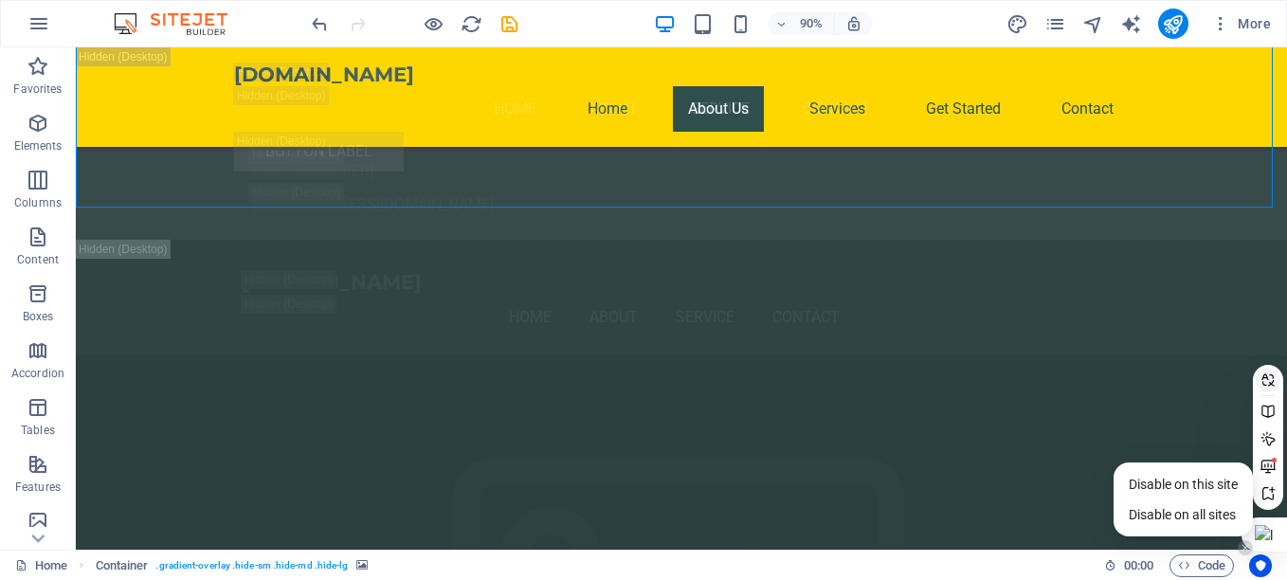
scroll to position [3190, 0]
click at [1221, 487] on span "Disable on this site" at bounding box center [1183, 484] width 109 height 15
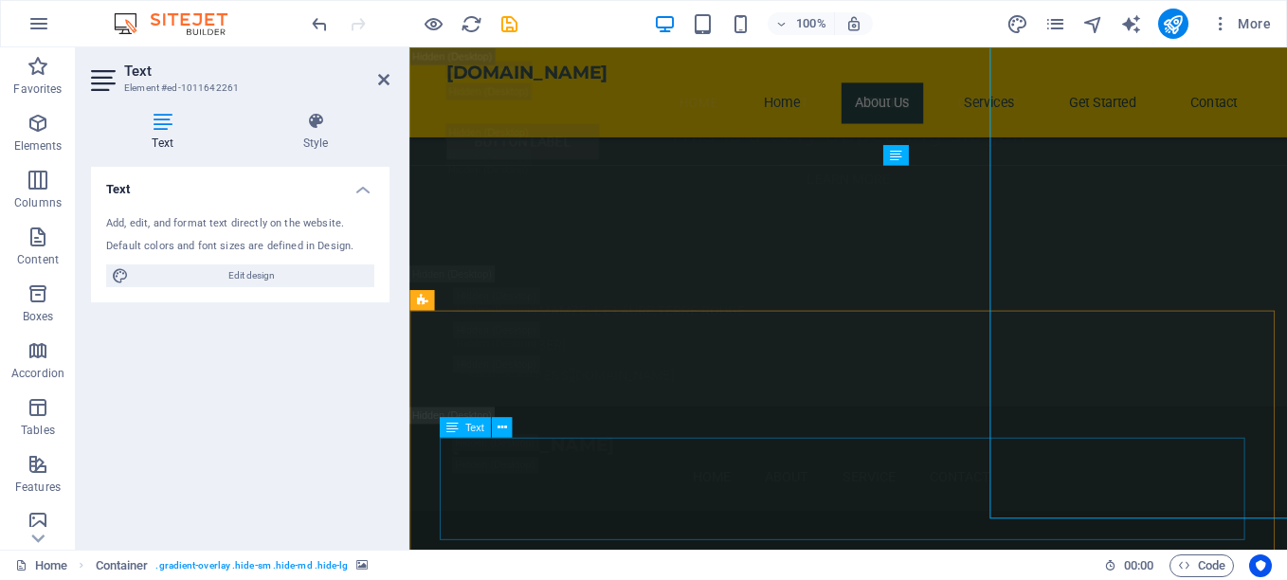
scroll to position [3531, 0]
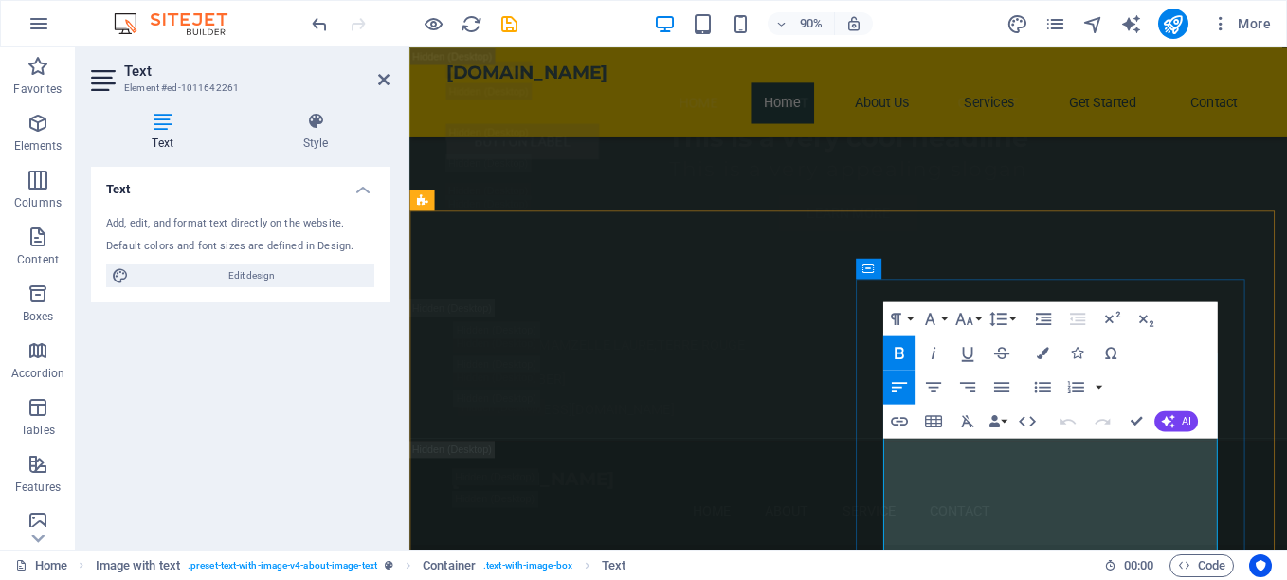
scroll to position [3228, 0]
click at [1017, 385] on button "Align Justify" at bounding box center [1002, 387] width 32 height 34
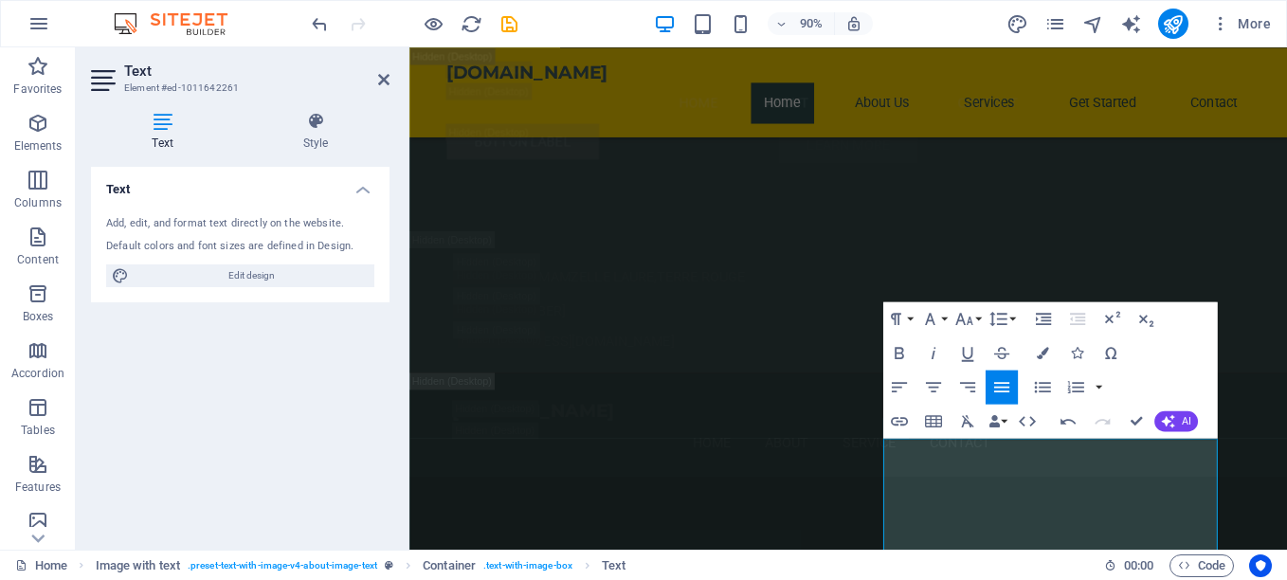
click at [1017, 385] on button "Align Justify" at bounding box center [1002, 387] width 32 height 34
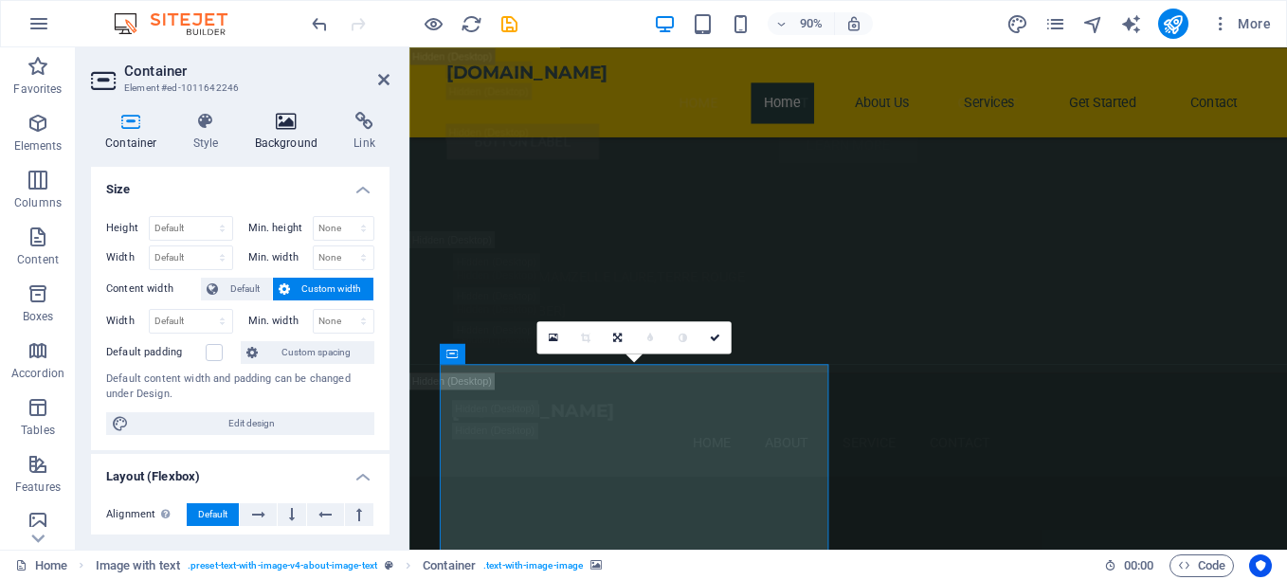
click at [314, 141] on h4 "Background" at bounding box center [291, 132] width 100 height 40
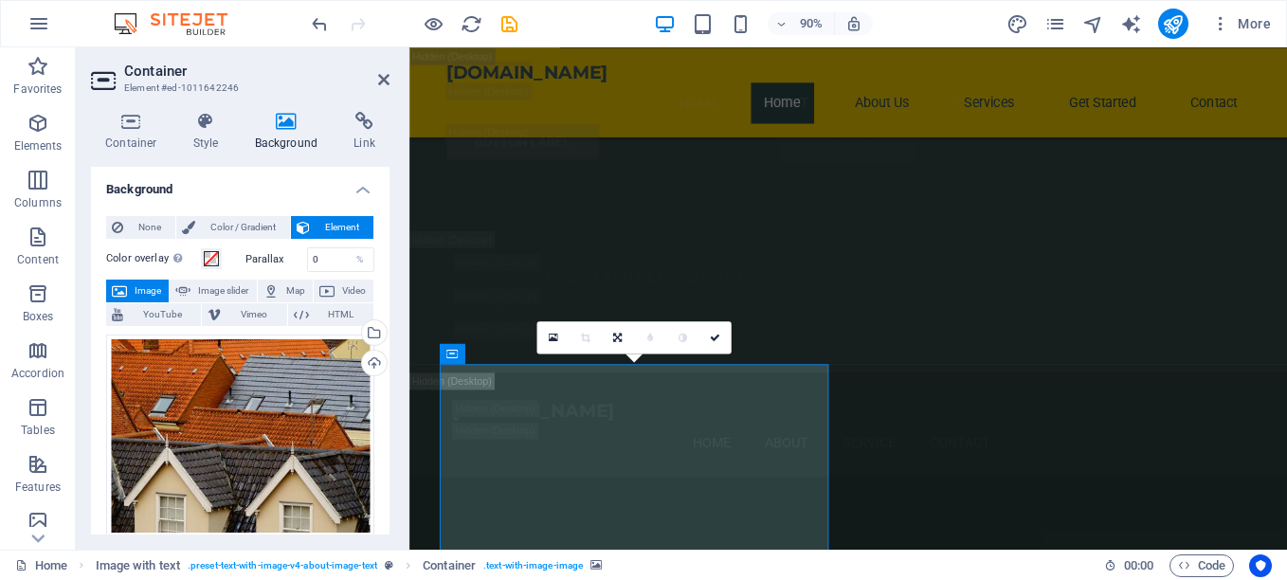
click at [152, 290] on span "Image" at bounding box center [148, 291] width 30 height 23
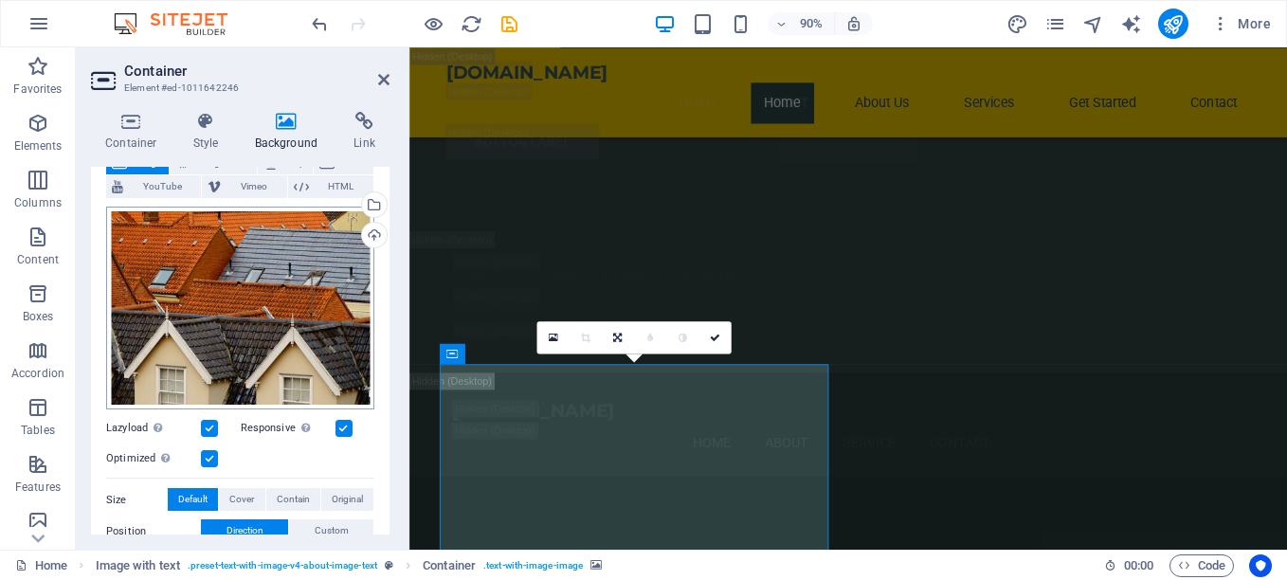
scroll to position [95, 0]
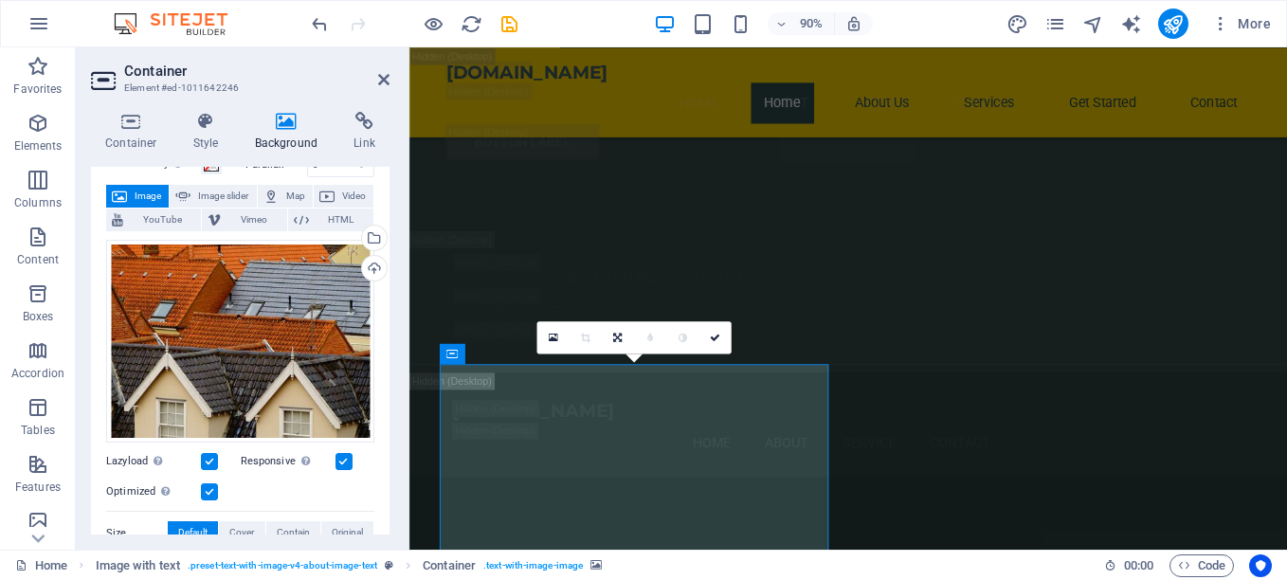
click at [160, 191] on span "Image" at bounding box center [148, 196] width 30 height 23
click at [263, 331] on div "Drag files here, click to choose files or select files from Files or our free s…" at bounding box center [240, 342] width 268 height 204
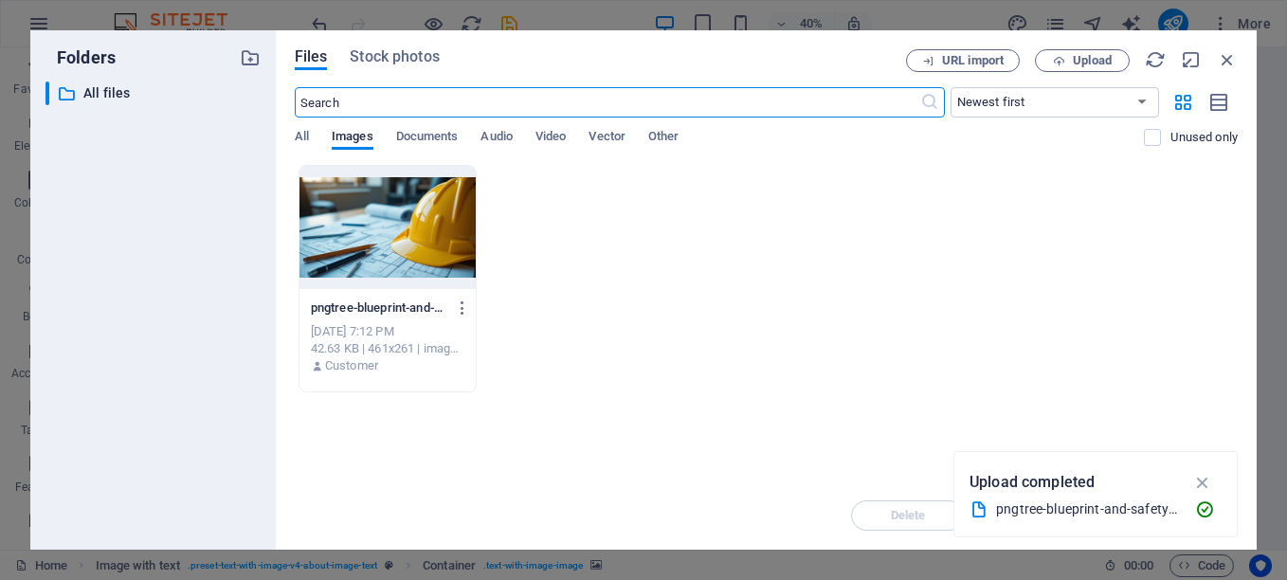
scroll to position [5544, 0]
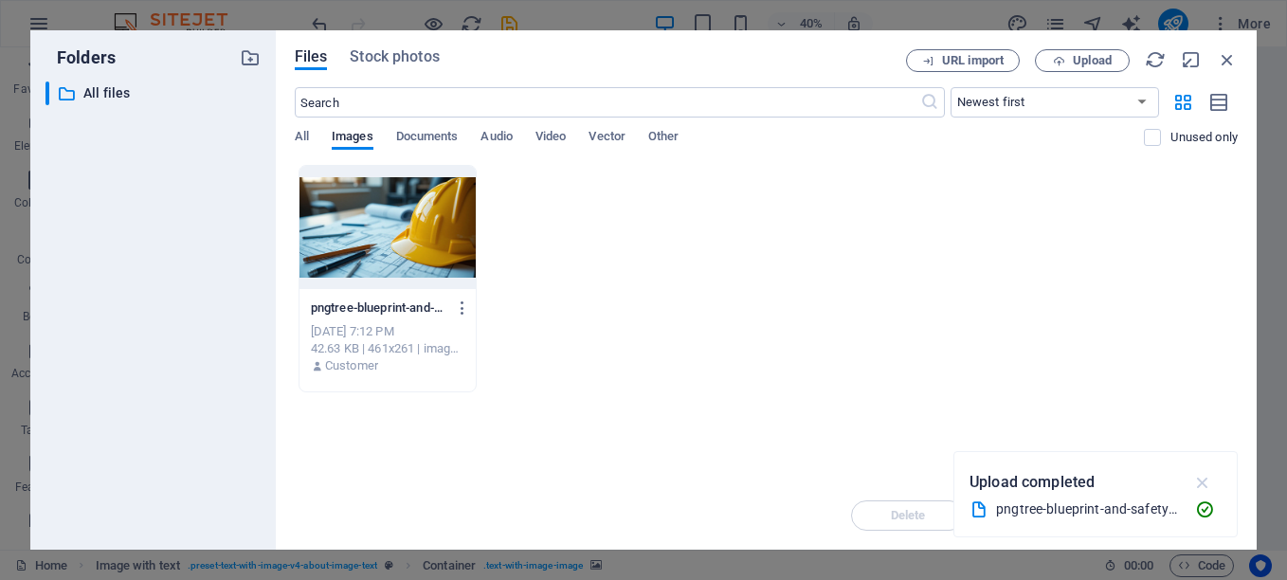
click at [1212, 481] on icon "button" at bounding box center [1204, 482] width 22 height 21
click at [1053, 57] on icon "button" at bounding box center [1059, 61] width 12 height 12
click at [1094, 63] on span "Upload" at bounding box center [1092, 60] width 39 height 11
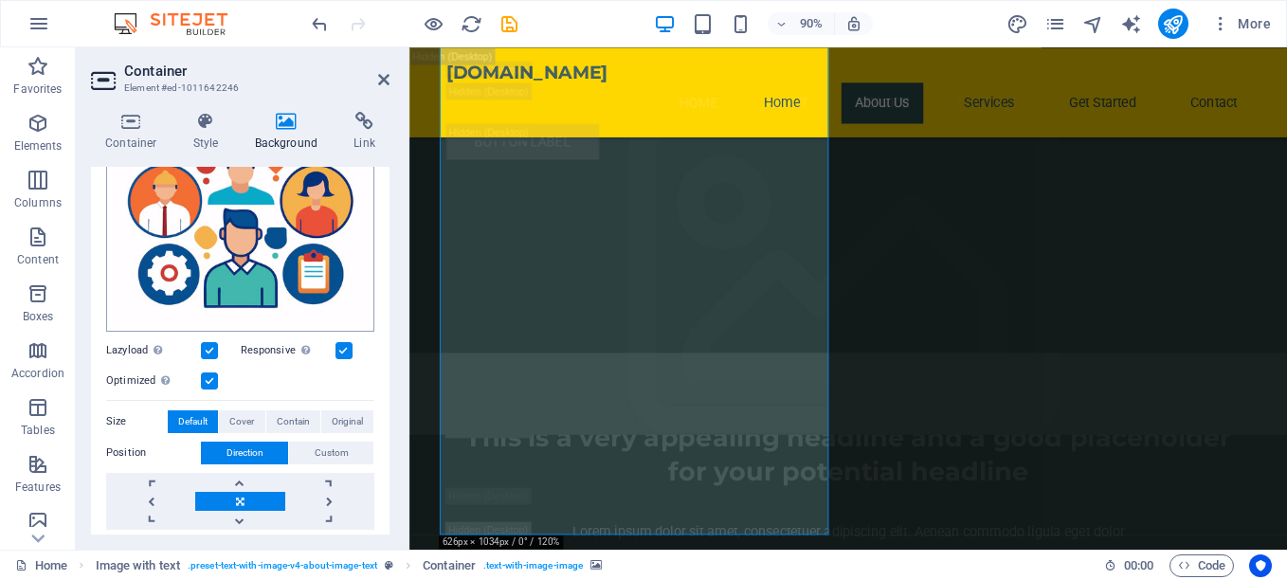
scroll to position [445, 0]
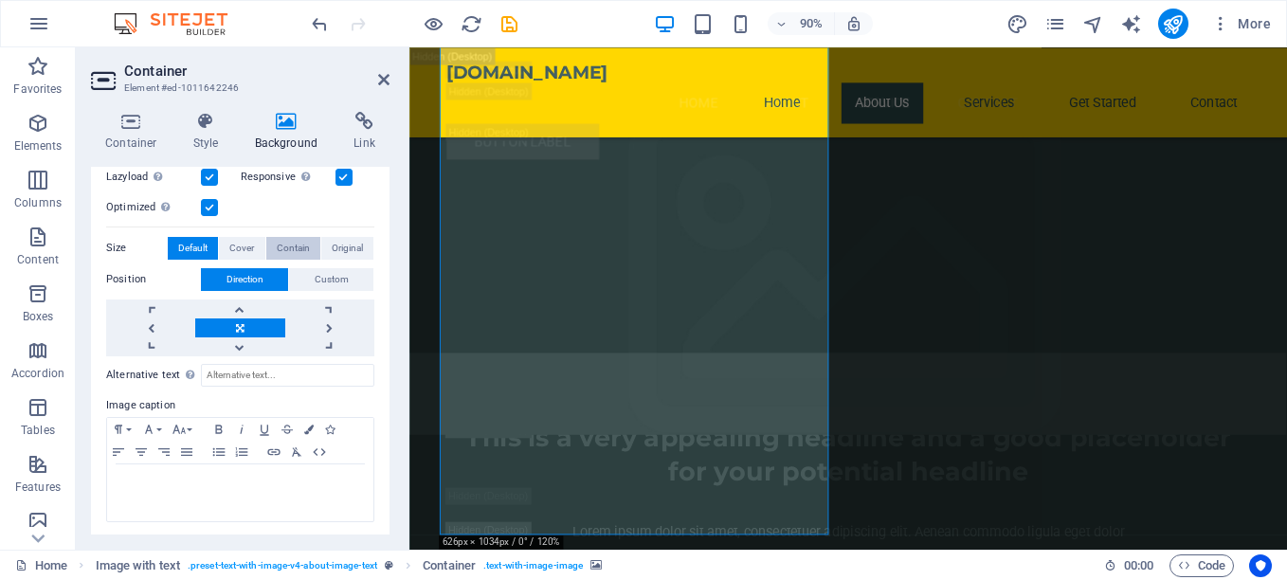
click at [303, 245] on span "Contain" at bounding box center [293, 248] width 33 height 23
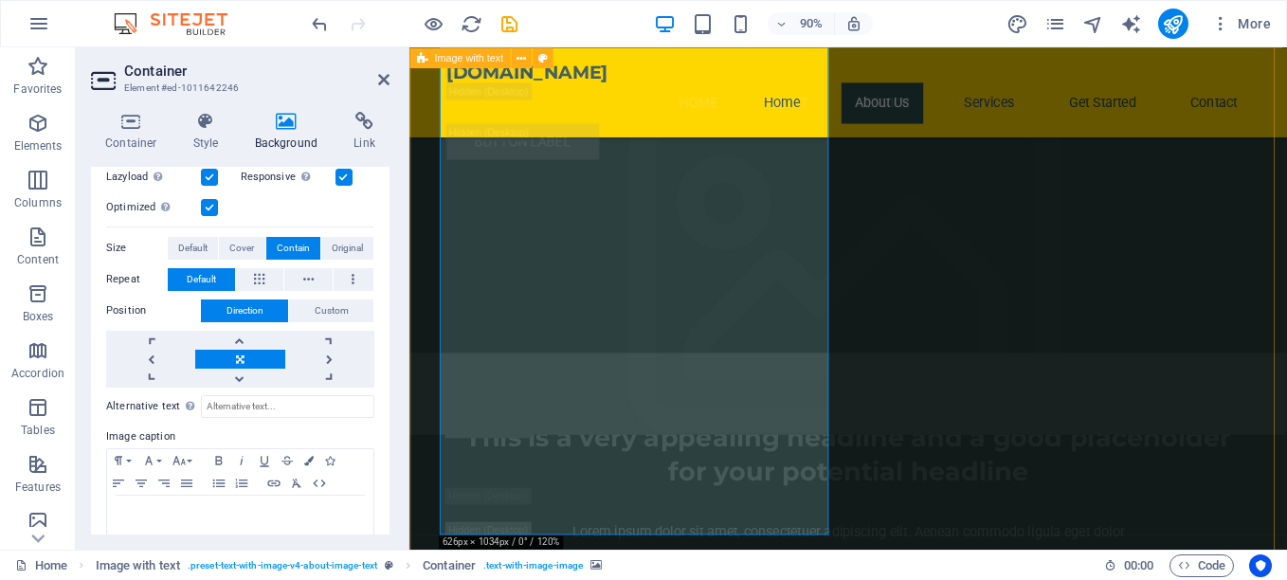
drag, startPoint x: 761, startPoint y: 281, endPoint x: 761, endPoint y: 346, distance: 65.4
click at [210, 370] on link at bounding box center [239, 378] width 89 height 19
click at [226, 340] on link at bounding box center [239, 340] width 89 height 19
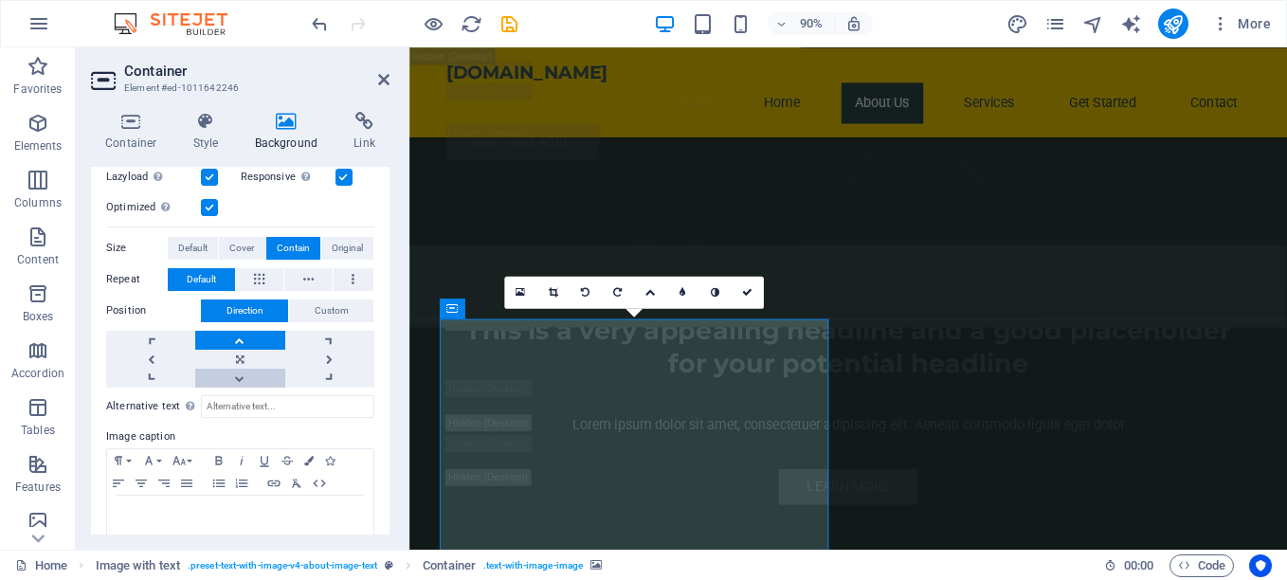
scroll to position [3278, 0]
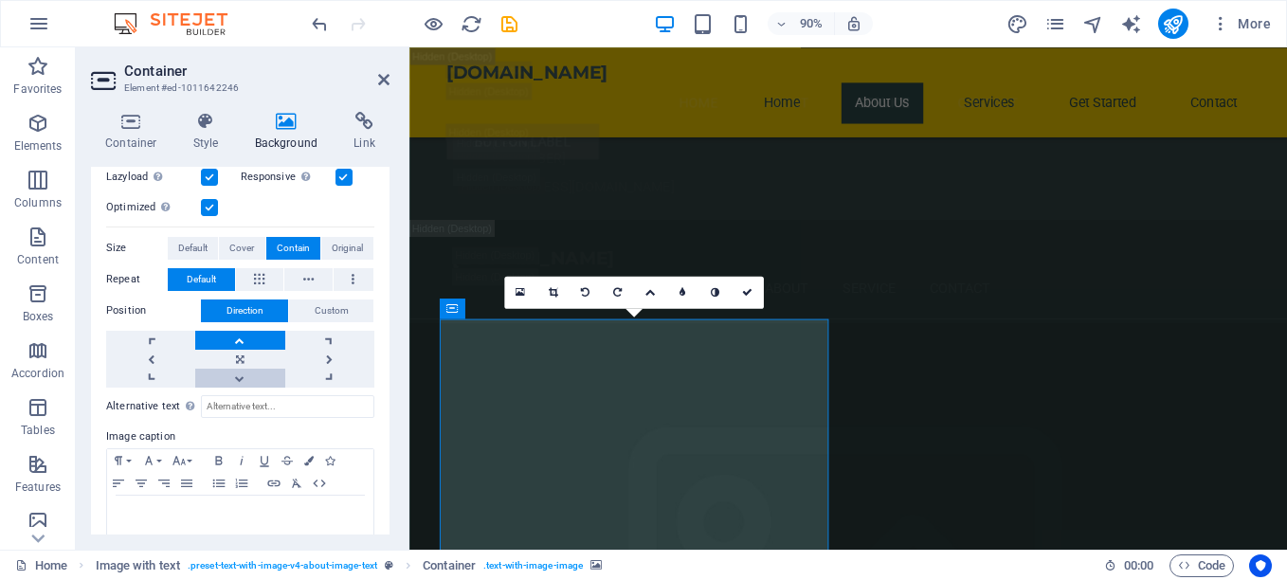
click at [230, 378] on link at bounding box center [239, 378] width 89 height 19
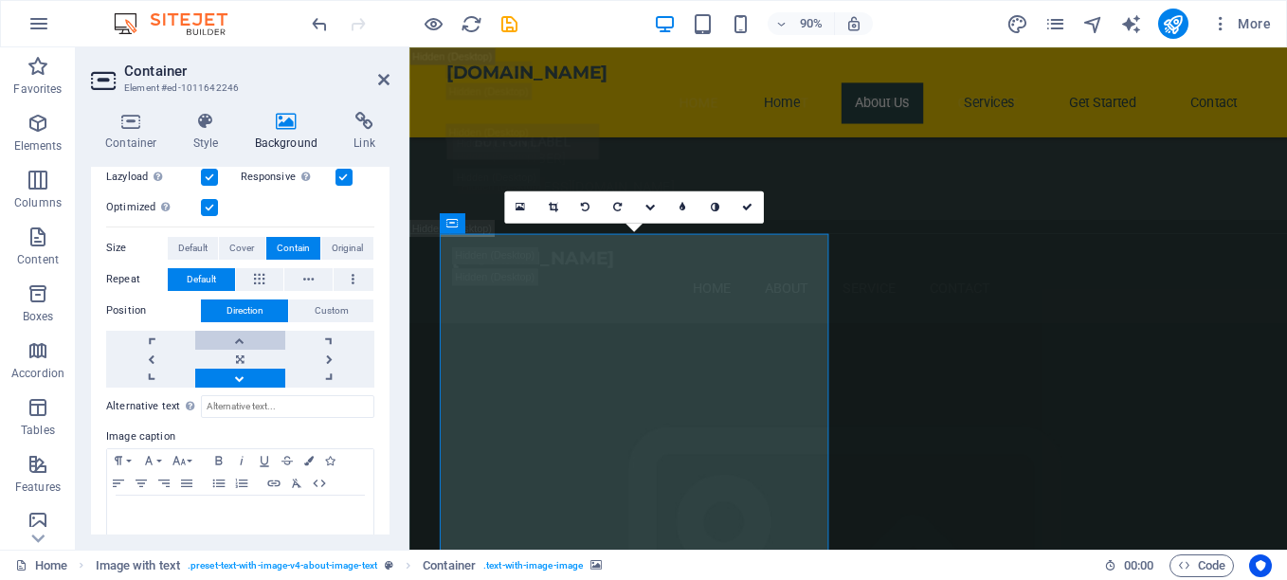
click at [234, 338] on link at bounding box center [239, 340] width 89 height 19
click at [243, 359] on link at bounding box center [239, 359] width 89 height 19
drag, startPoint x: 387, startPoint y: 77, endPoint x: 309, endPoint y: 29, distance: 91.0
click at [387, 77] on icon at bounding box center [383, 79] width 11 height 15
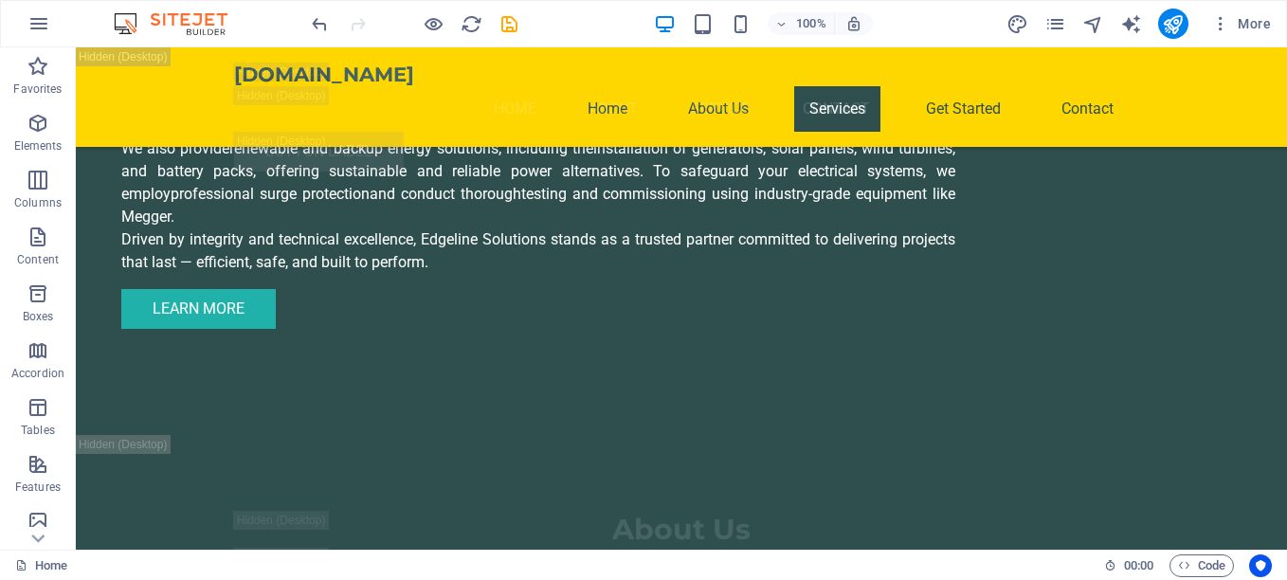
scroll to position [6596, 0]
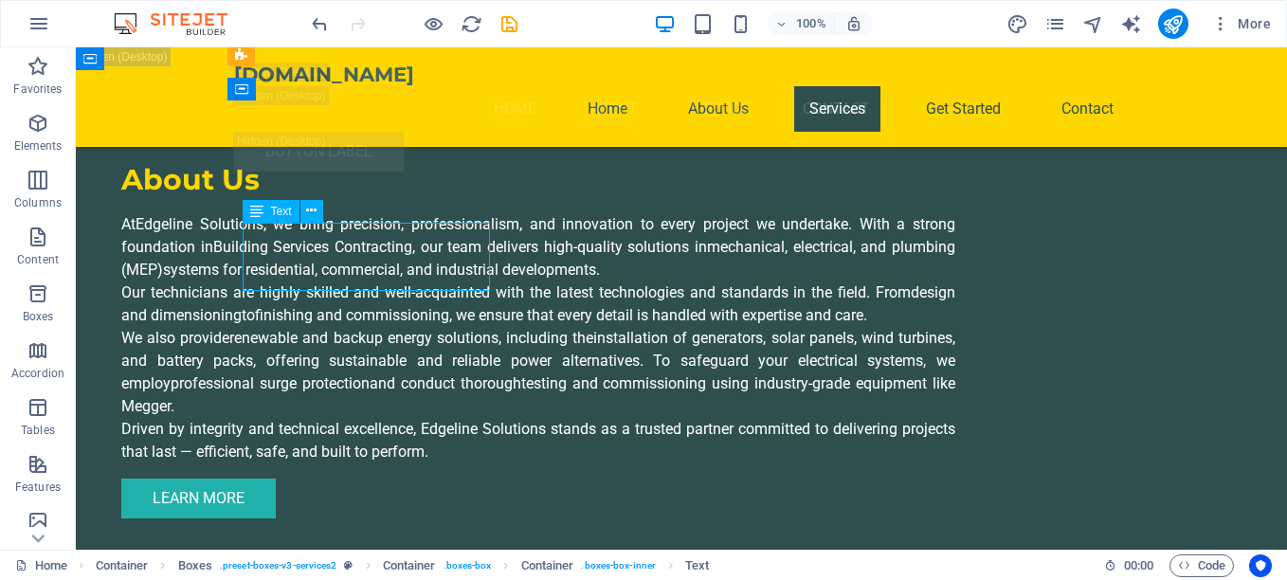
click at [392, 251] on div "Drag here to replace the existing content. Press “Ctrl” if you want to create a…" at bounding box center [682, 298] width 1212 height 502
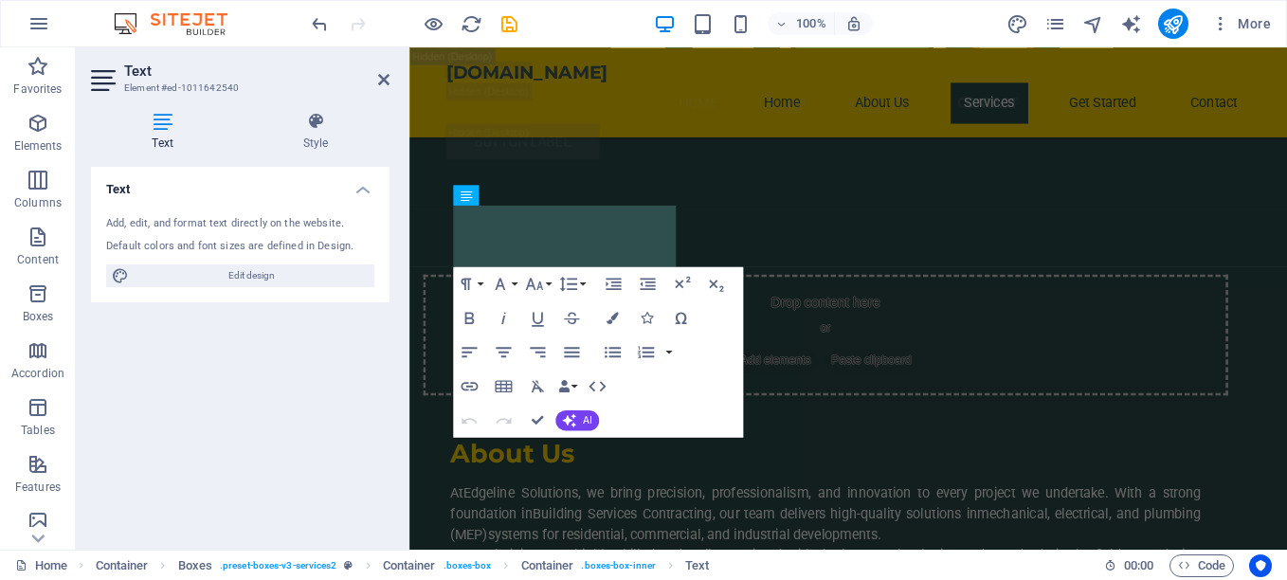
scroll to position [6936, 0]
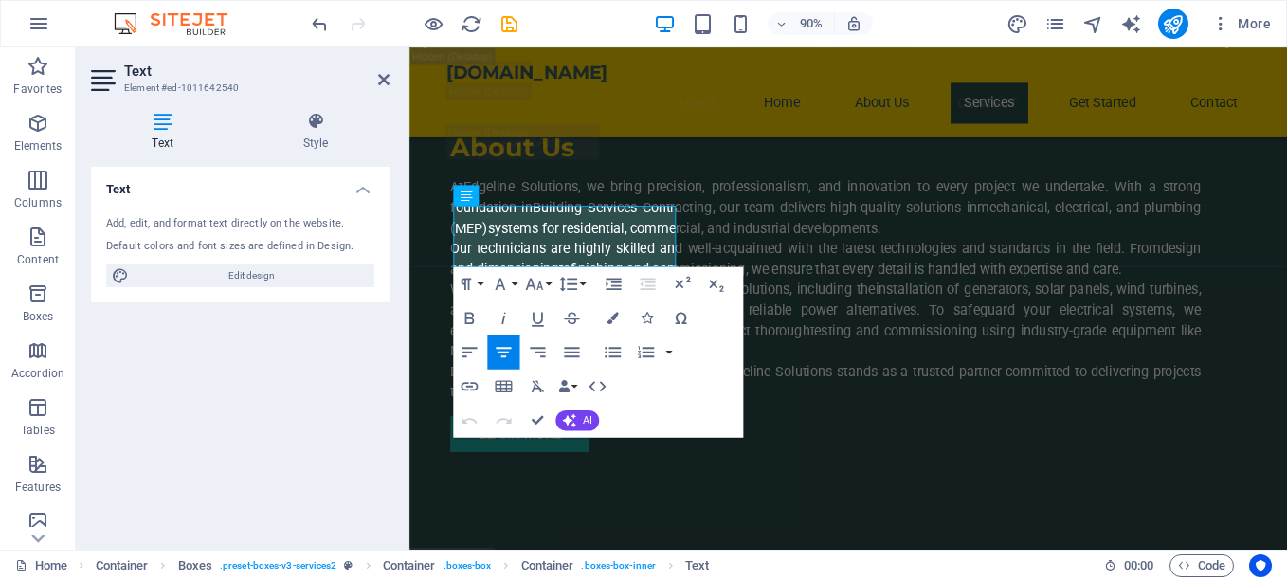
drag, startPoint x: 802, startPoint y: 299, endPoint x: 553, endPoint y: 233, distance: 257.8
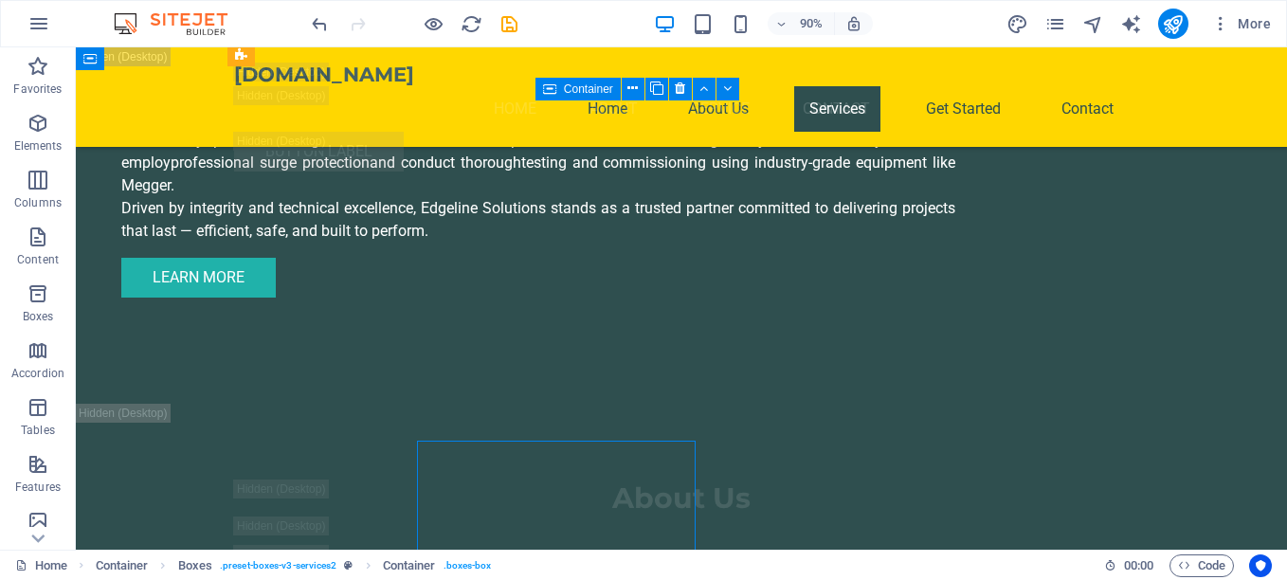
scroll to position [6691, 0]
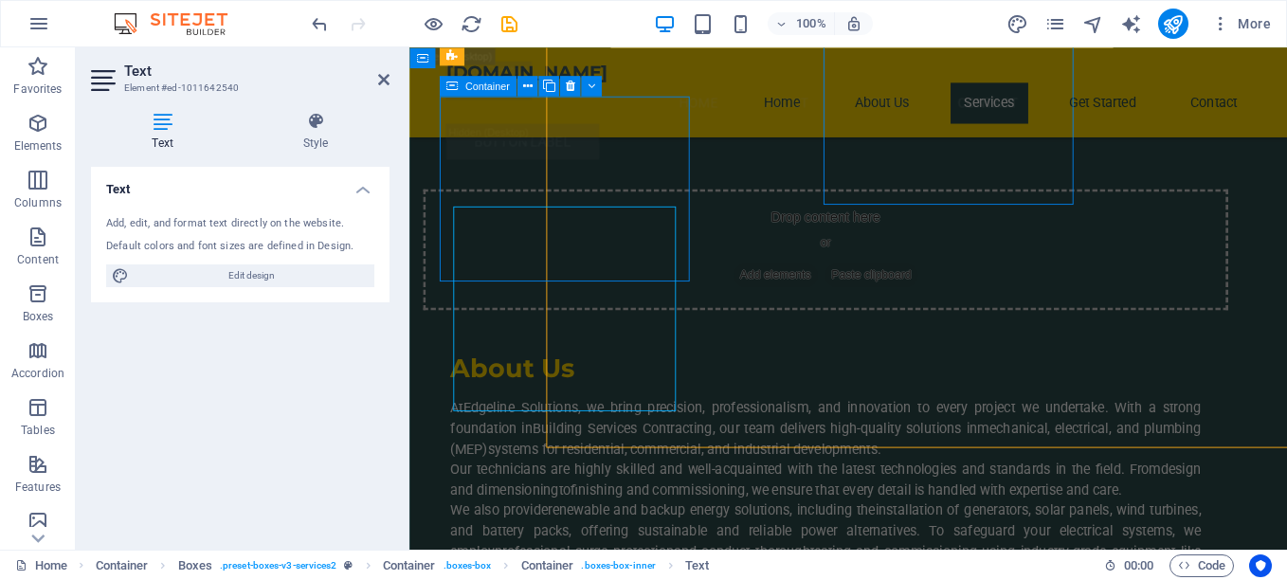
scroll to position [6936, 0]
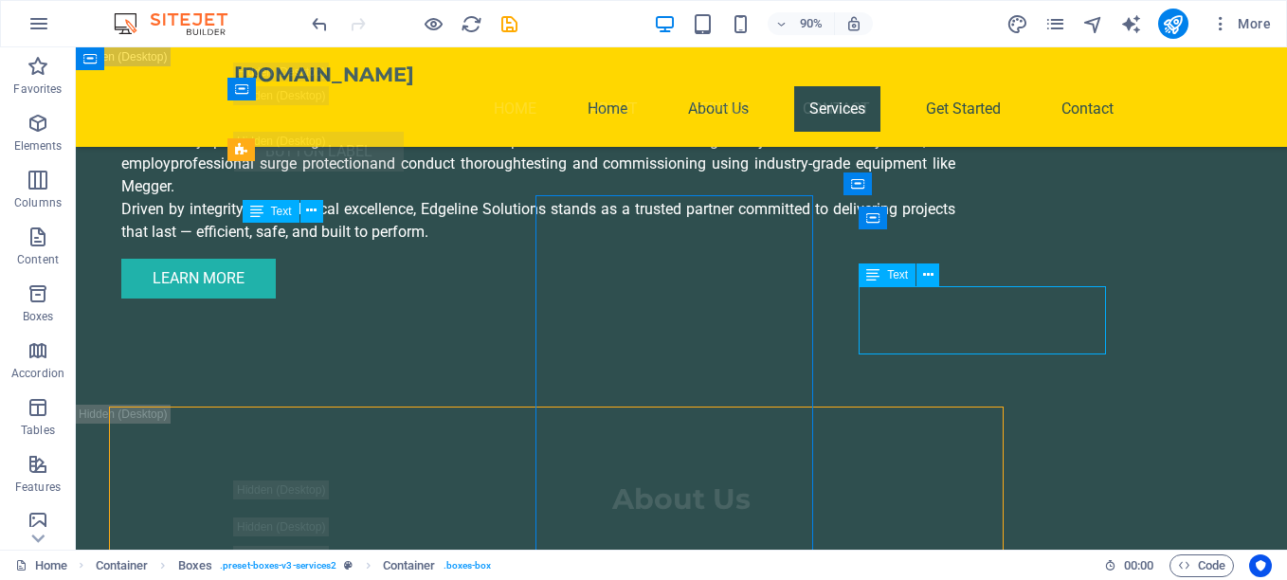
scroll to position [6691, 0]
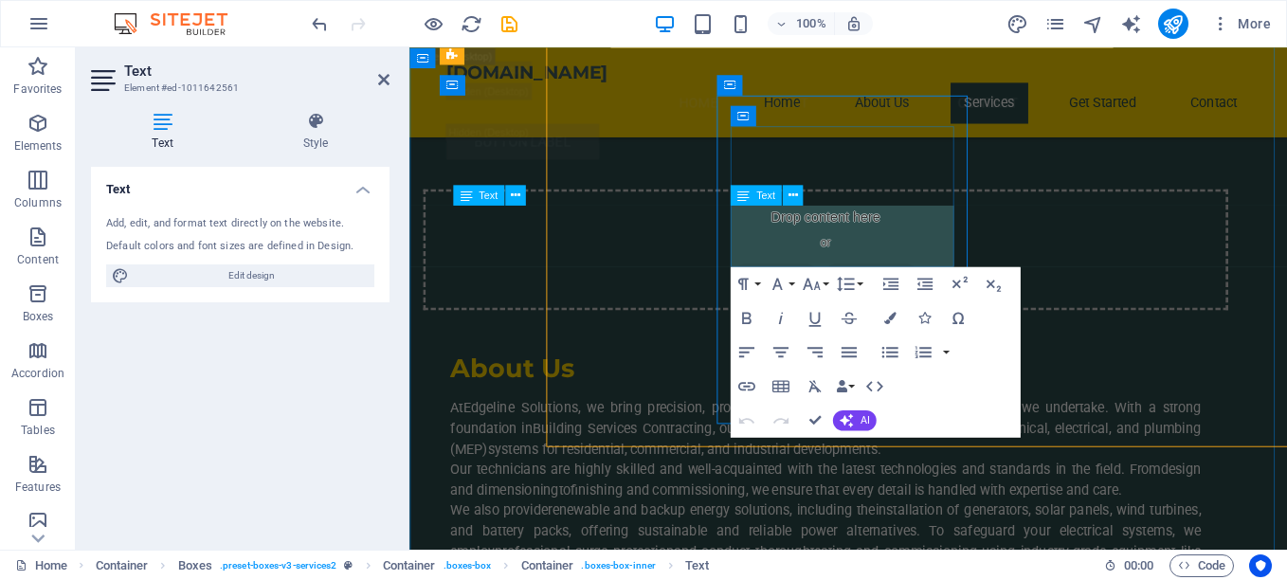
scroll to position [6936, 0]
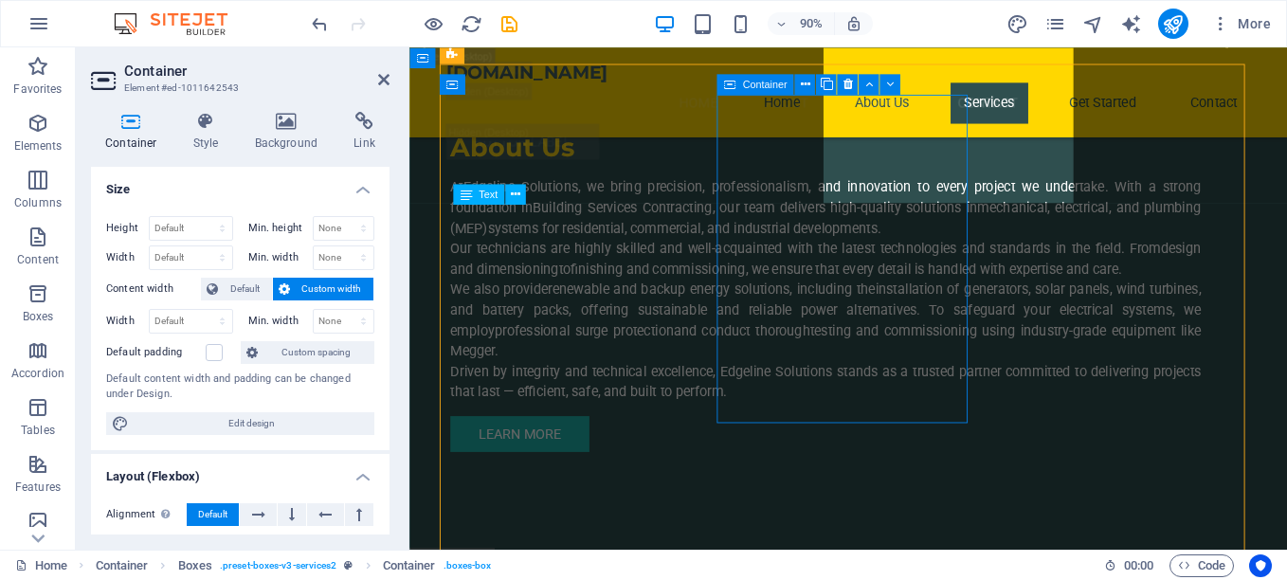
scroll to position [6937, 0]
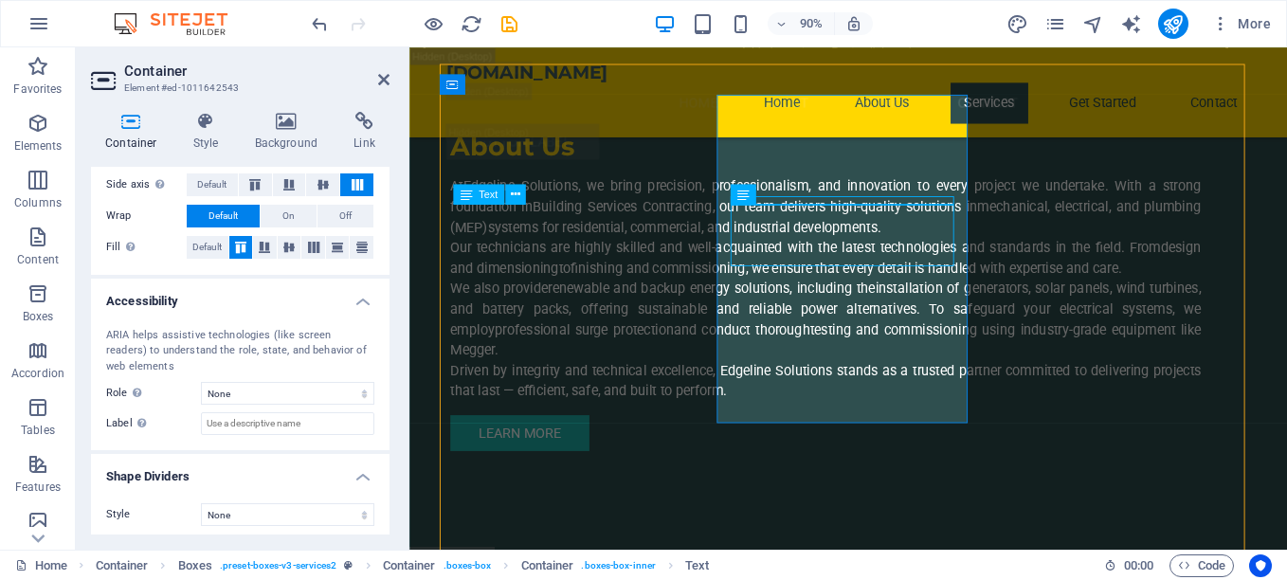
scroll to position [399, 0]
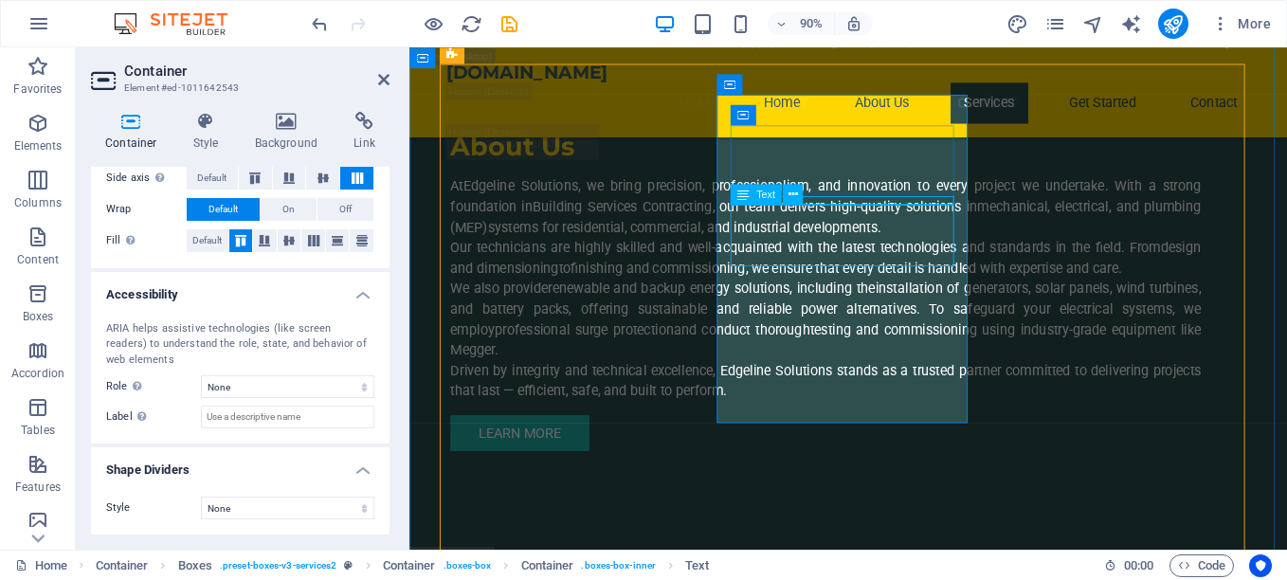
click at [755, 195] on div "Text" at bounding box center [756, 194] width 51 height 21
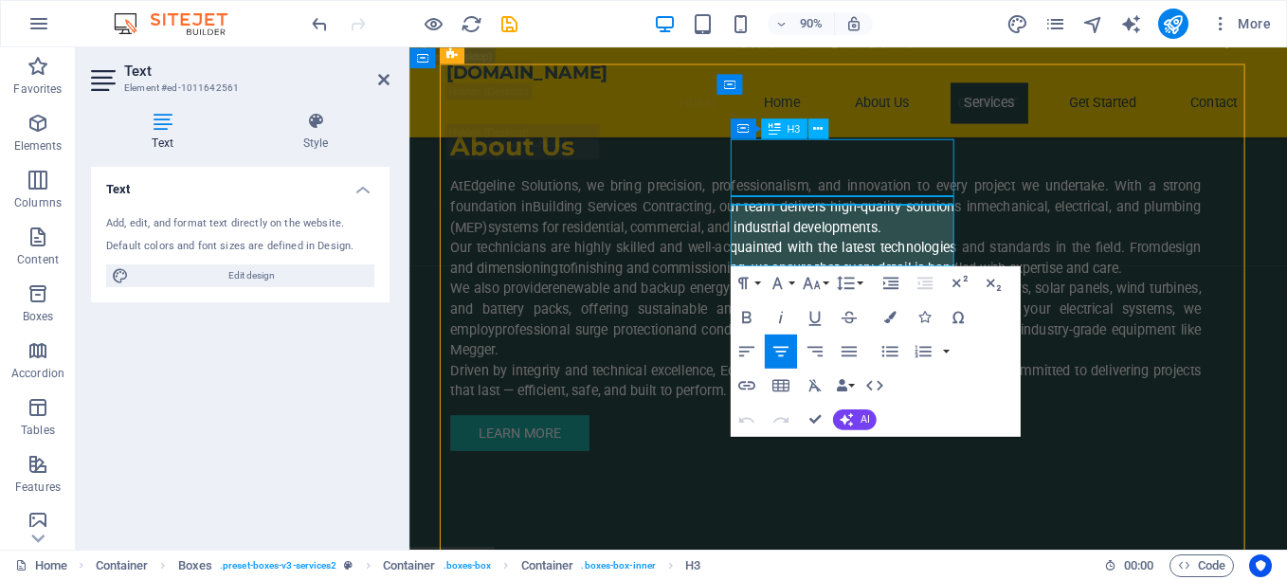
click at [0, 0] on div "Container" at bounding box center [0, 0] width 0 height 0
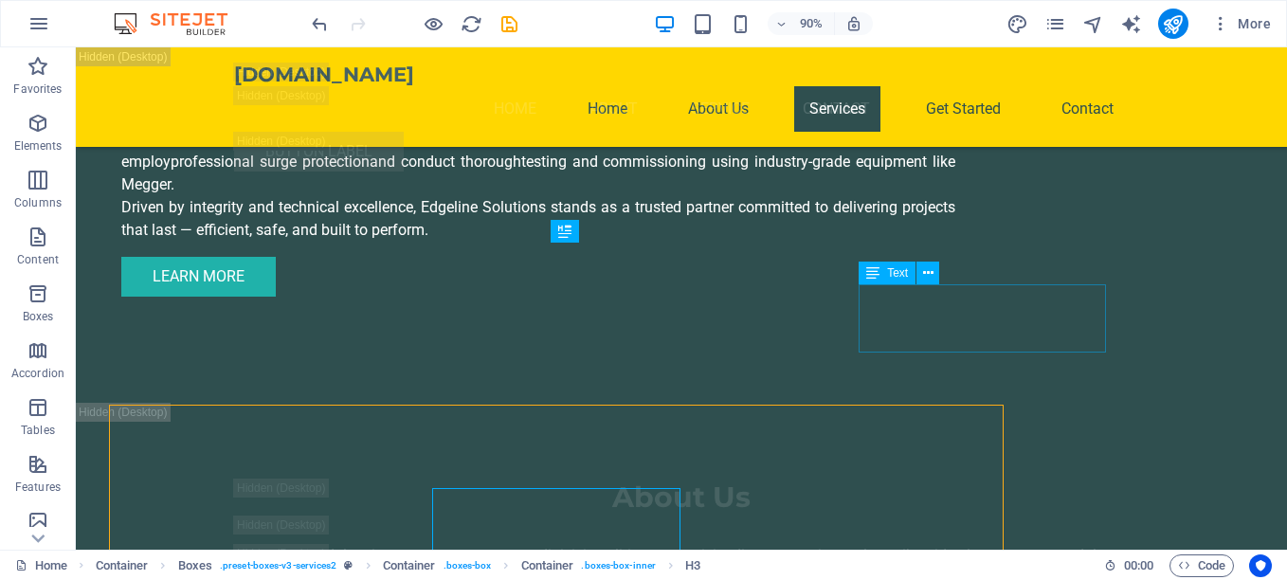
scroll to position [6693, 0]
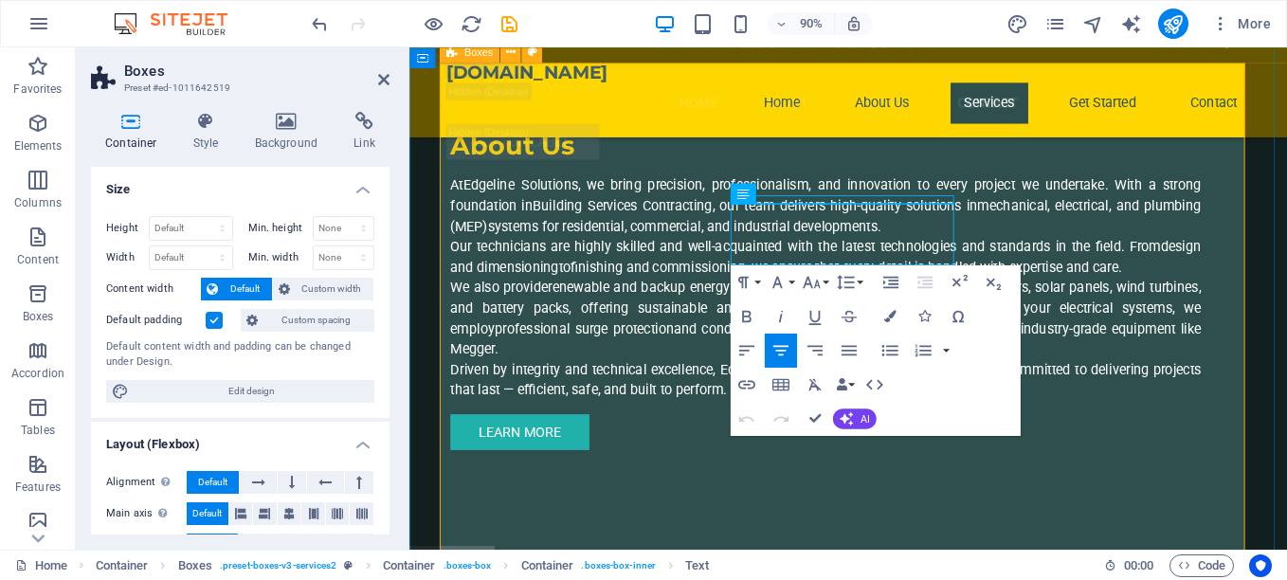
drag, startPoint x: 993, startPoint y: 273, endPoint x: 890, endPoint y: 253, distance: 105.2
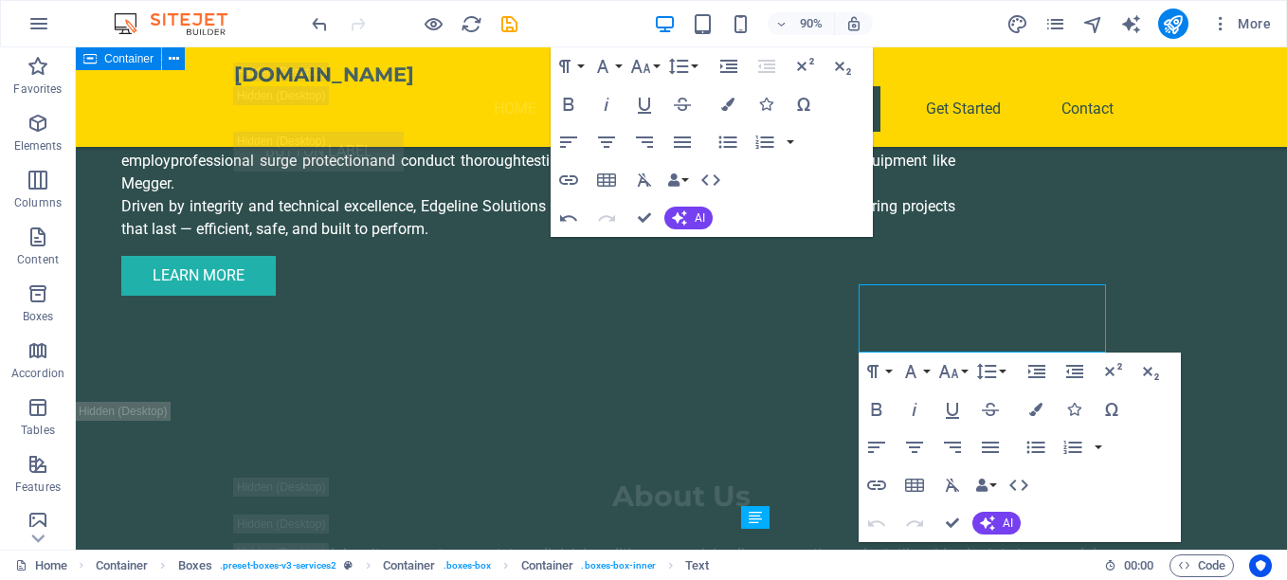
scroll to position [6693, 0]
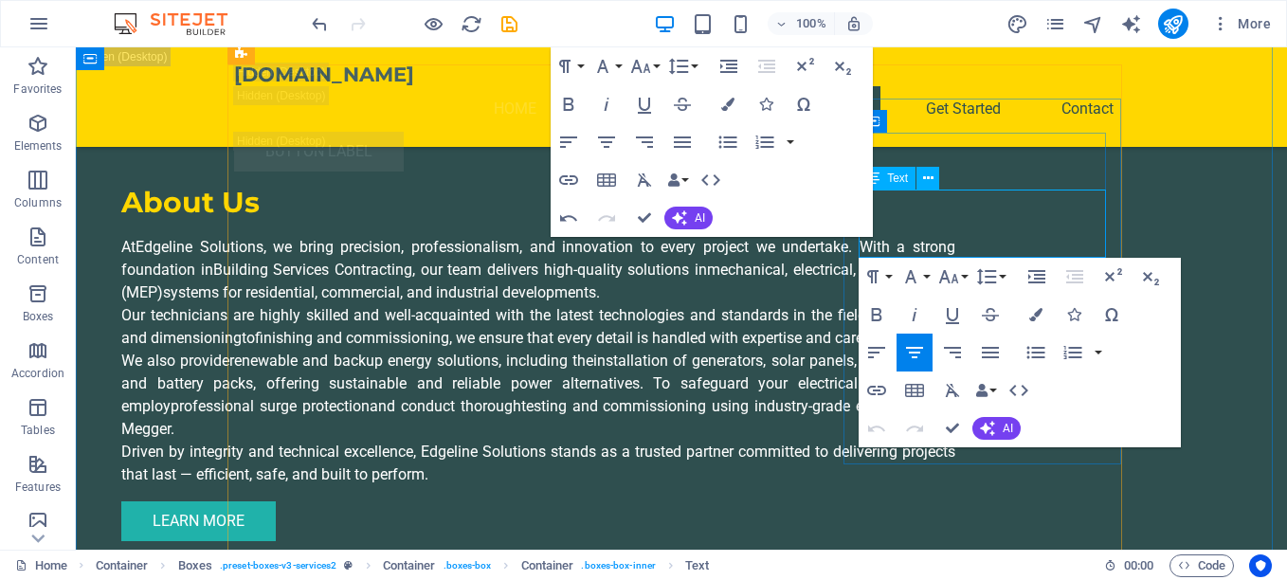
drag, startPoint x: 1065, startPoint y: 250, endPoint x: 951, endPoint y: 238, distance: 114.4
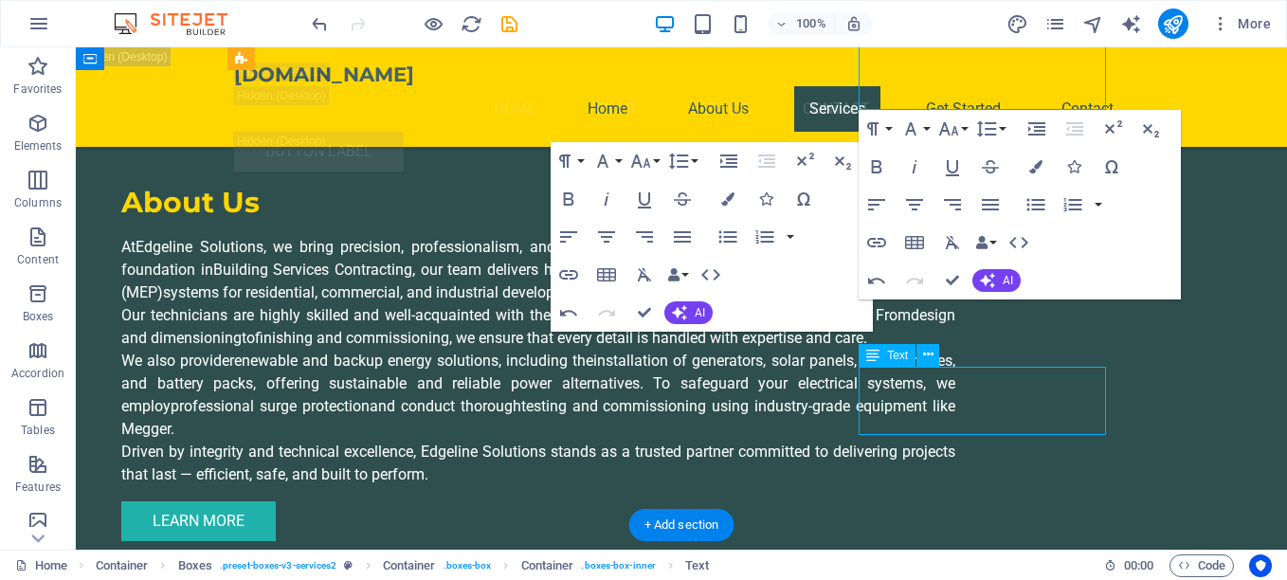
scroll to position [6977, 0]
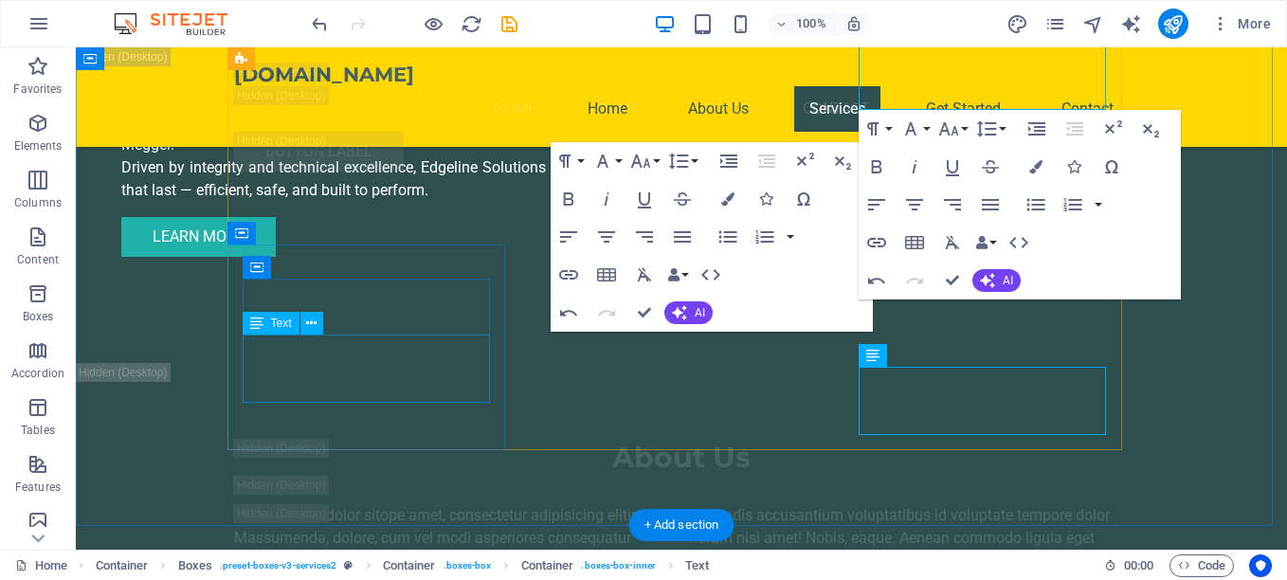
click at [353, 367] on div "H2 Banner Container H3 Spacer Spacer Container Menu Bar Container Banner Menu C…" at bounding box center [682, 298] width 1212 height 502
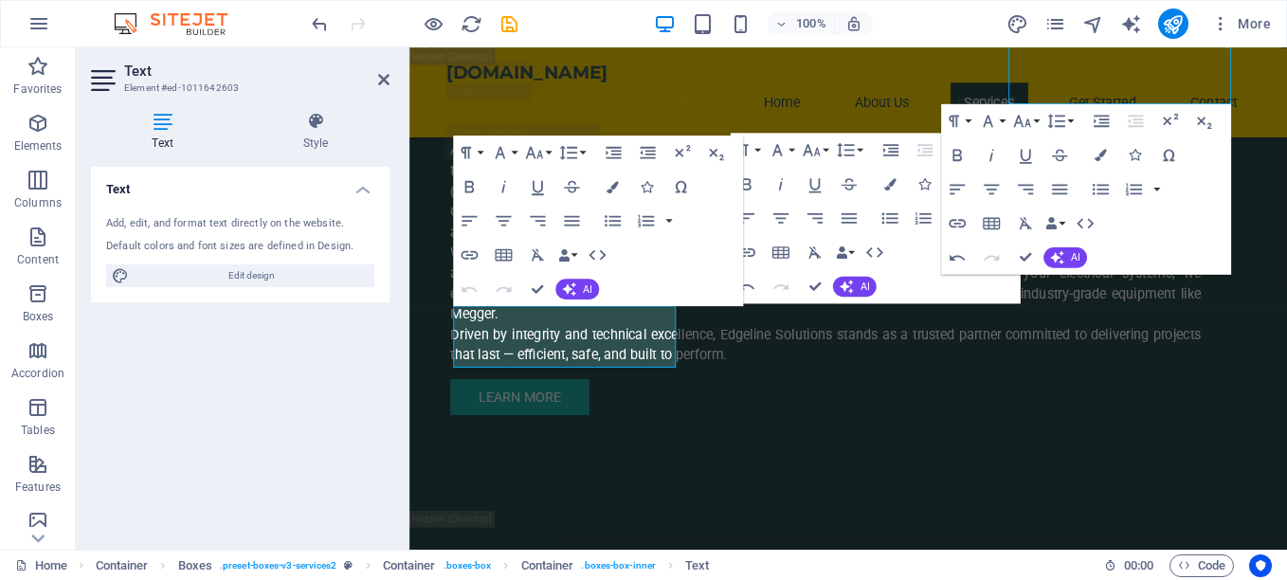
scroll to position [7222, 0]
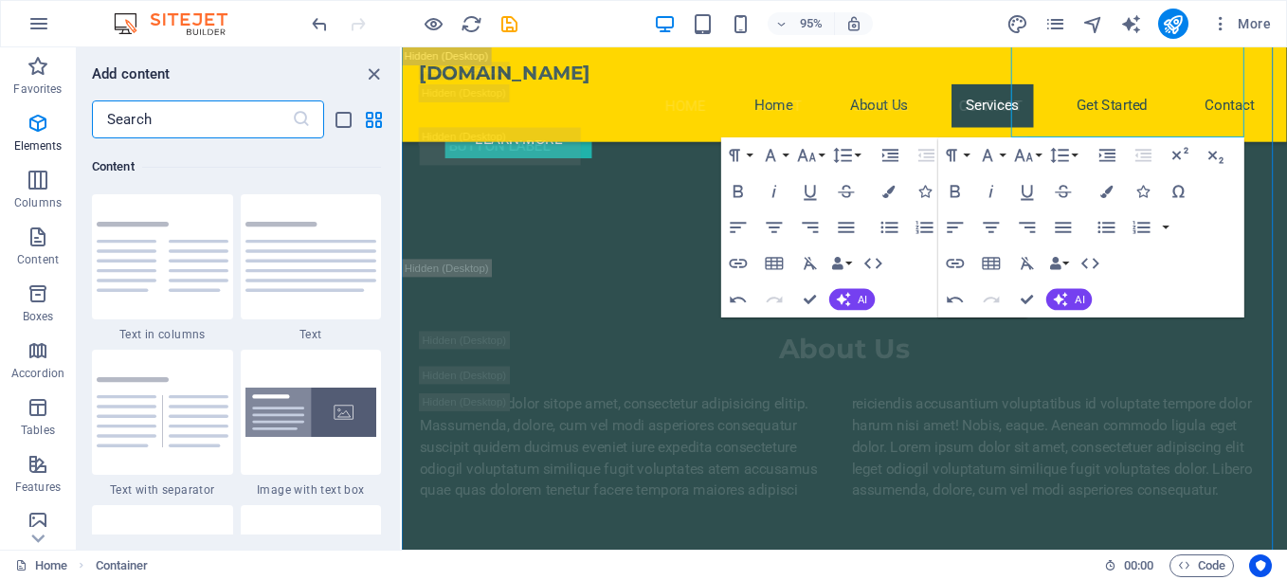
scroll to position [3317, 0]
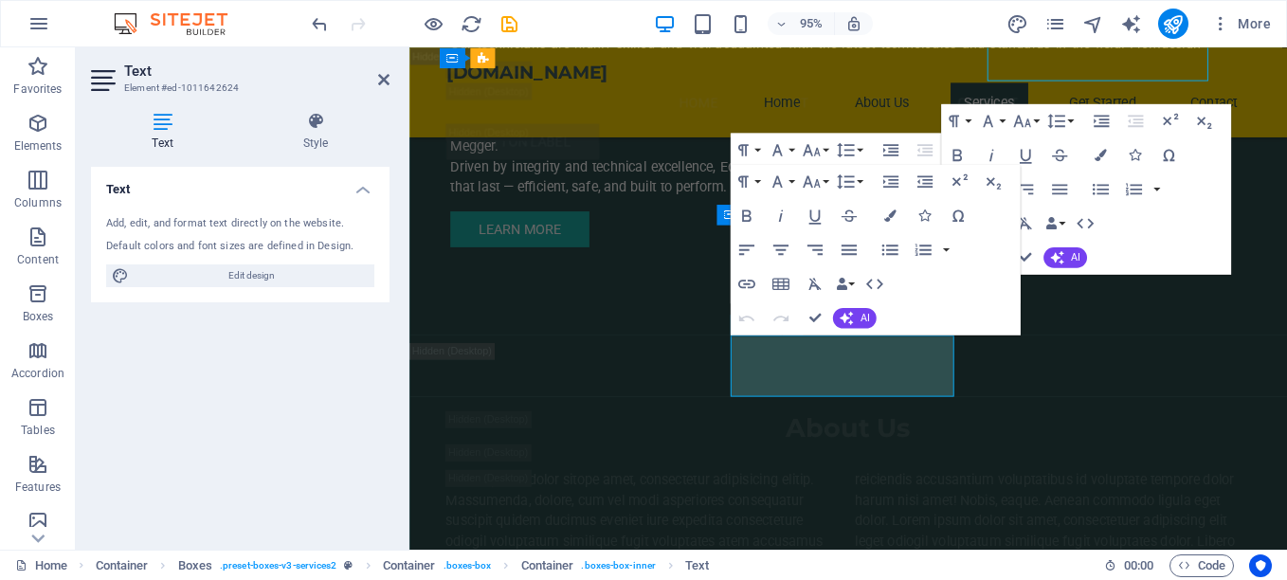
scroll to position [7222, 0]
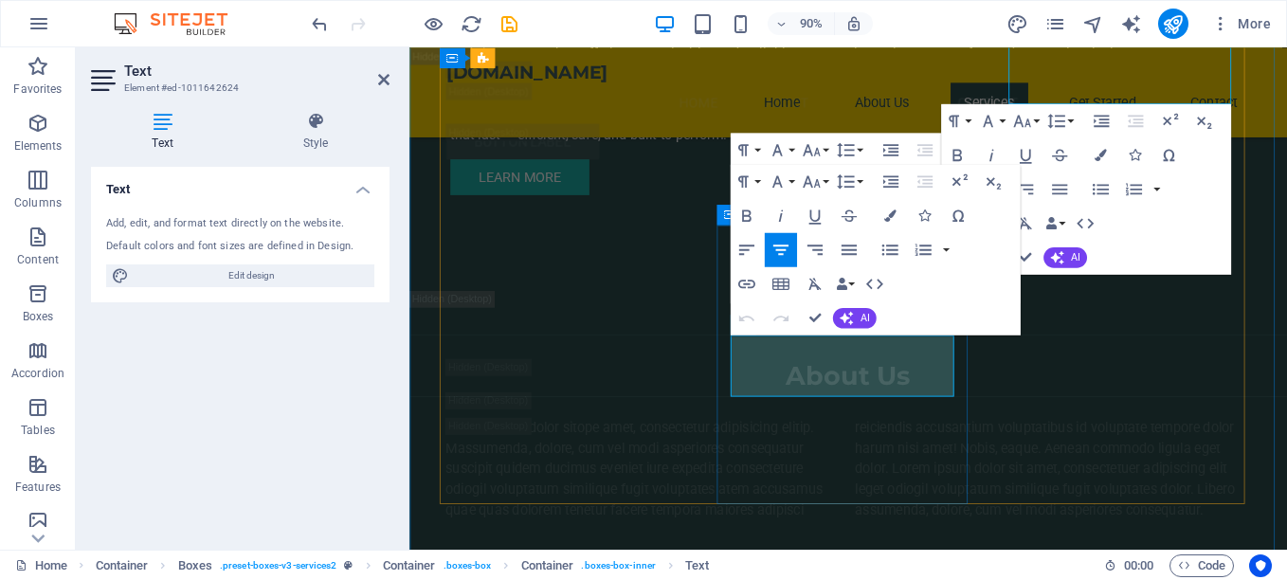
drag, startPoint x: 778, startPoint y: 375, endPoint x: 963, endPoint y: 415, distance: 189.1
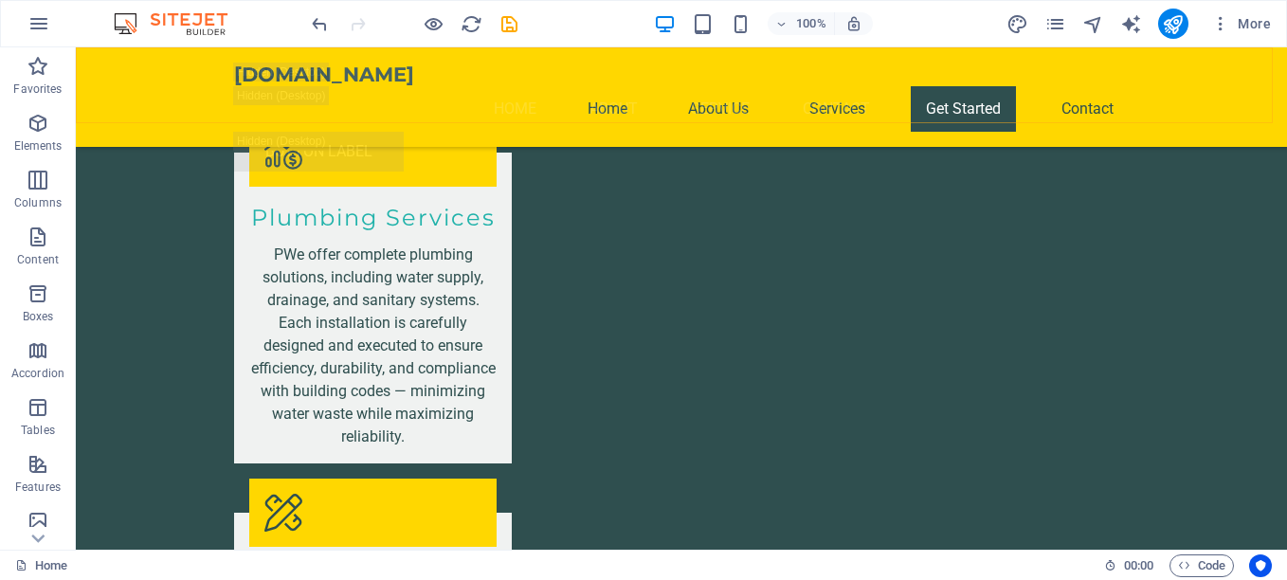
scroll to position [12447, 0]
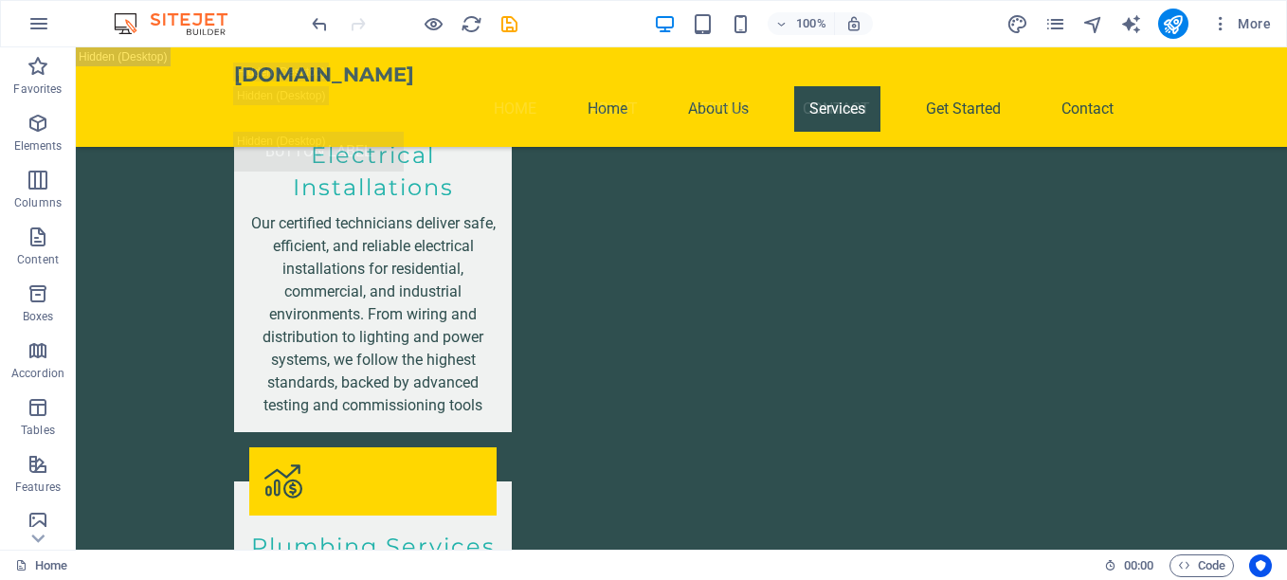
drag, startPoint x: 1281, startPoint y: 201, endPoint x: 1362, endPoint y: 258, distance: 99.4
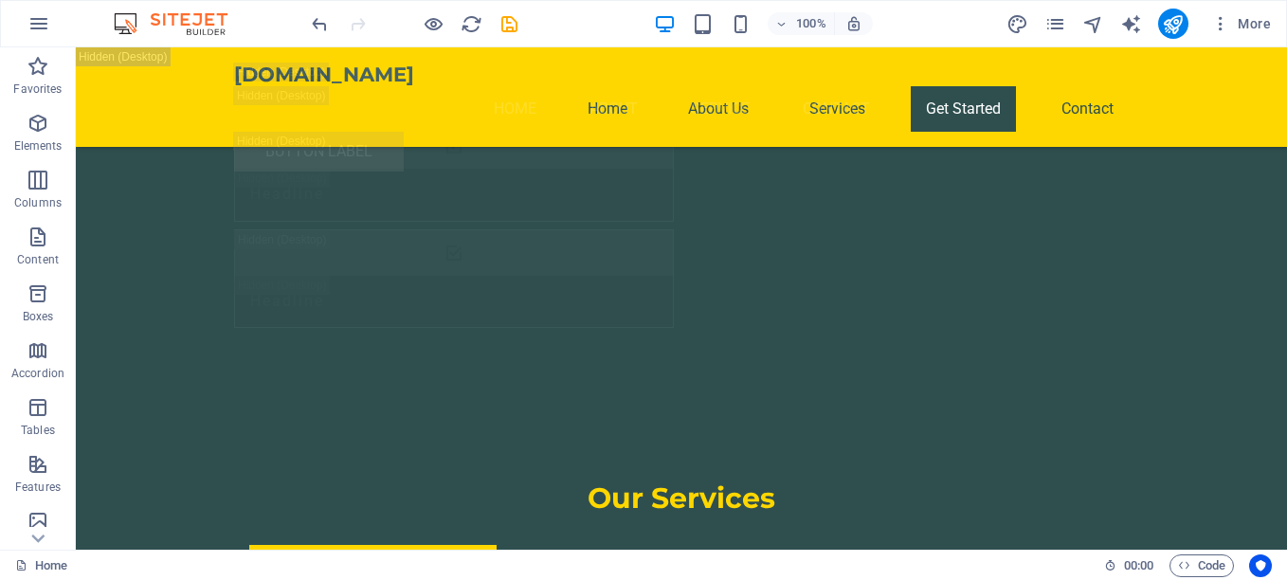
scroll to position [11733, 0]
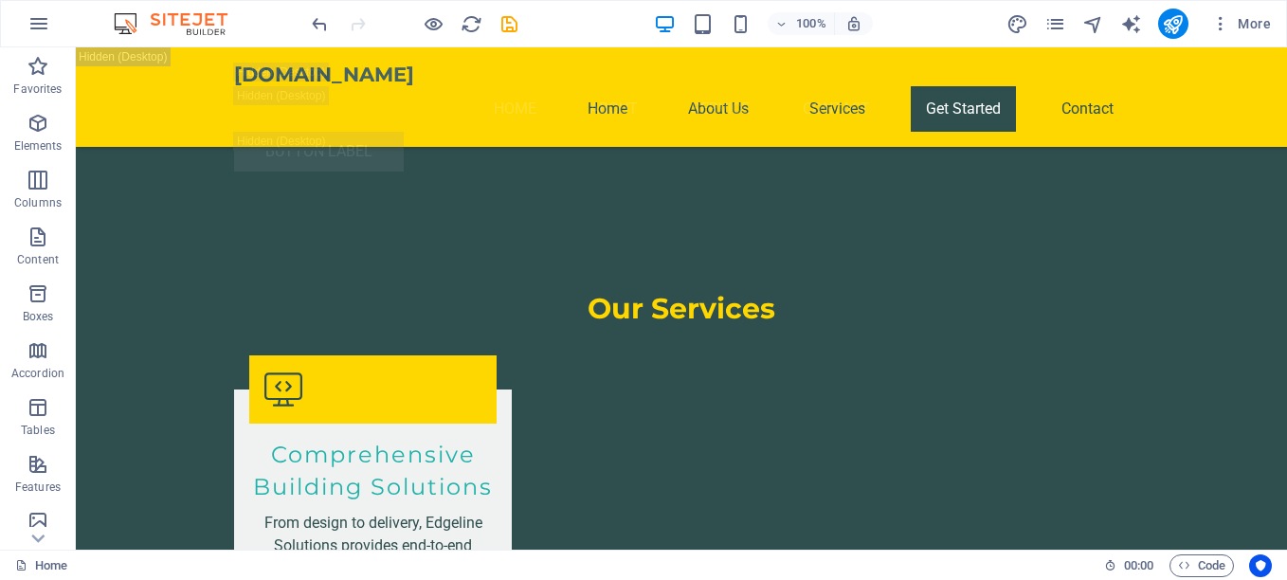
drag, startPoint x: 1279, startPoint y: 532, endPoint x: 1362, endPoint y: 411, distance: 146.5
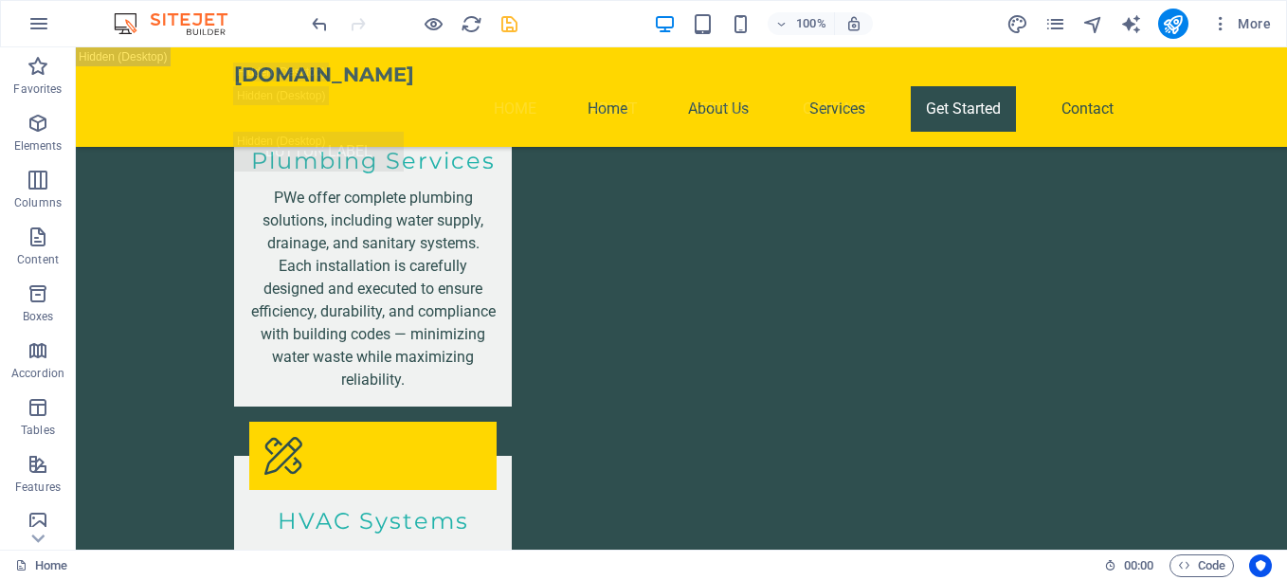
scroll to position [14653, 0]
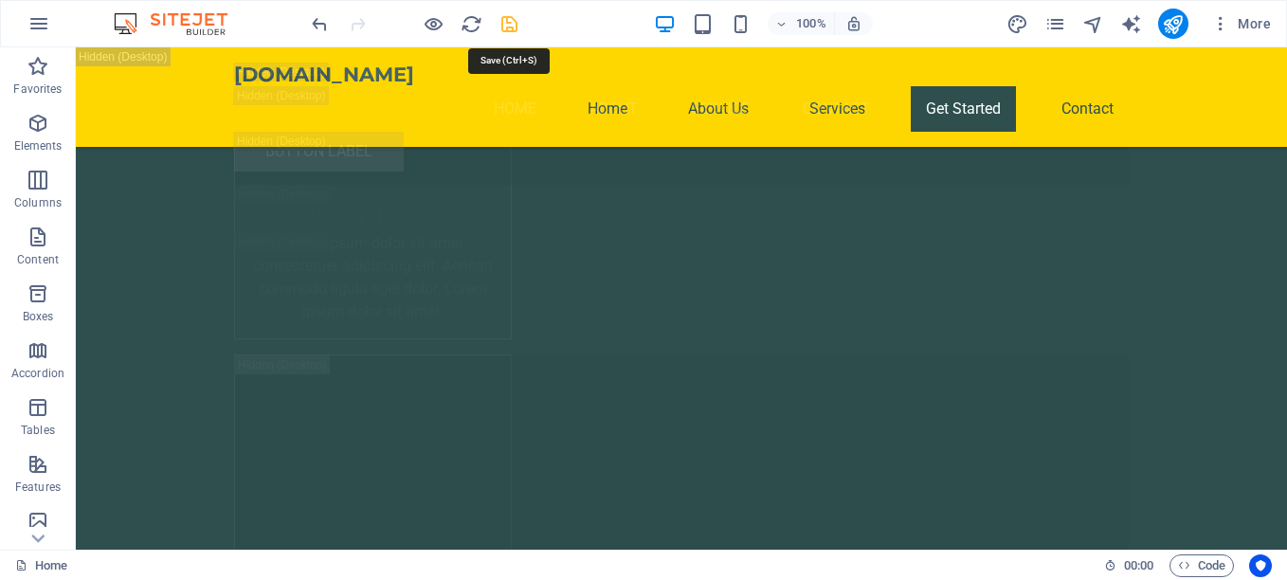
click at [513, 15] on icon "save" at bounding box center [510, 24] width 22 height 22
checkbox input "false"
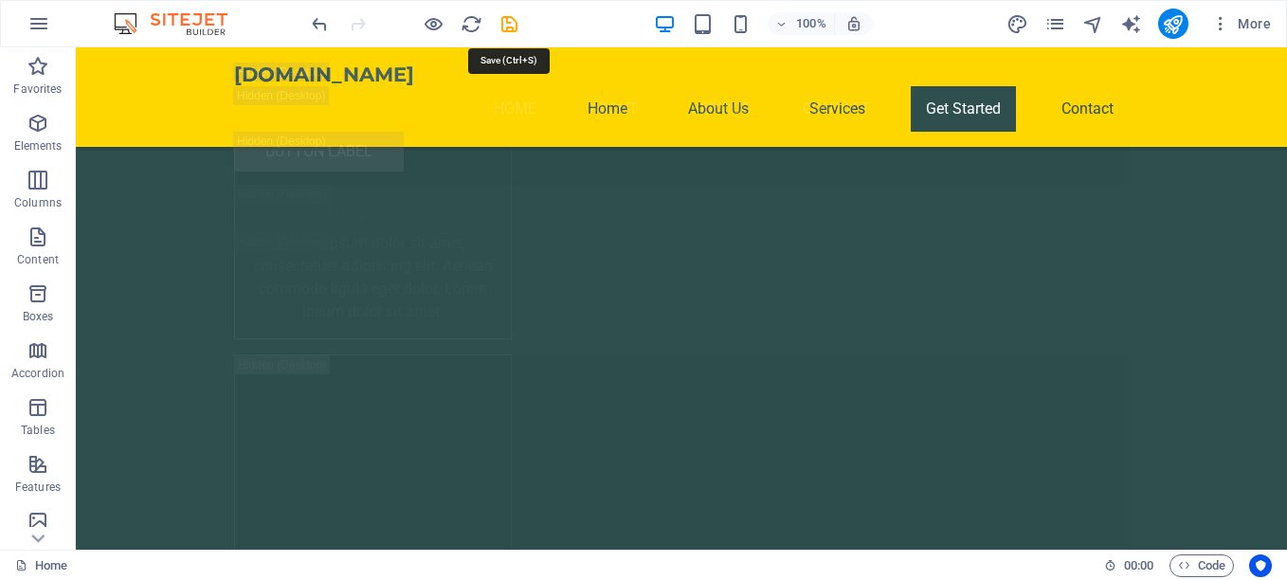
checkbox input "false"
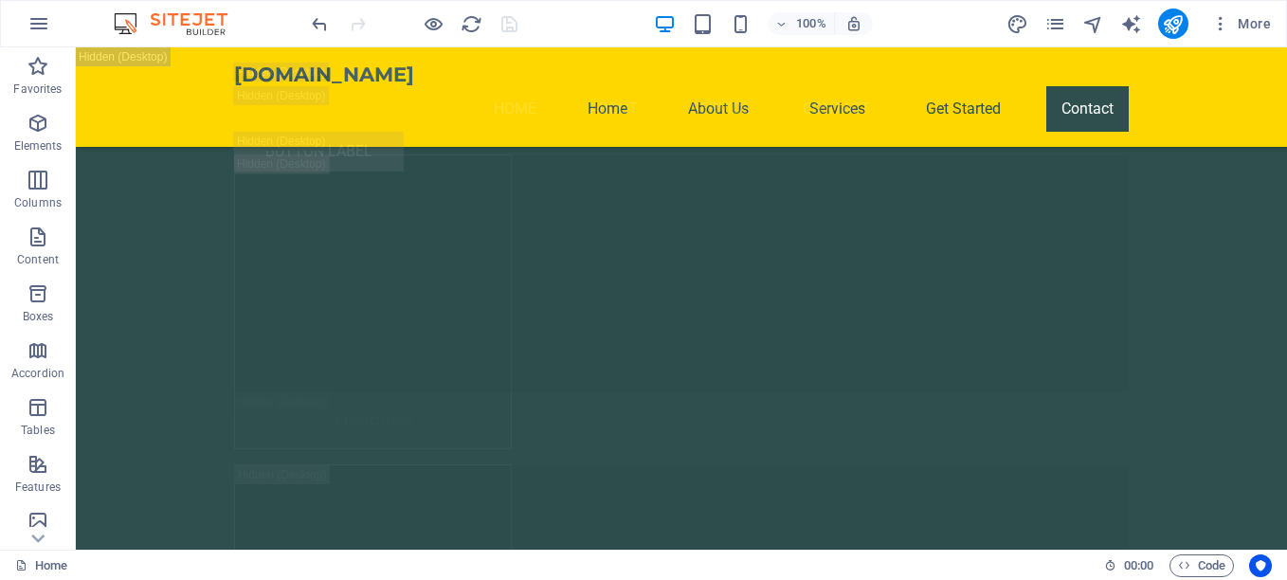
scroll to position [39080, 0]
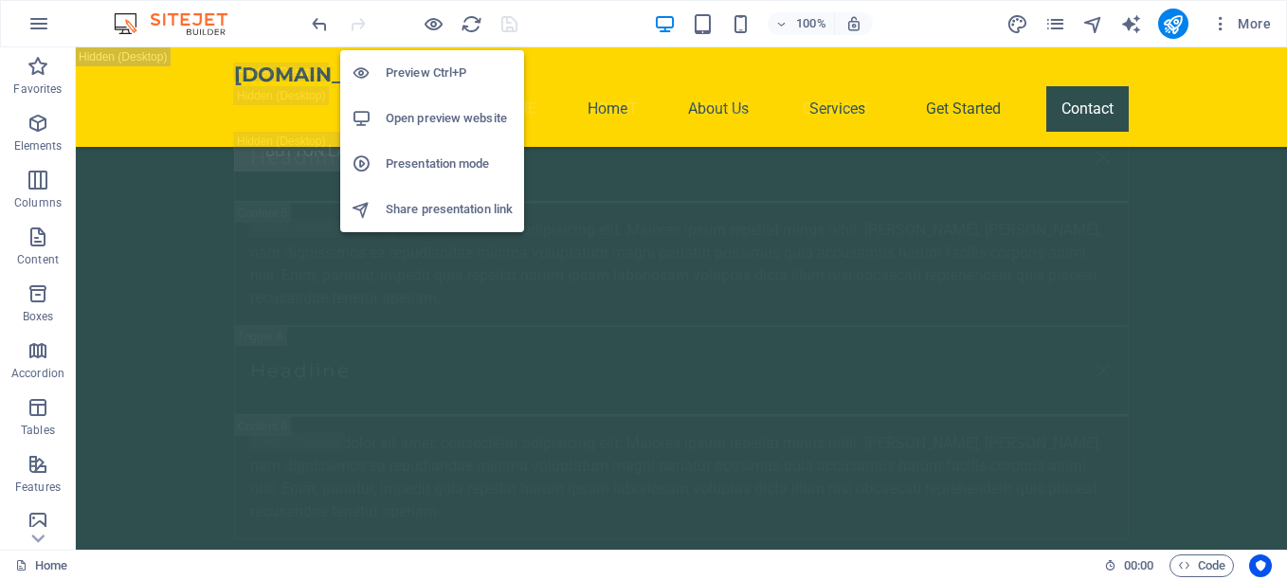
drag, startPoint x: 432, startPoint y: 27, endPoint x: 430, endPoint y: 118, distance: 91.0
click at [428, 26] on icon "button" at bounding box center [434, 24] width 22 height 22
click at [428, 27] on icon "button" at bounding box center [434, 24] width 22 height 22
click at [423, 69] on h6 "Preview Ctrl+P" at bounding box center [449, 73] width 127 height 23
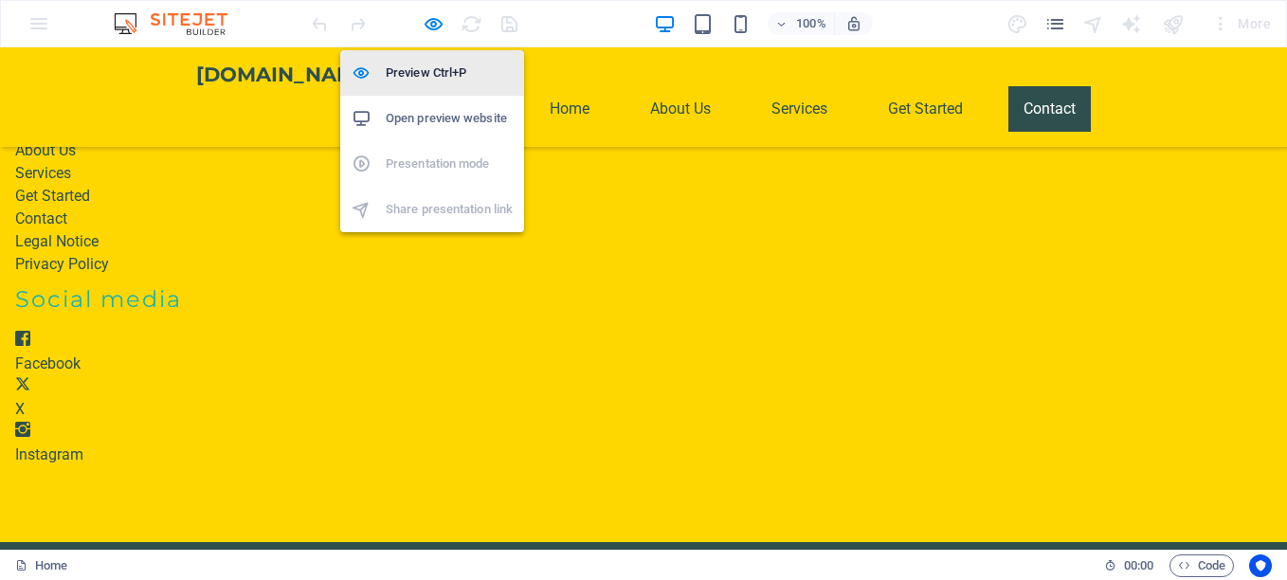
scroll to position [3125, 0]
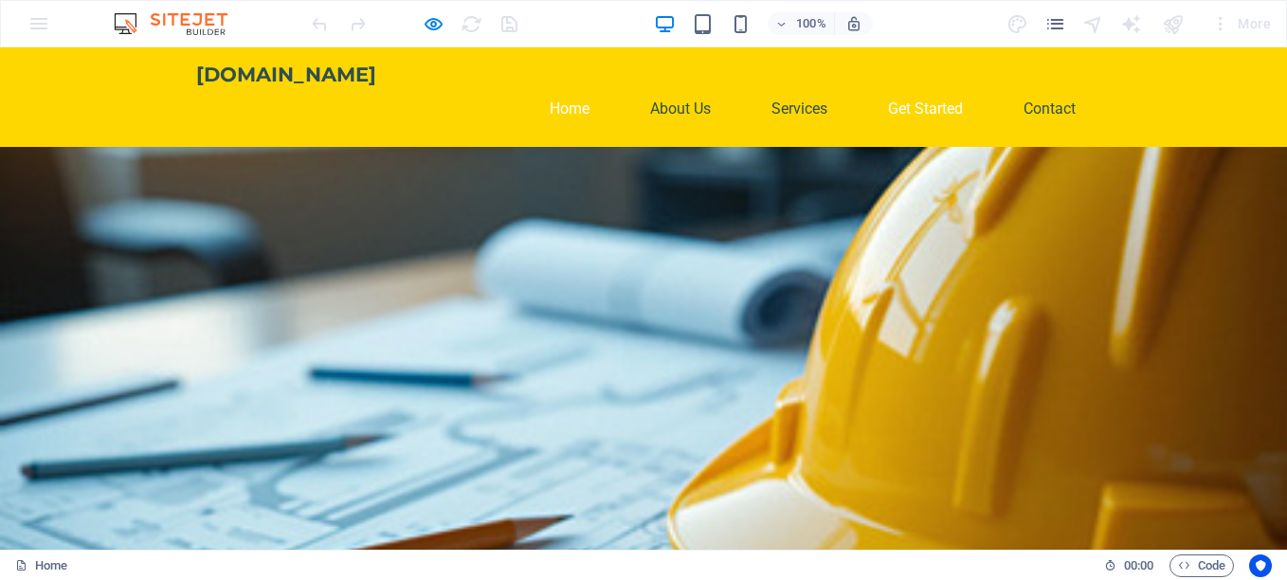
click at [943, 86] on link "Get Started" at bounding box center [925, 109] width 105 height 46
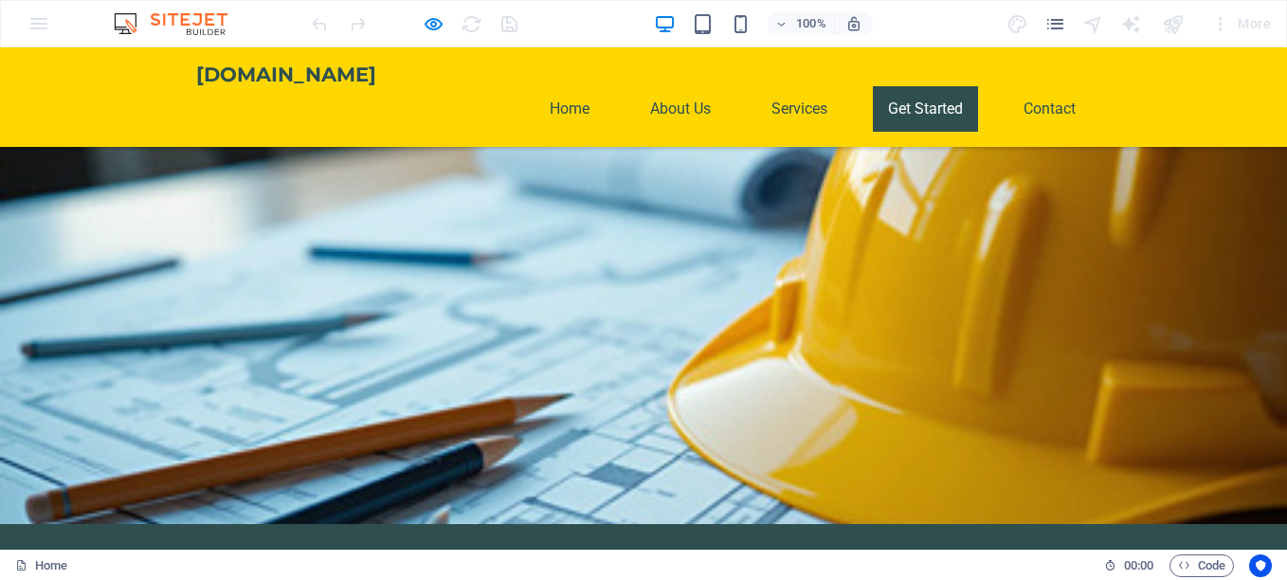
scroll to position [2311, 0]
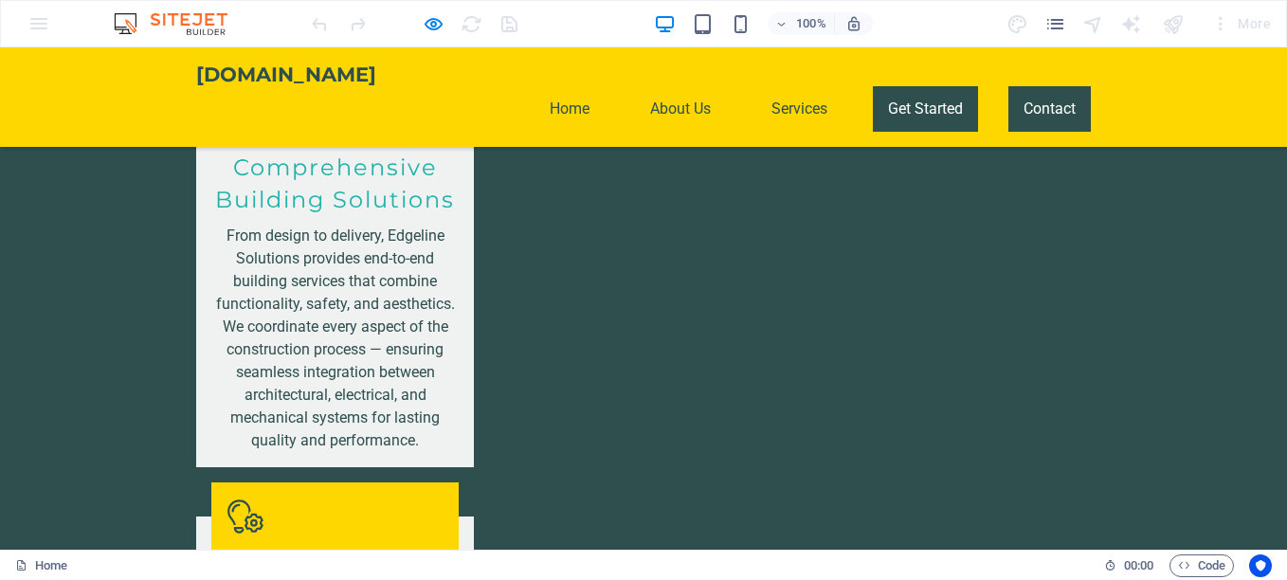
click at [1031, 92] on link "Contact" at bounding box center [1050, 109] width 82 height 46
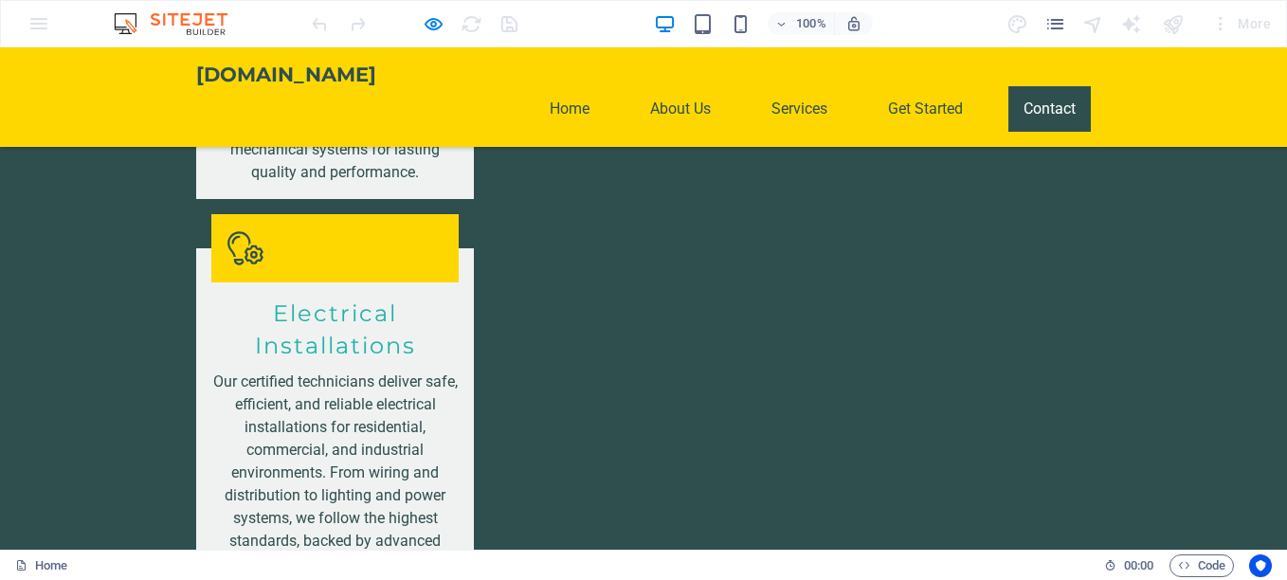
scroll to position [2608, 0]
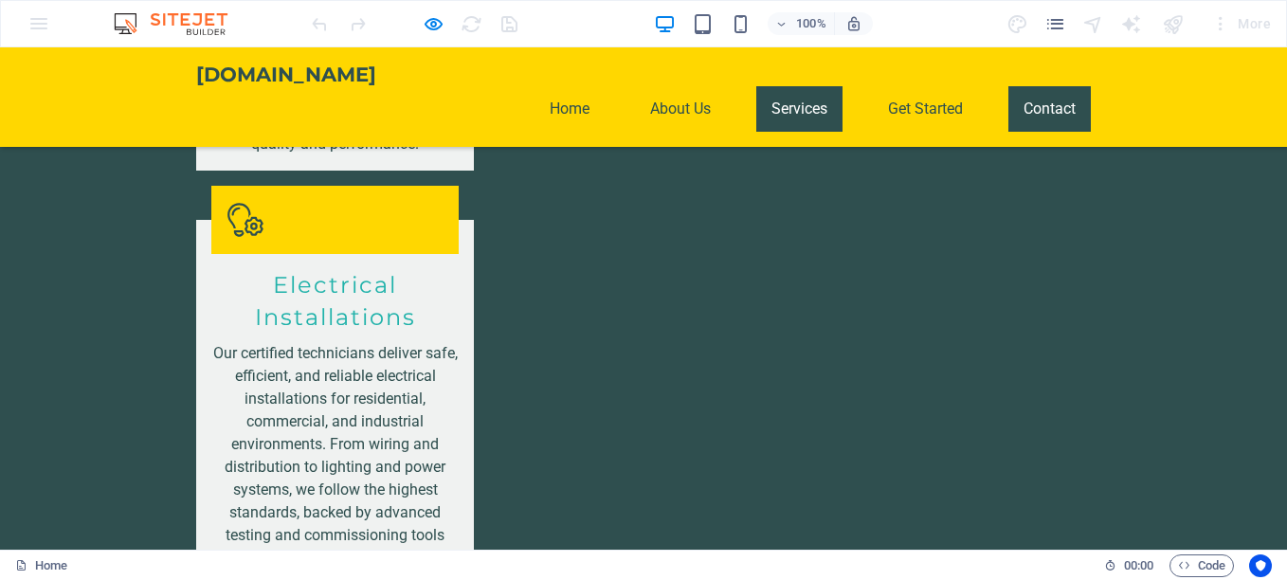
click at [761, 86] on link "Services" at bounding box center [799, 109] width 86 height 46
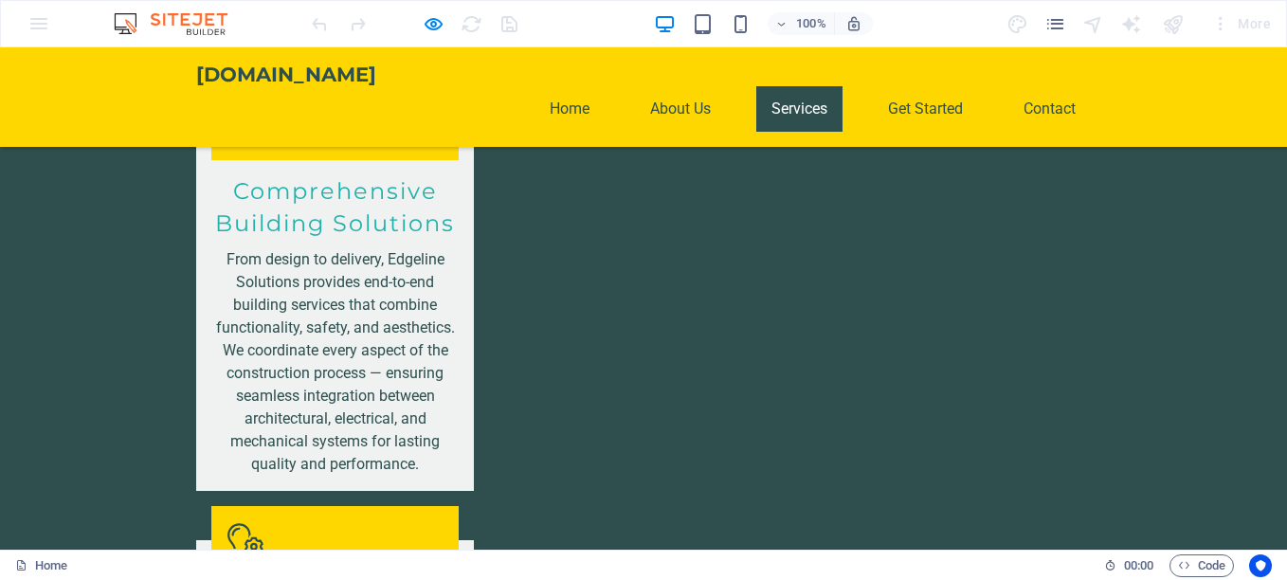
scroll to position [1288, 0]
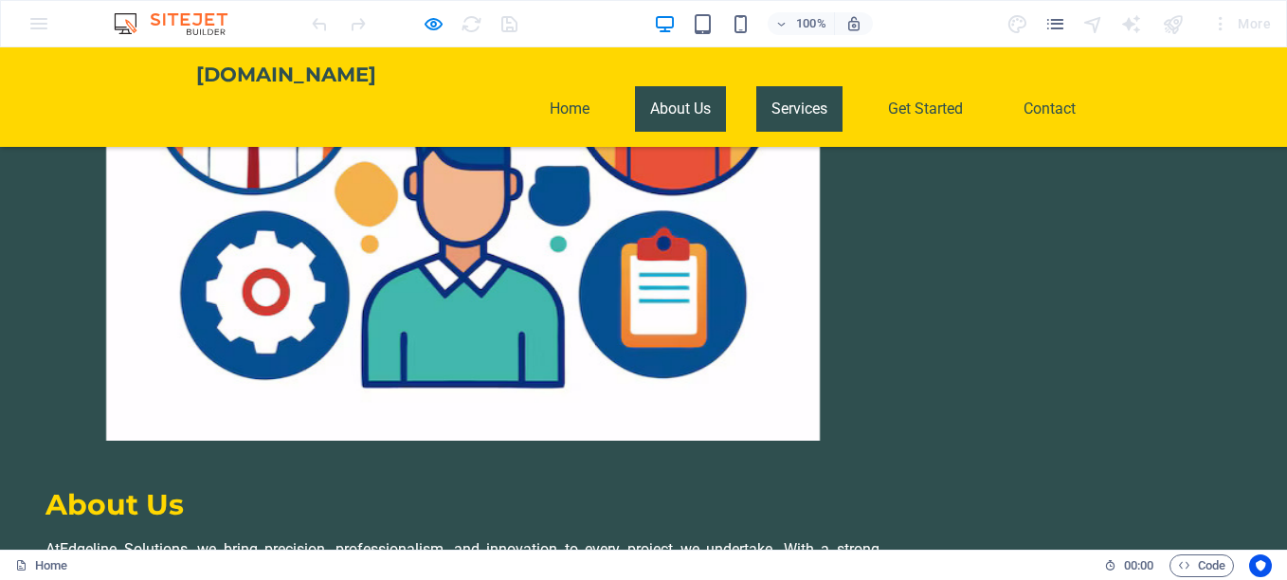
click at [690, 86] on link "About Us" at bounding box center [680, 109] width 91 height 46
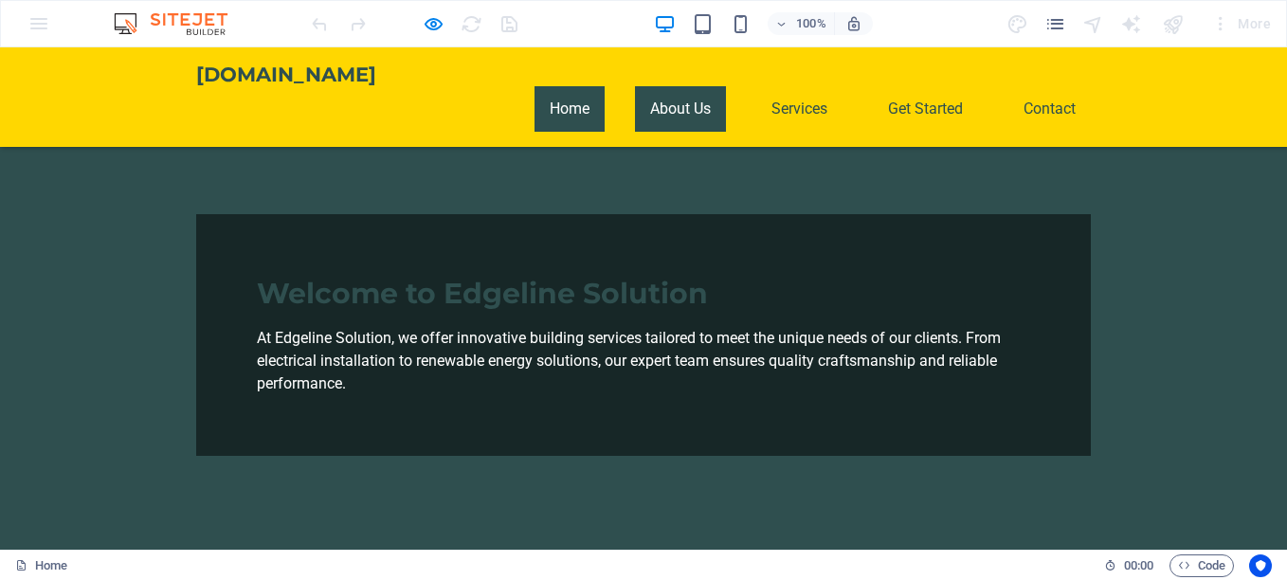
click at [577, 86] on link "Home" at bounding box center [570, 109] width 70 height 46
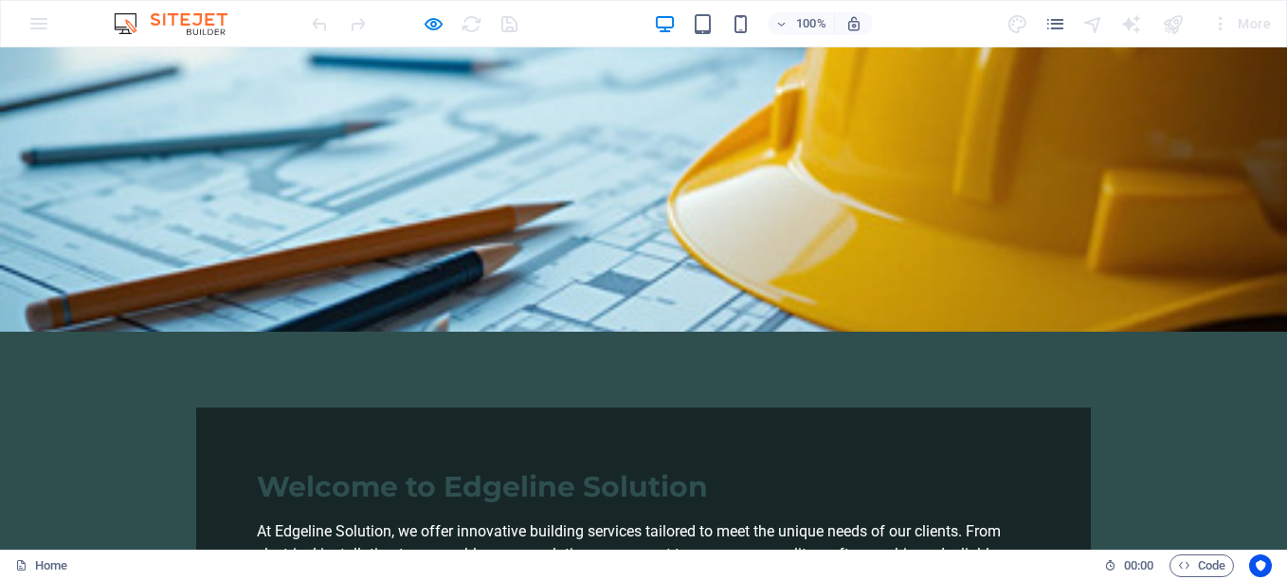
scroll to position [76, 0]
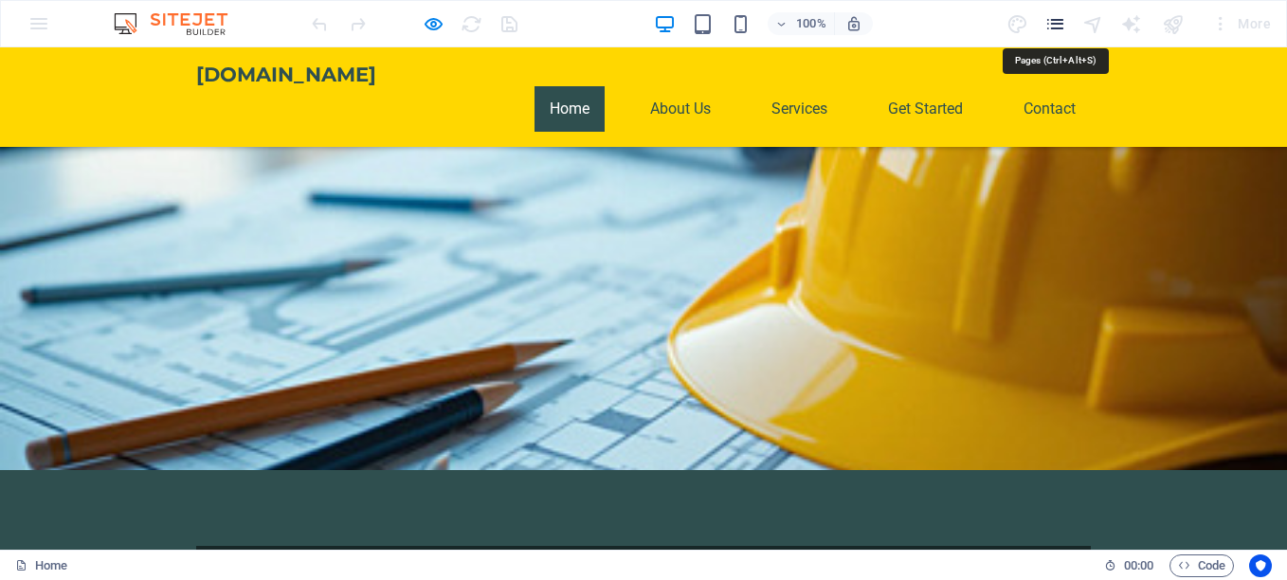
click at [1055, 22] on icon "pages" at bounding box center [1056, 24] width 22 height 22
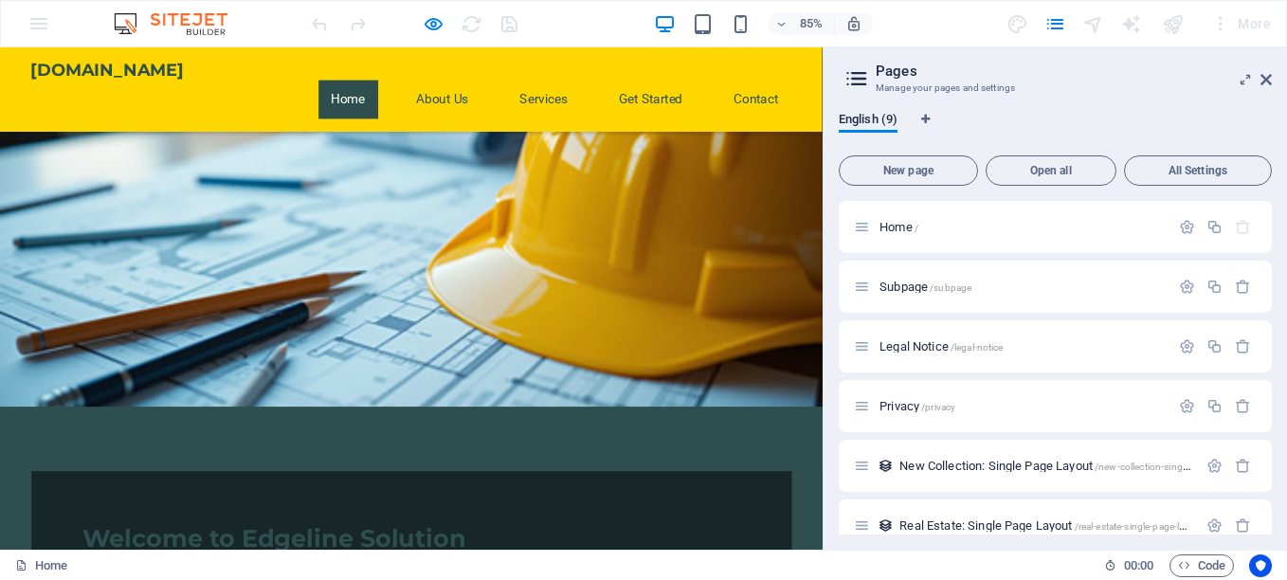
click at [1273, 80] on aside "Pages Manage your pages and settings English (9) New page Open all All Settings…" at bounding box center [1055, 298] width 465 height 502
click at [1268, 84] on icon at bounding box center [1266, 79] width 11 height 15
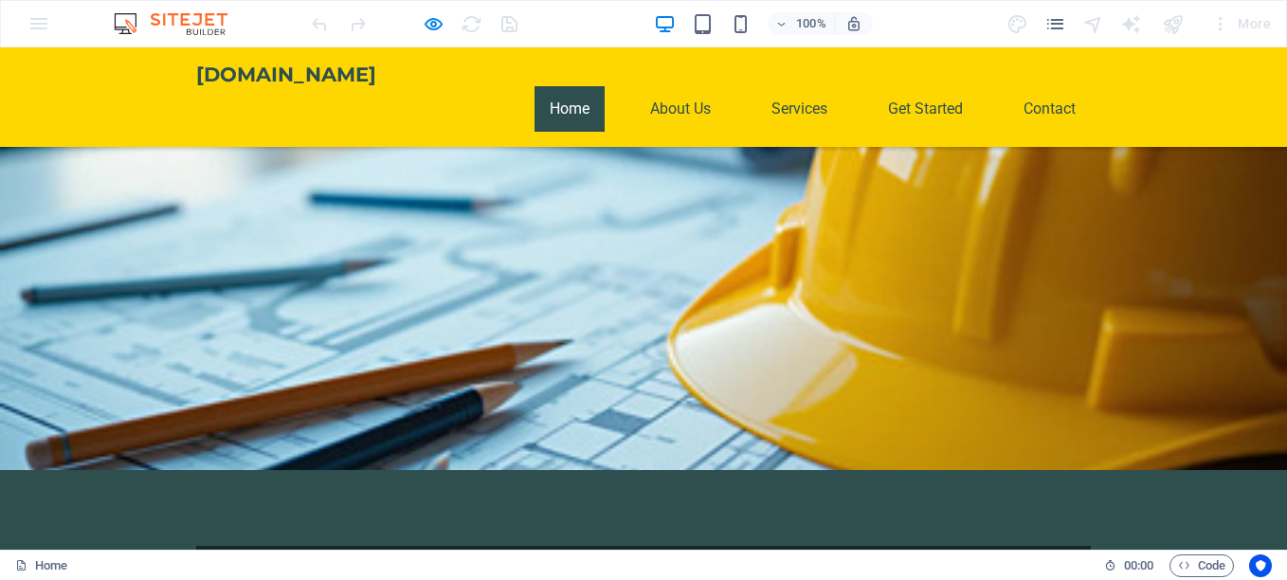
click at [1220, 23] on div "More" at bounding box center [1241, 24] width 75 height 30
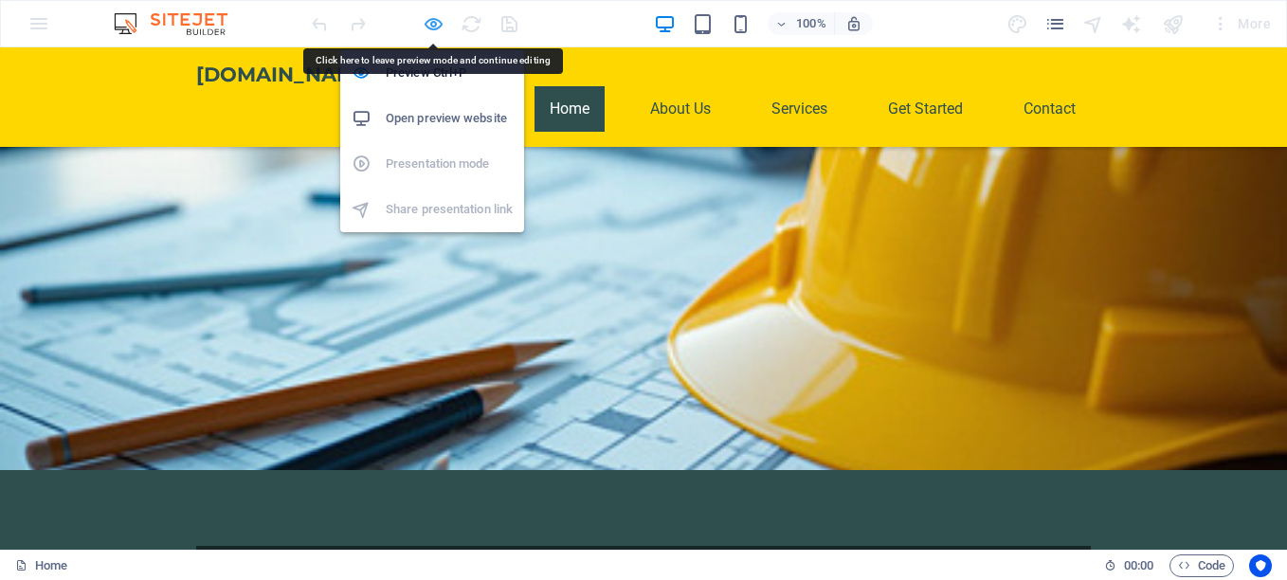
click at [431, 23] on icon "button" at bounding box center [434, 24] width 22 height 22
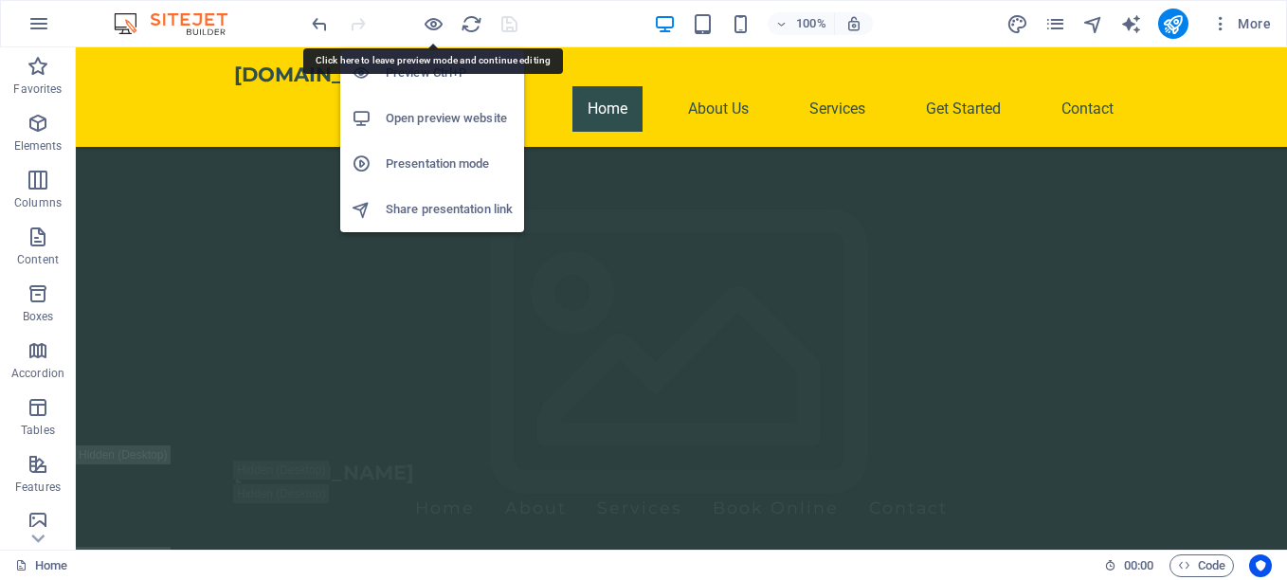
click at [425, 119] on h6 "Open preview website" at bounding box center [449, 118] width 127 height 23
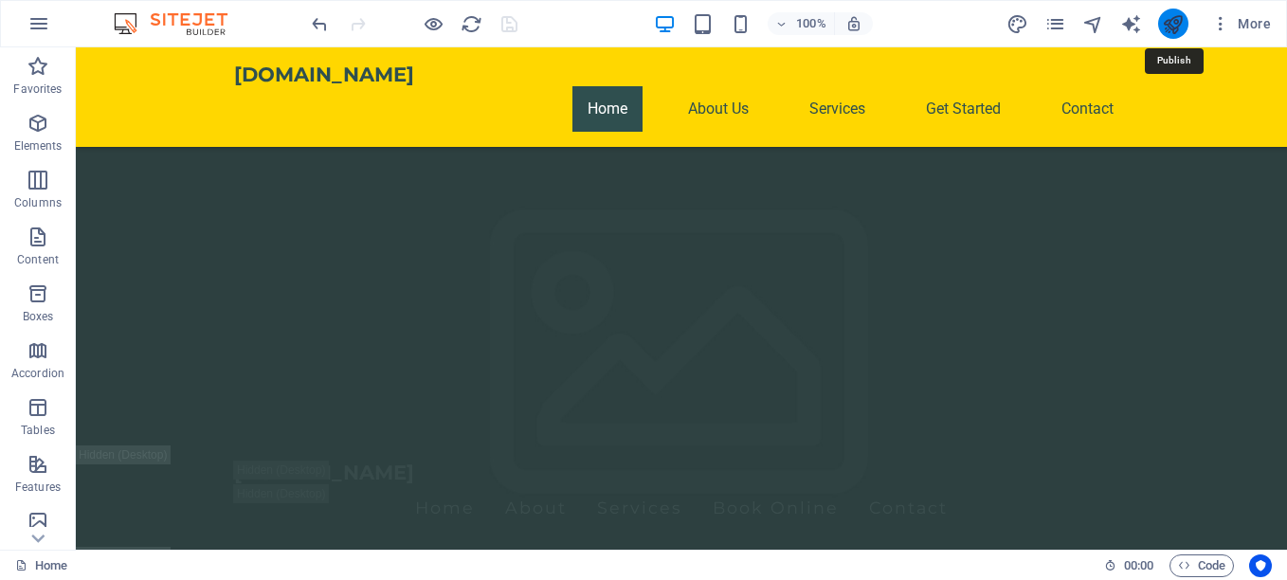
click at [1177, 27] on icon "publish" at bounding box center [1173, 24] width 22 height 22
